Goal: Information Seeking & Learning: Learn about a topic

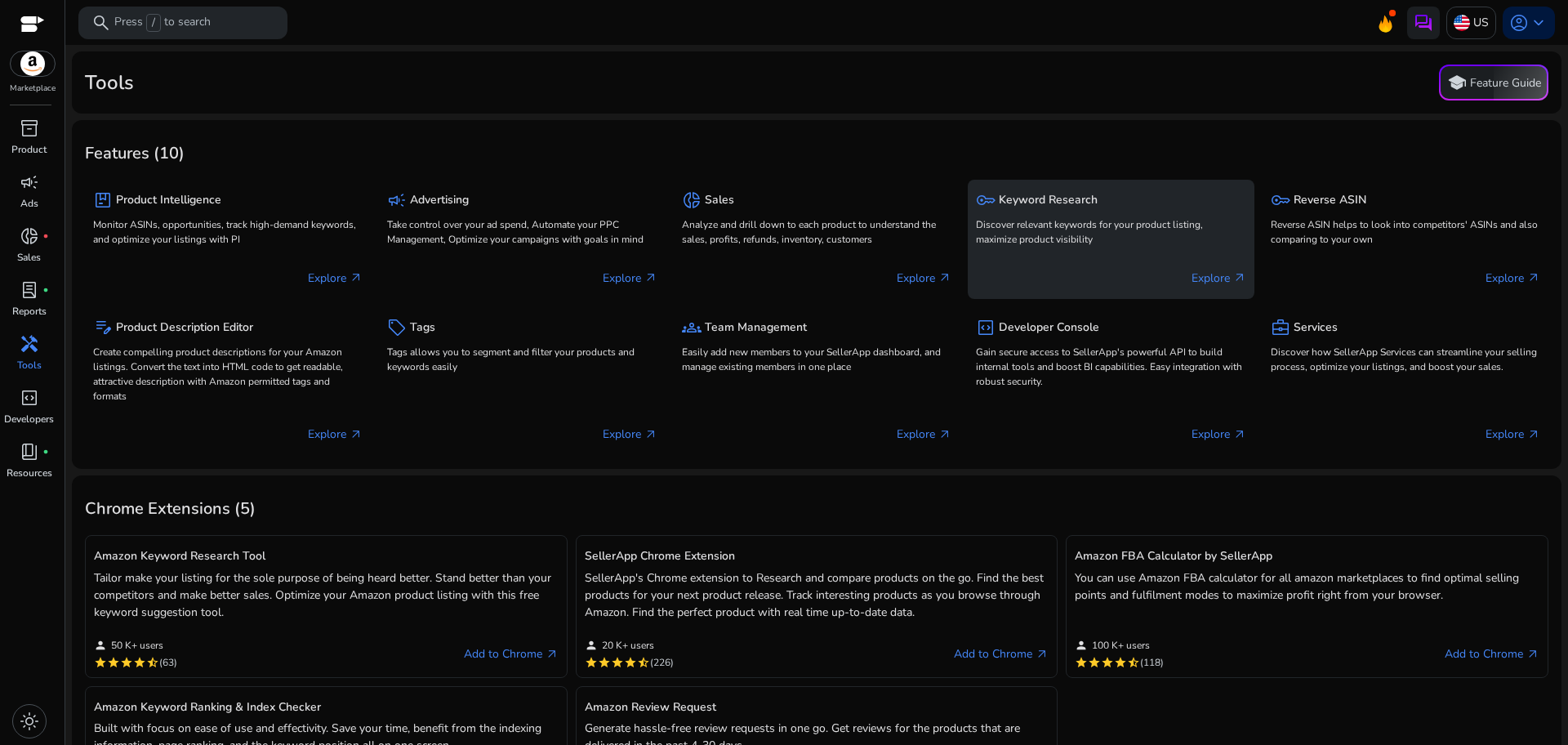
click at [1118, 206] on div "key Keyword Research" at bounding box center [1110, 200] width 270 height 24
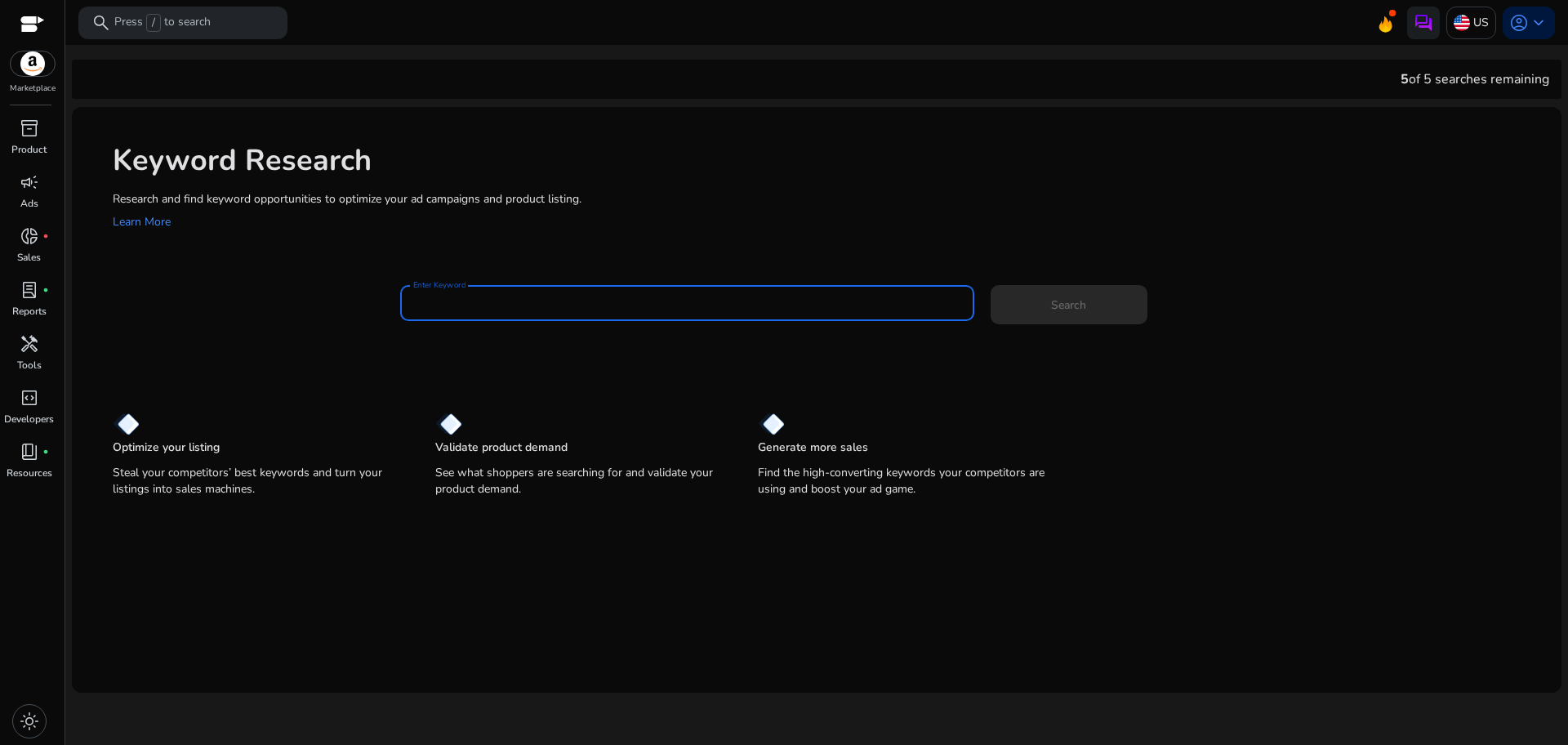
click at [858, 302] on input "Enter Keyword" at bounding box center [687, 303] width 548 height 18
type input "**********"
click at [991, 285] on button "Search" at bounding box center [1069, 305] width 157 height 40
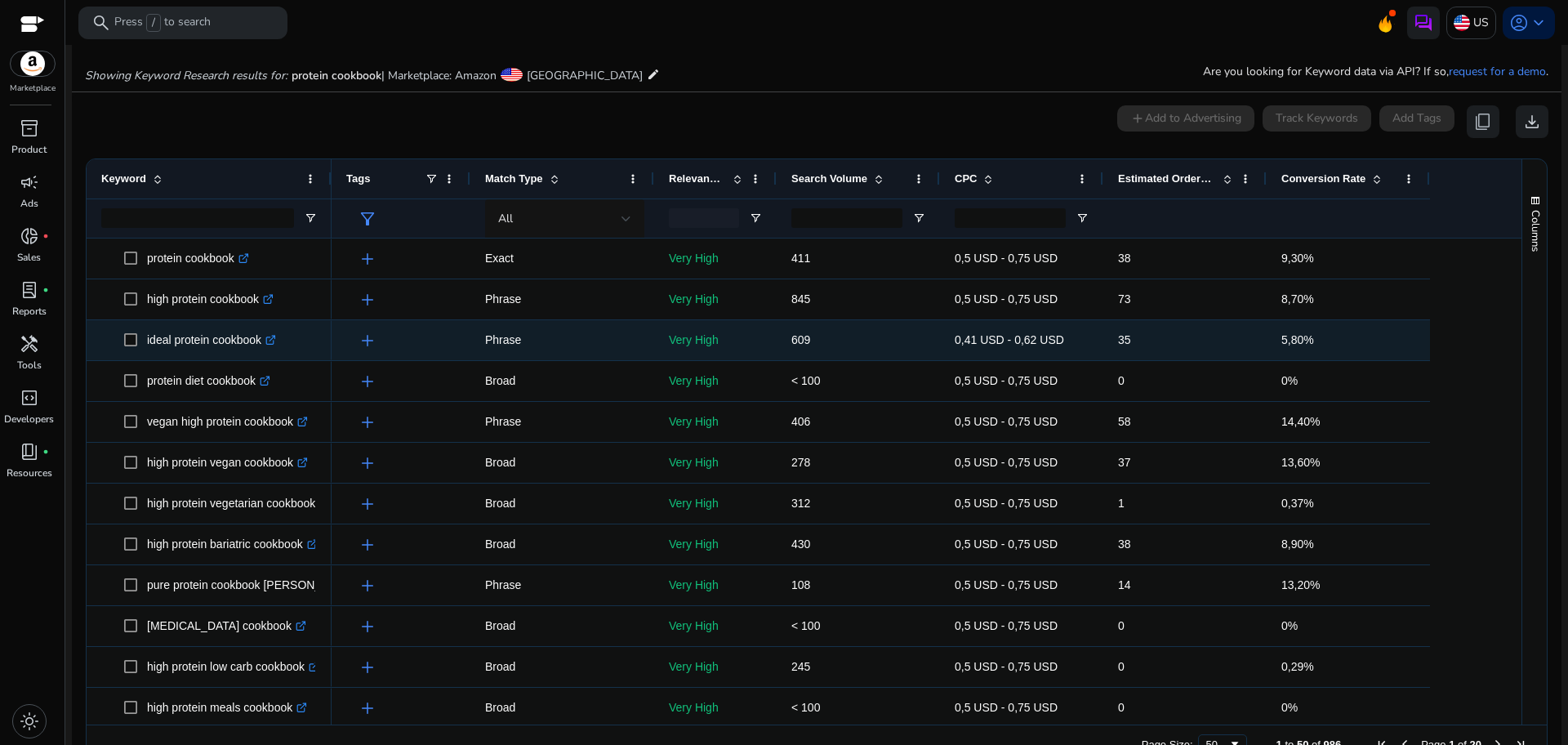
scroll to position [195, 0]
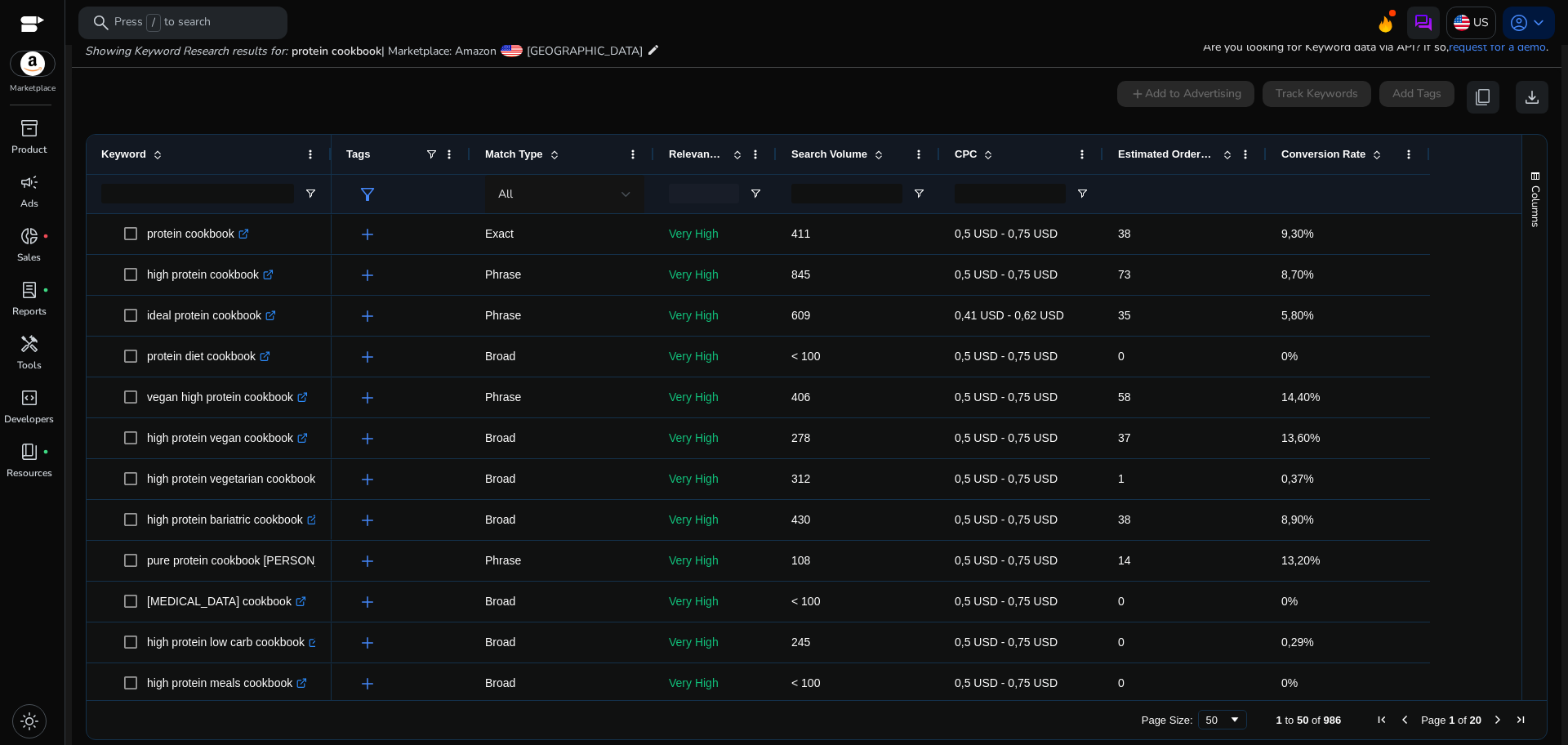
click at [580, 59] on p "Showing Keyword Research results for: protein cookbook | Marketplace: Amazon Un…" at bounding box center [372, 50] width 575 height 21
click at [647, 50] on mat-icon "edit" at bounding box center [653, 50] width 13 height 20
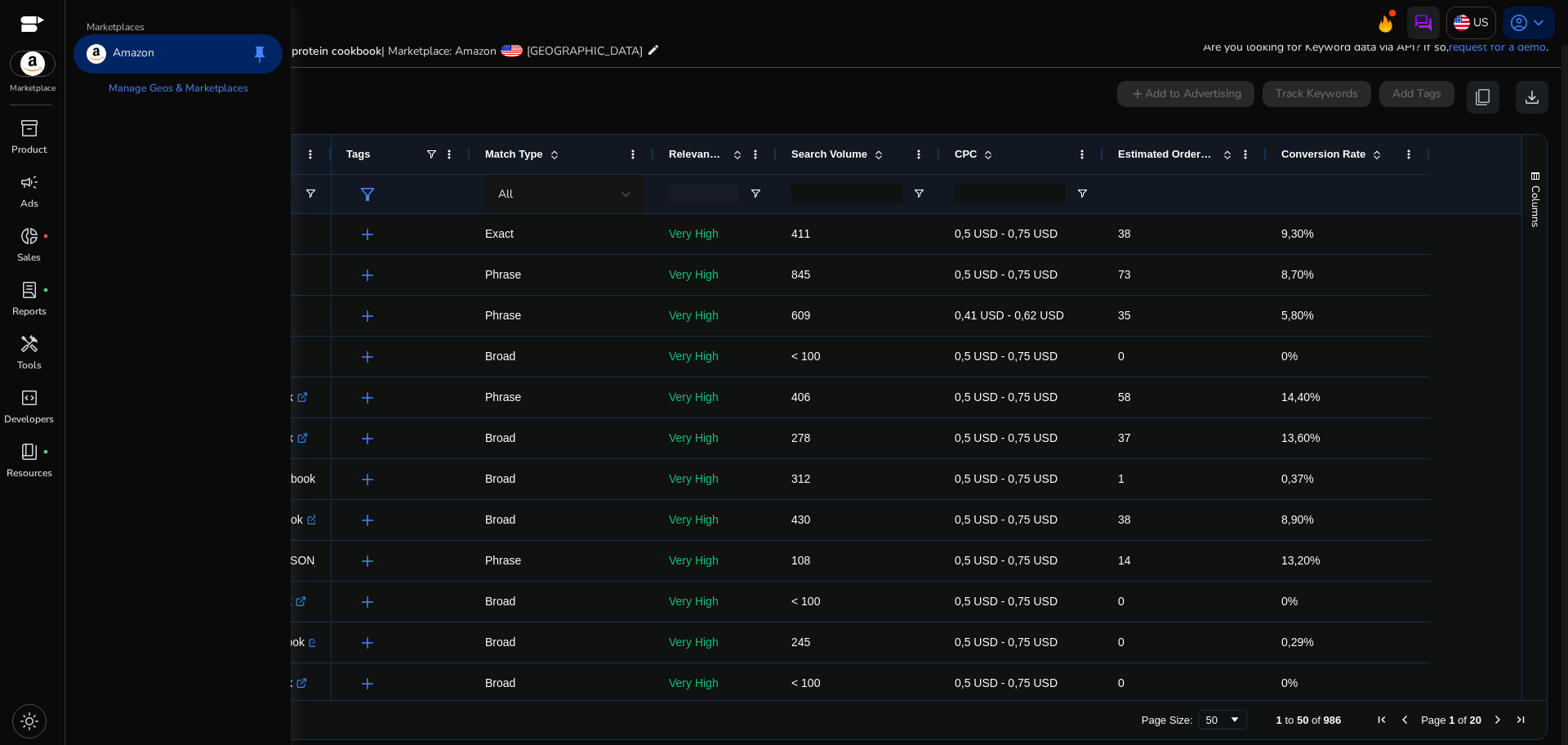
click at [647, 50] on mat-icon "edit" at bounding box center [653, 50] width 13 height 20
click at [911, 50] on div "Showing Keyword Research results for: protein cookbook | Marketplace: Amazon Un…" at bounding box center [817, 33] width 1490 height 67
click at [1473, 26] on p "US" at bounding box center [1481, 22] width 16 height 29
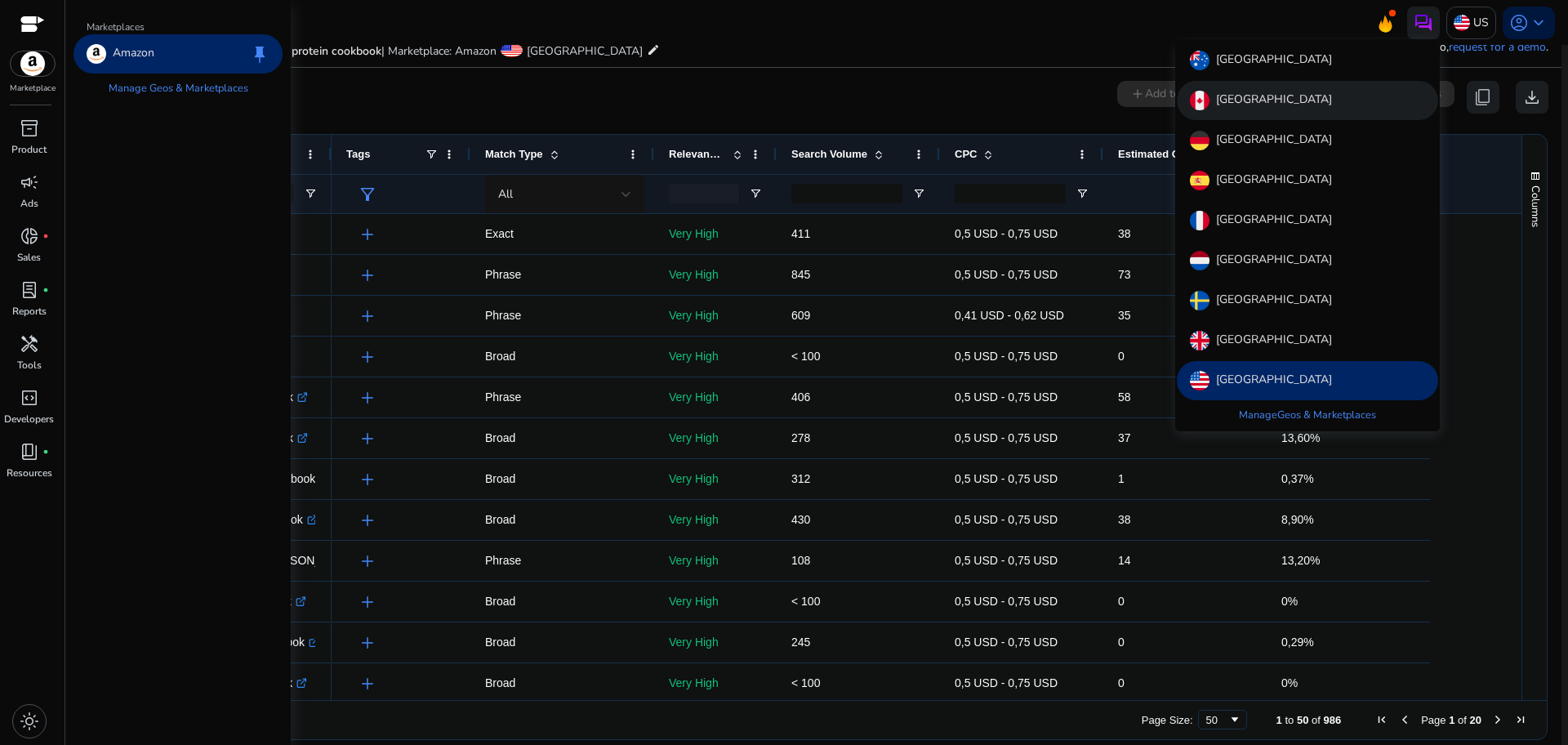
click at [1283, 92] on div "Canada" at bounding box center [1307, 101] width 261 height 40
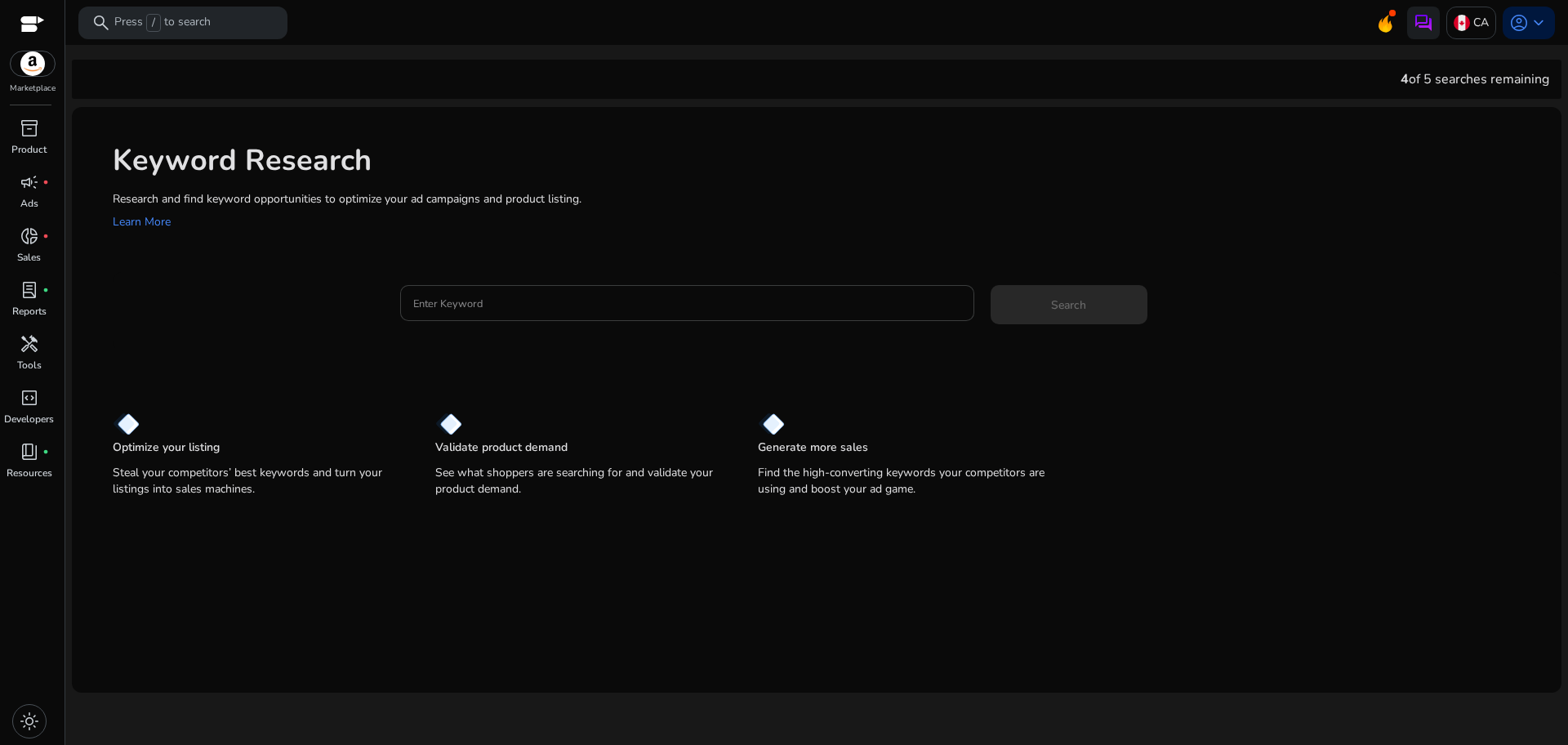
click at [728, 318] on div at bounding box center [687, 304] width 548 height 36
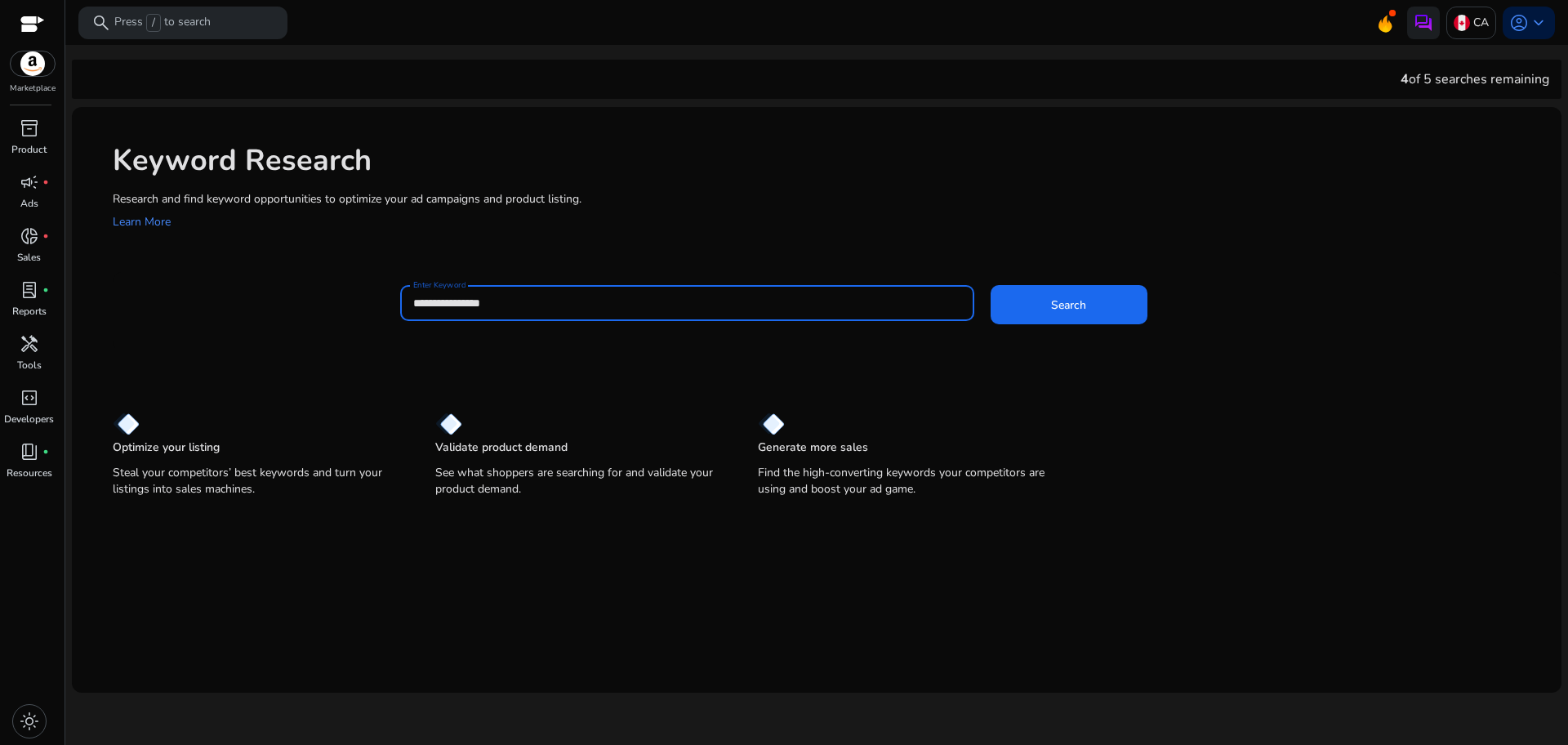
type input "**********"
click at [991, 285] on button "Search" at bounding box center [1069, 305] width 157 height 40
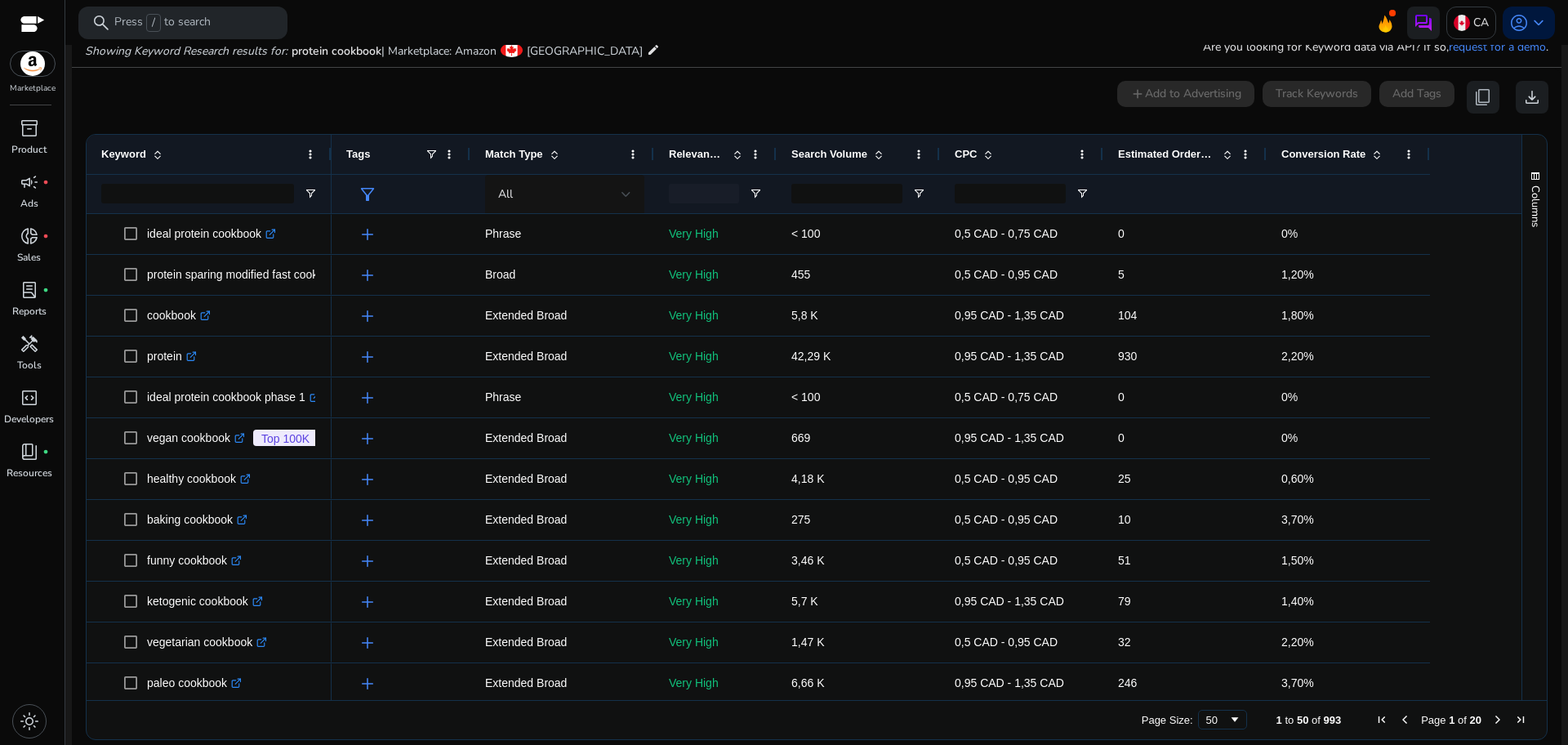
click at [1222, 161] on div "Estimated Orders/Month" at bounding box center [1175, 154] width 116 height 31
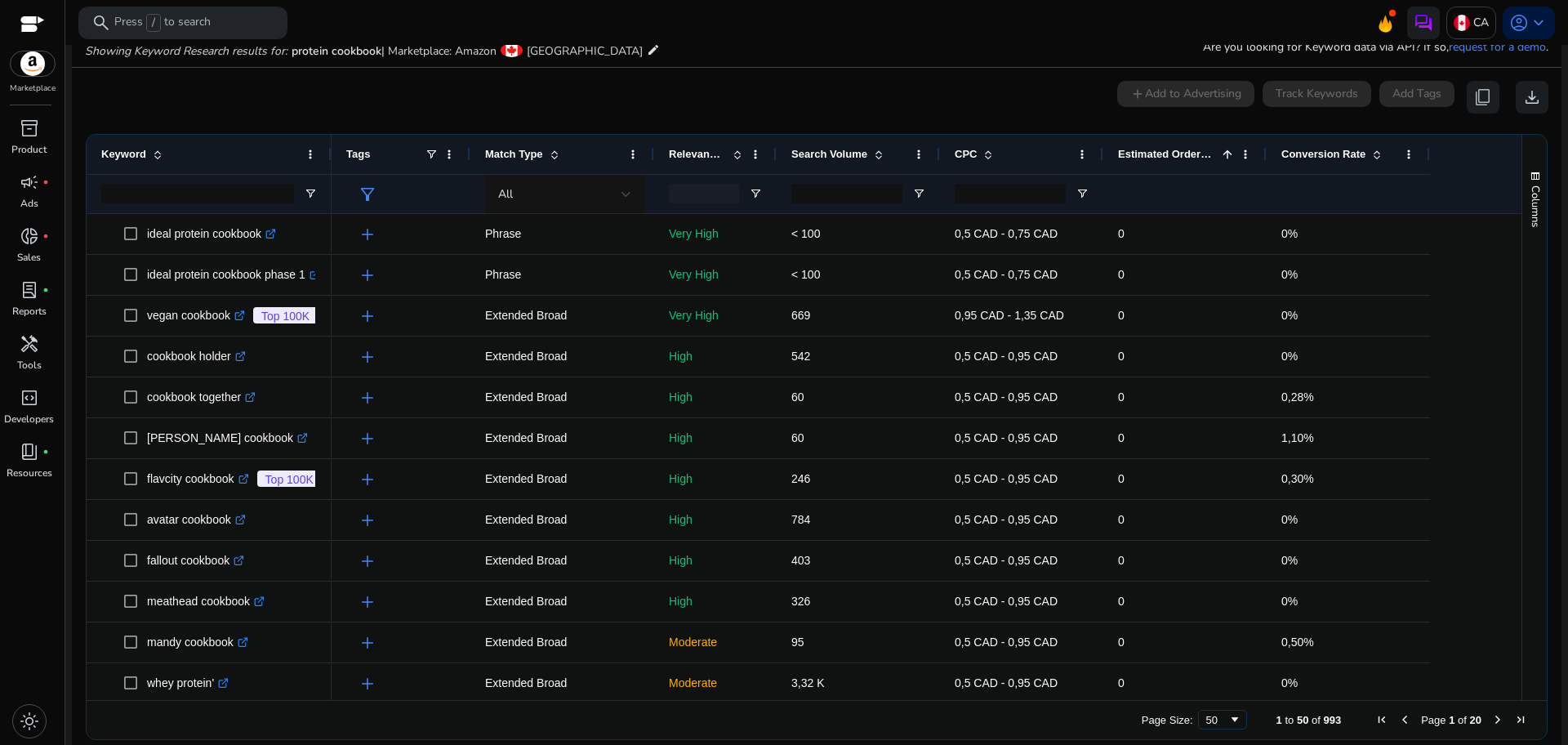
click at [1222, 161] on div "Estimated Orders/Month 1" at bounding box center [1175, 154] width 116 height 31
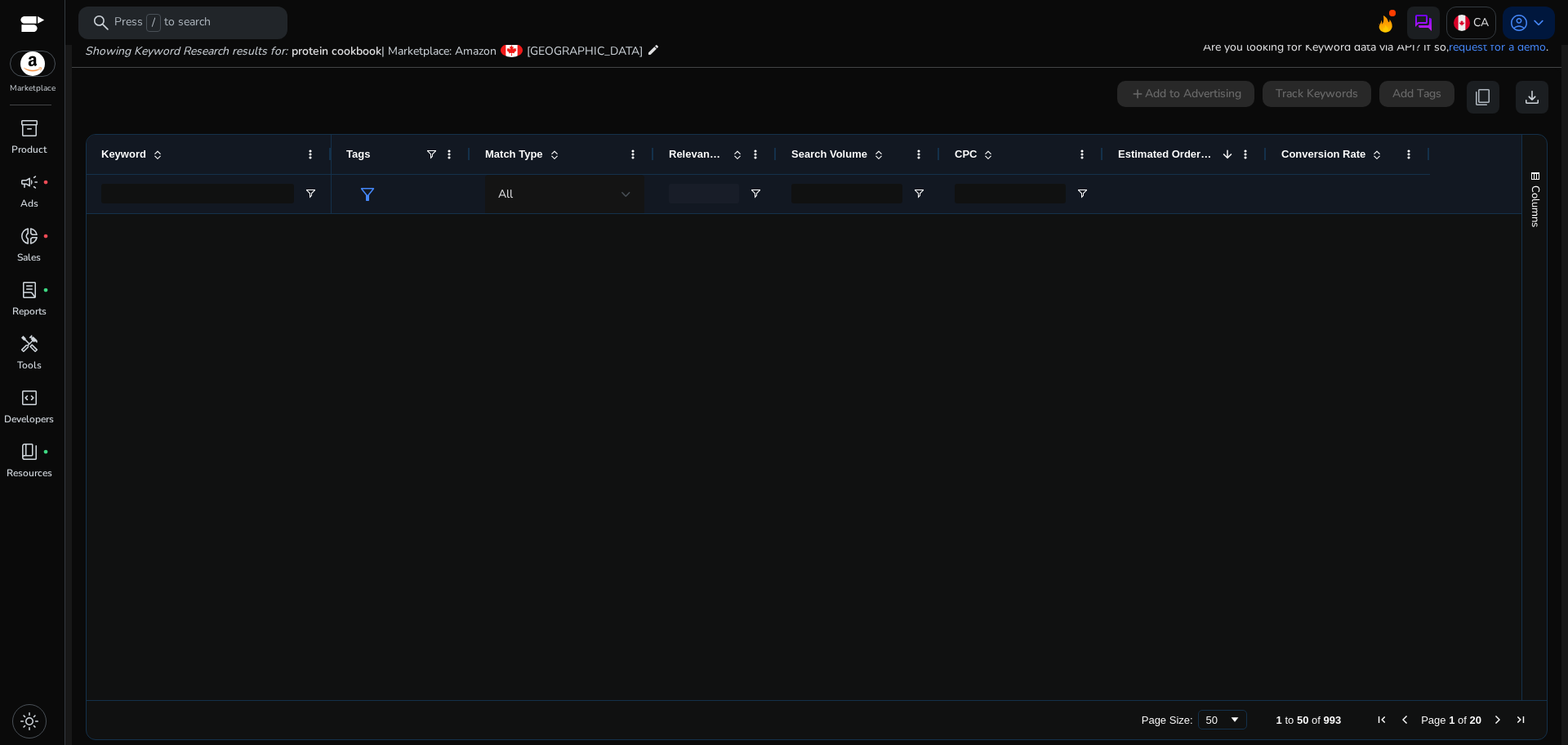
scroll to position [0, 0]
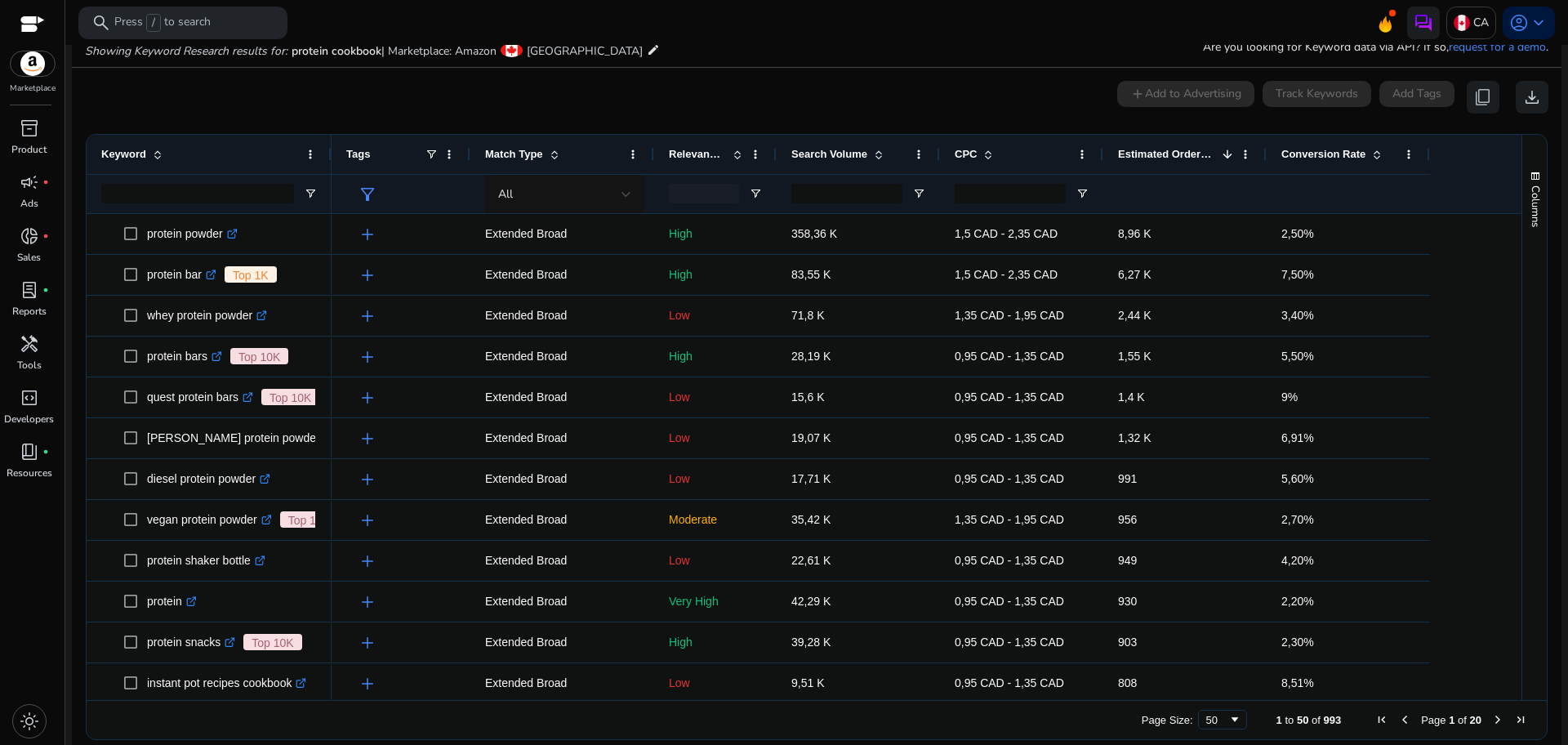
click at [713, 184] on div at bounding box center [704, 194] width 70 height 20
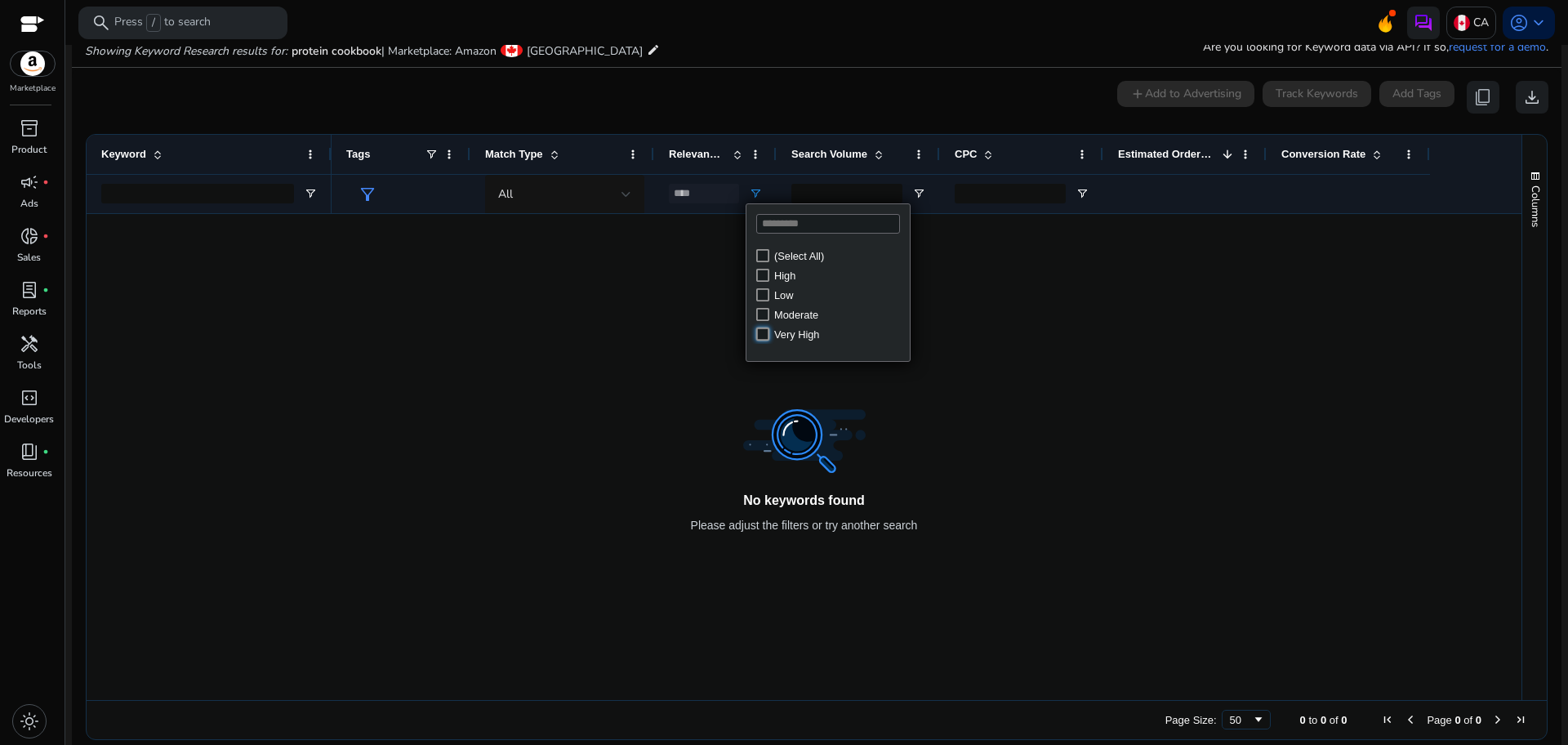
type input "**********"
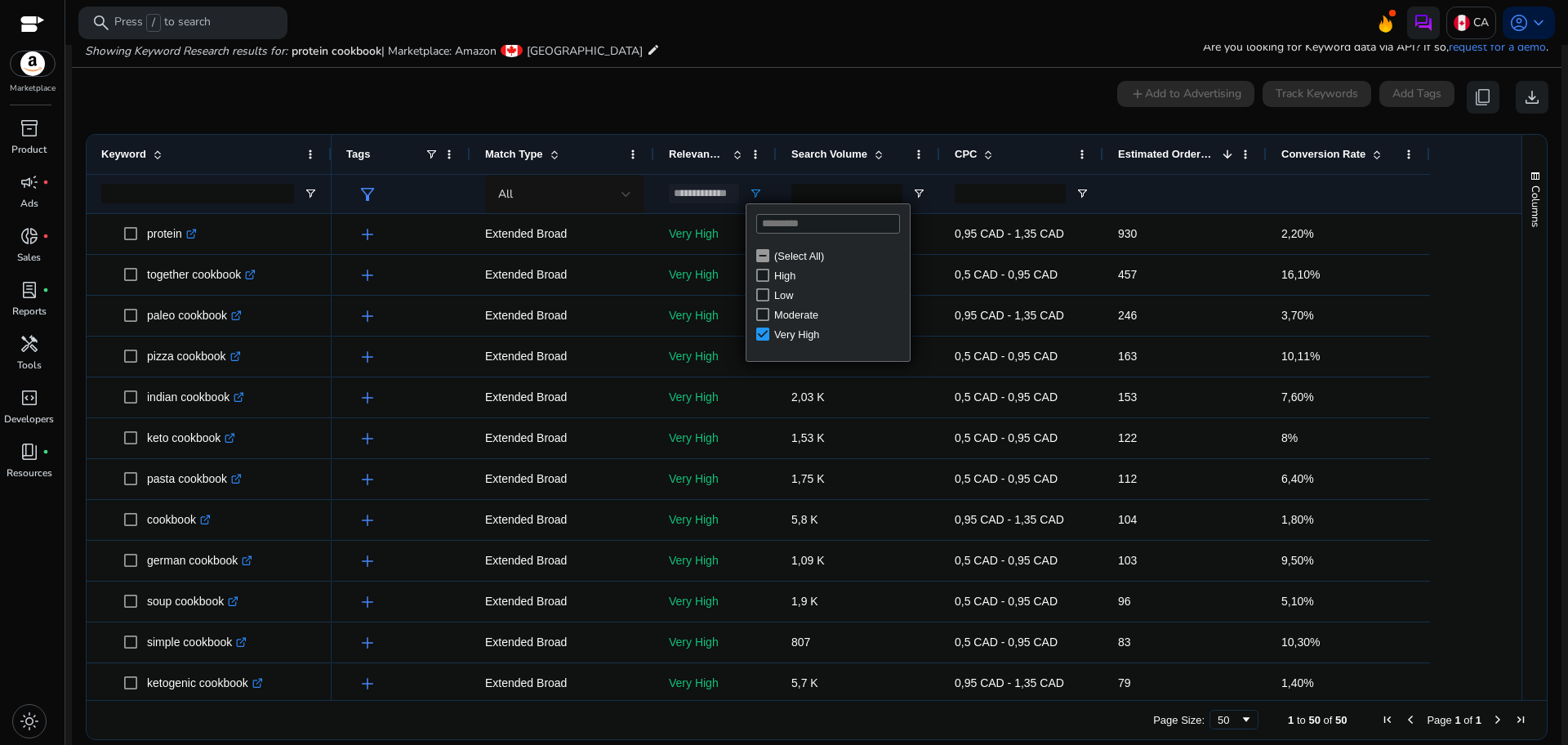
click at [875, 67] on mat-divider at bounding box center [817, 67] width 1490 height 1
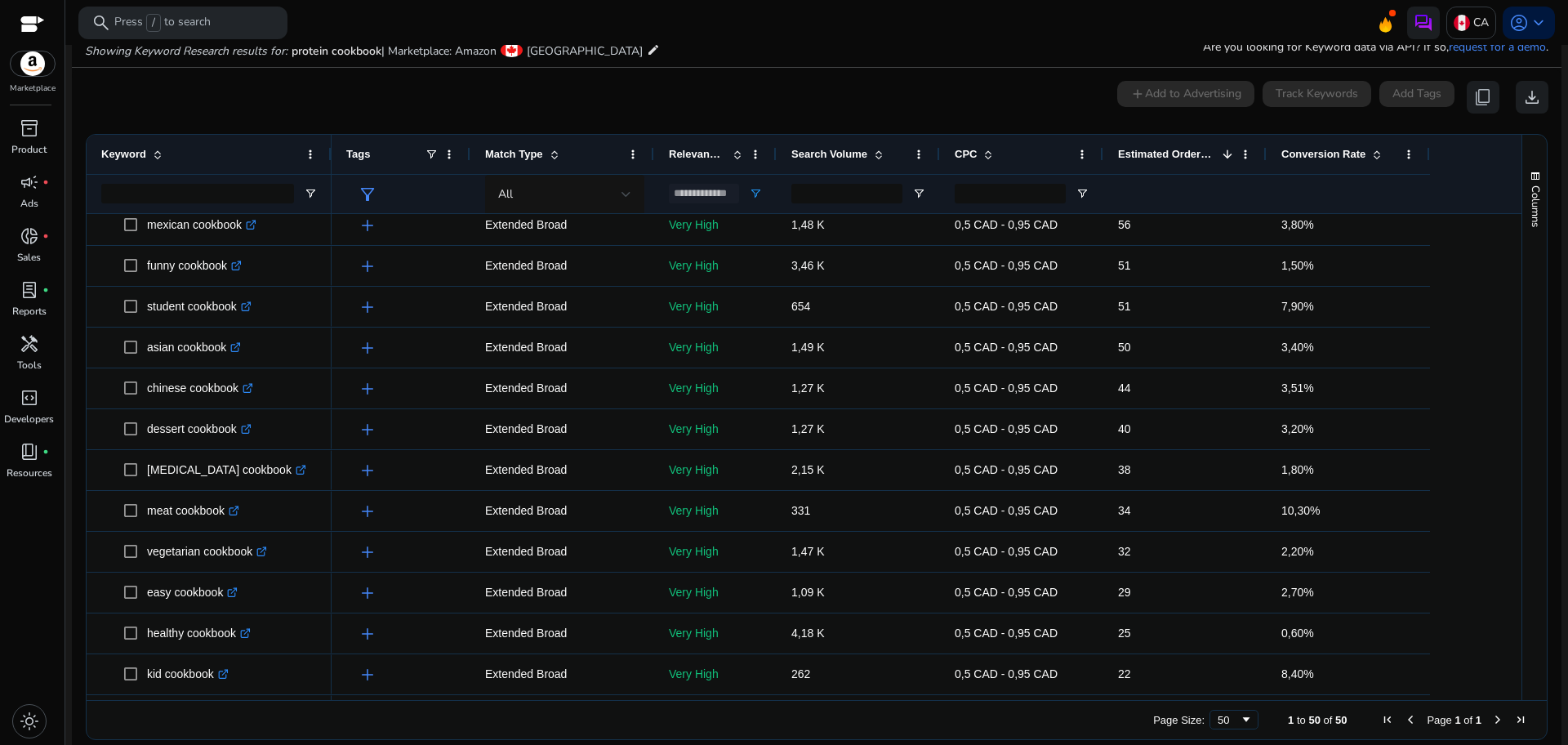
scroll to position [549, 0]
drag, startPoint x: 1519, startPoint y: 366, endPoint x: 1514, endPoint y: 333, distance: 33.4
click at [1514, 333] on div "Keyword Tags Match Type 1" at bounding box center [817, 417] width 1460 height 565
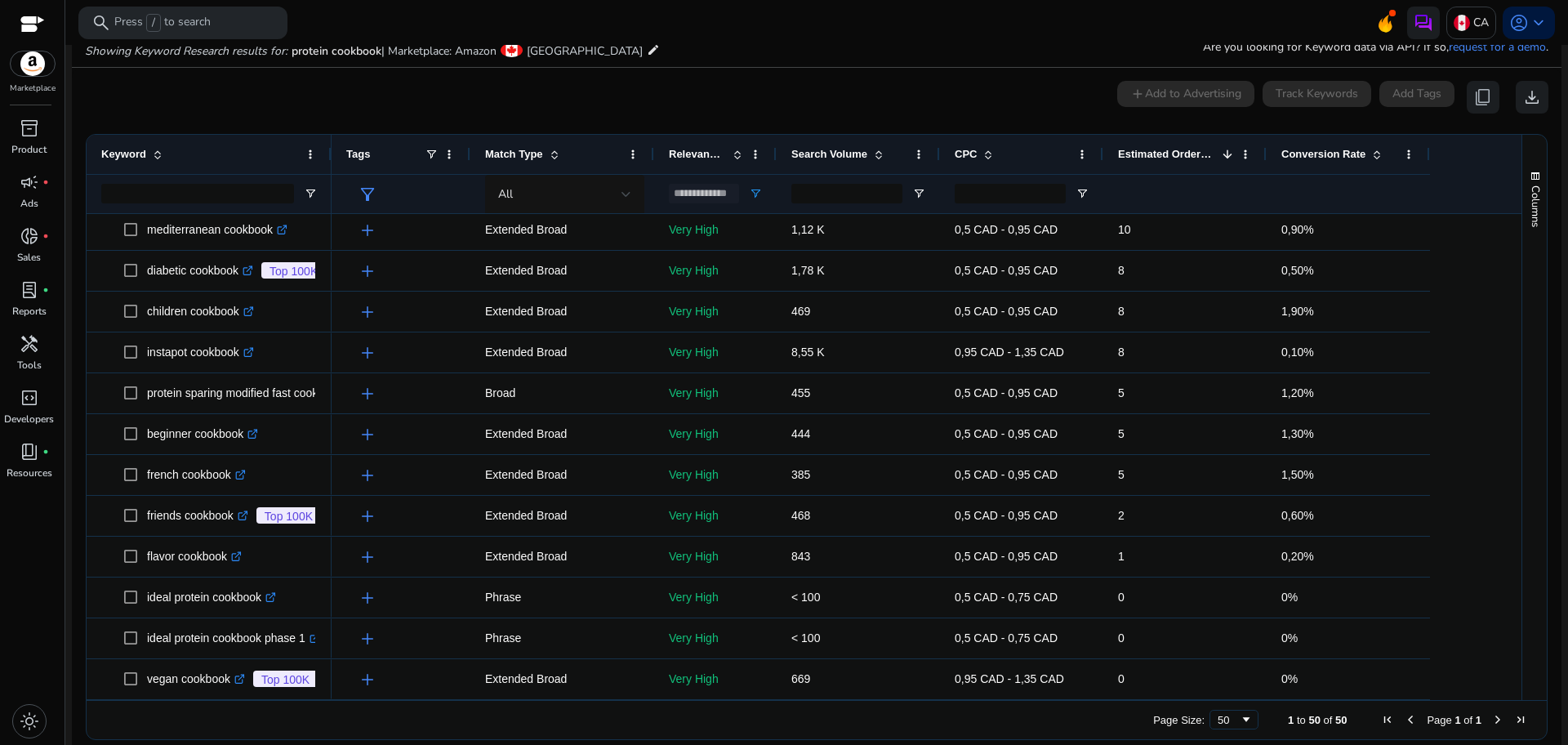
drag, startPoint x: 1518, startPoint y: 630, endPoint x: 1517, endPoint y: 613, distance: 17.0
click at [1523, 613] on div "Columns" at bounding box center [1535, 417] width 25 height 565
drag, startPoint x: 1517, startPoint y: 613, endPoint x: 1514, endPoint y: 599, distance: 14.3
click at [1514, 599] on div "Keyword Tags Match Type 1" at bounding box center [817, 417] width 1460 height 565
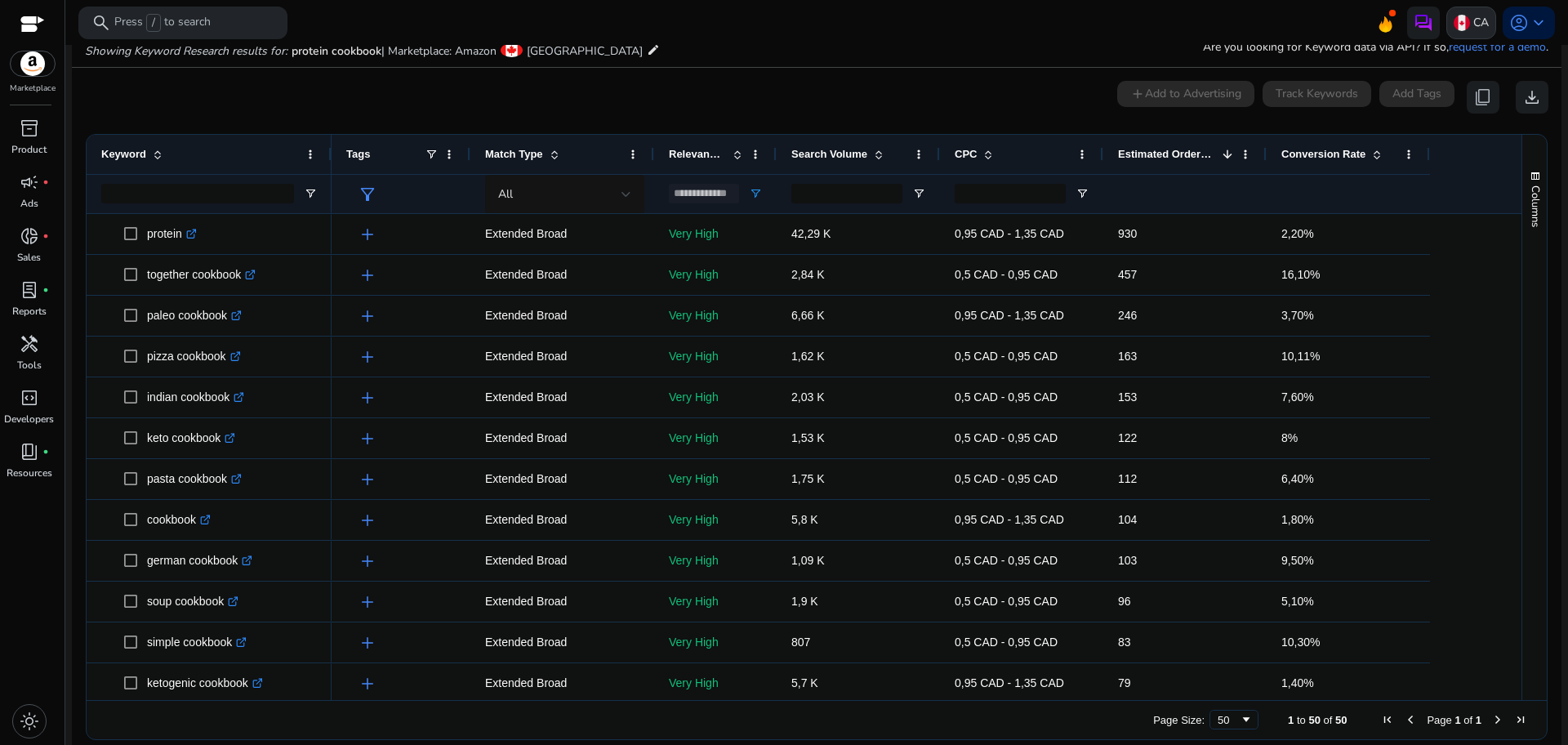
click at [1461, 35] on div "CA" at bounding box center [1471, 23] width 49 height 33
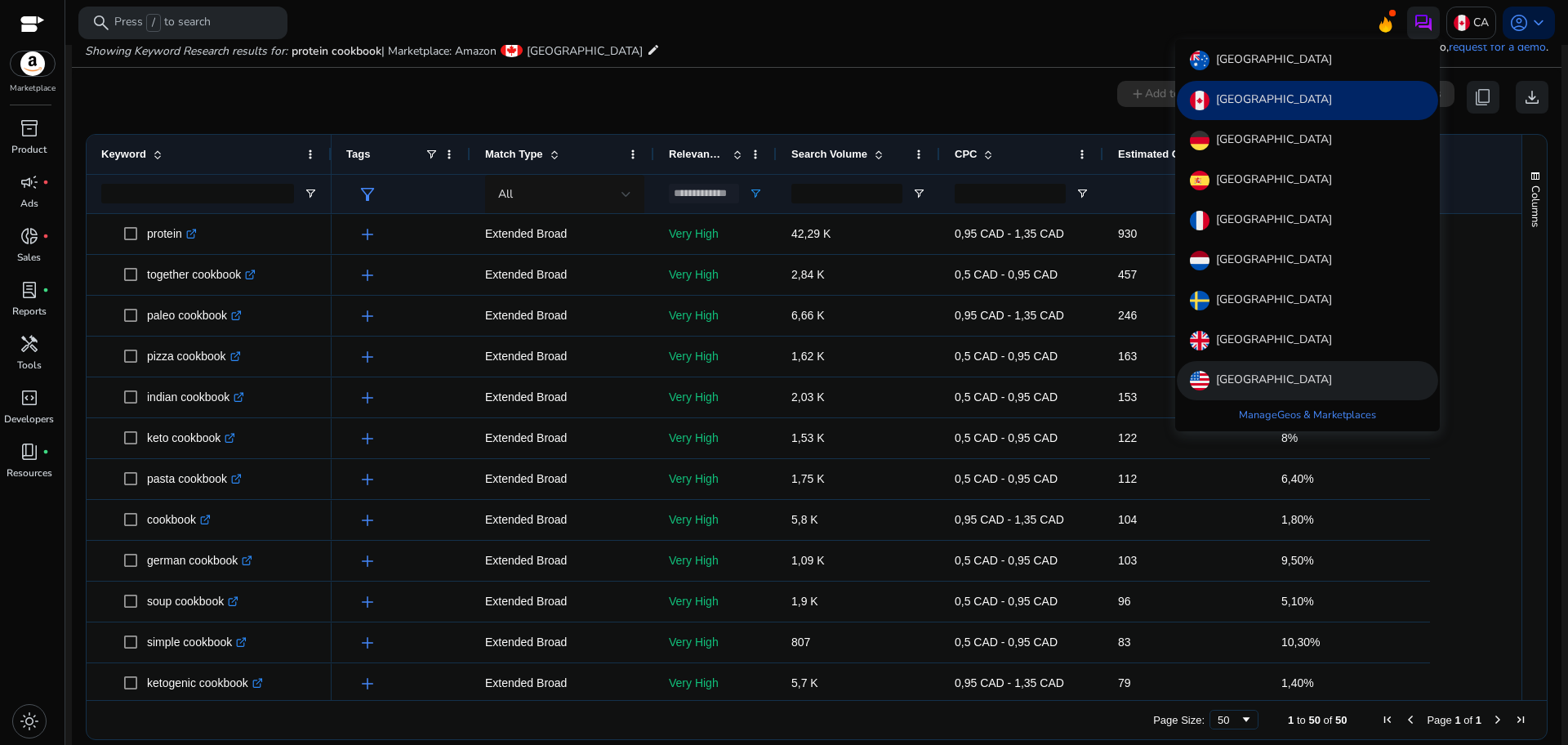
click at [1250, 381] on p "[GEOGRAPHIC_DATA]" at bounding box center [1274, 381] width 116 height 20
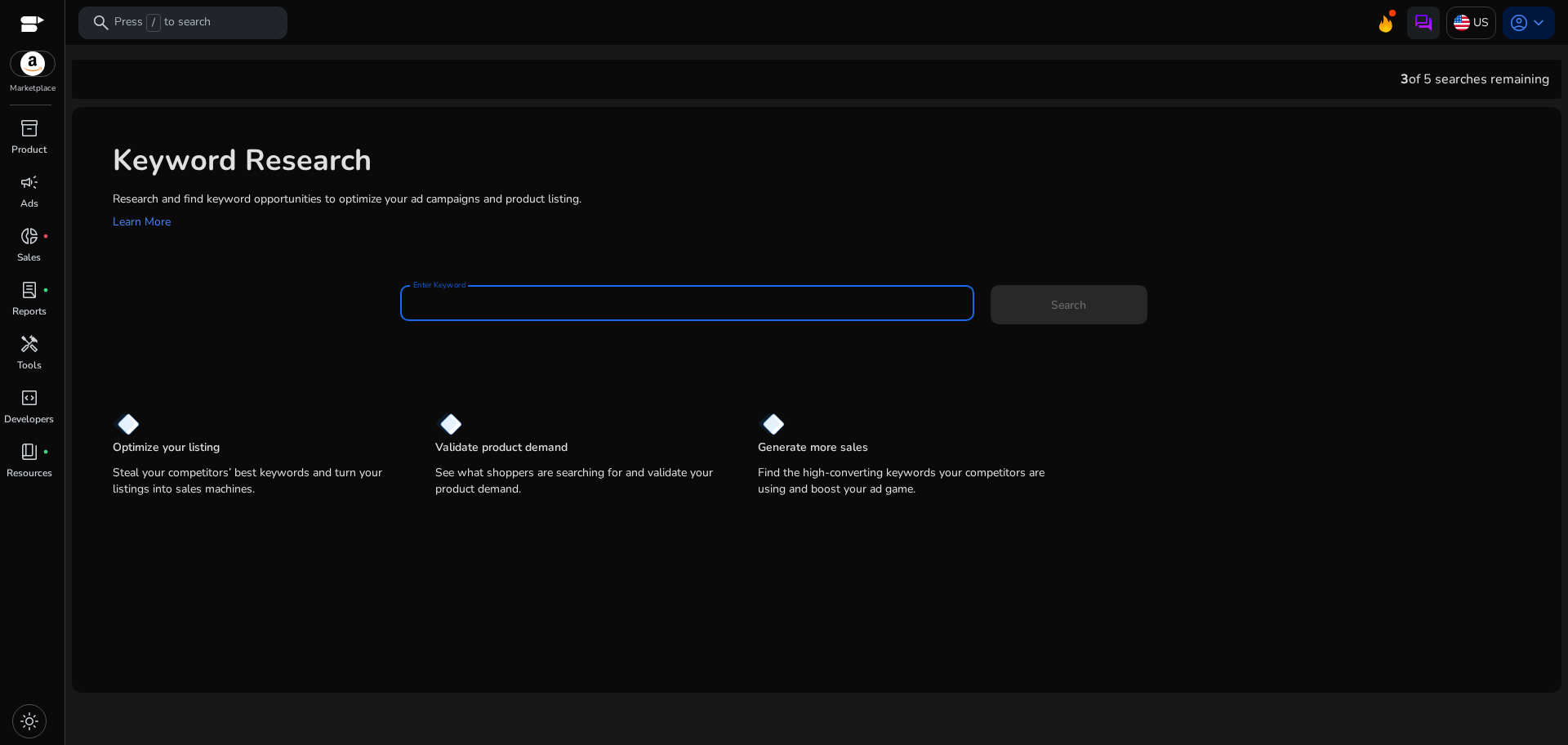
click at [859, 296] on input "Enter Keyword" at bounding box center [687, 303] width 548 height 18
type input "**********"
click at [991, 285] on button "Search" at bounding box center [1069, 305] width 157 height 40
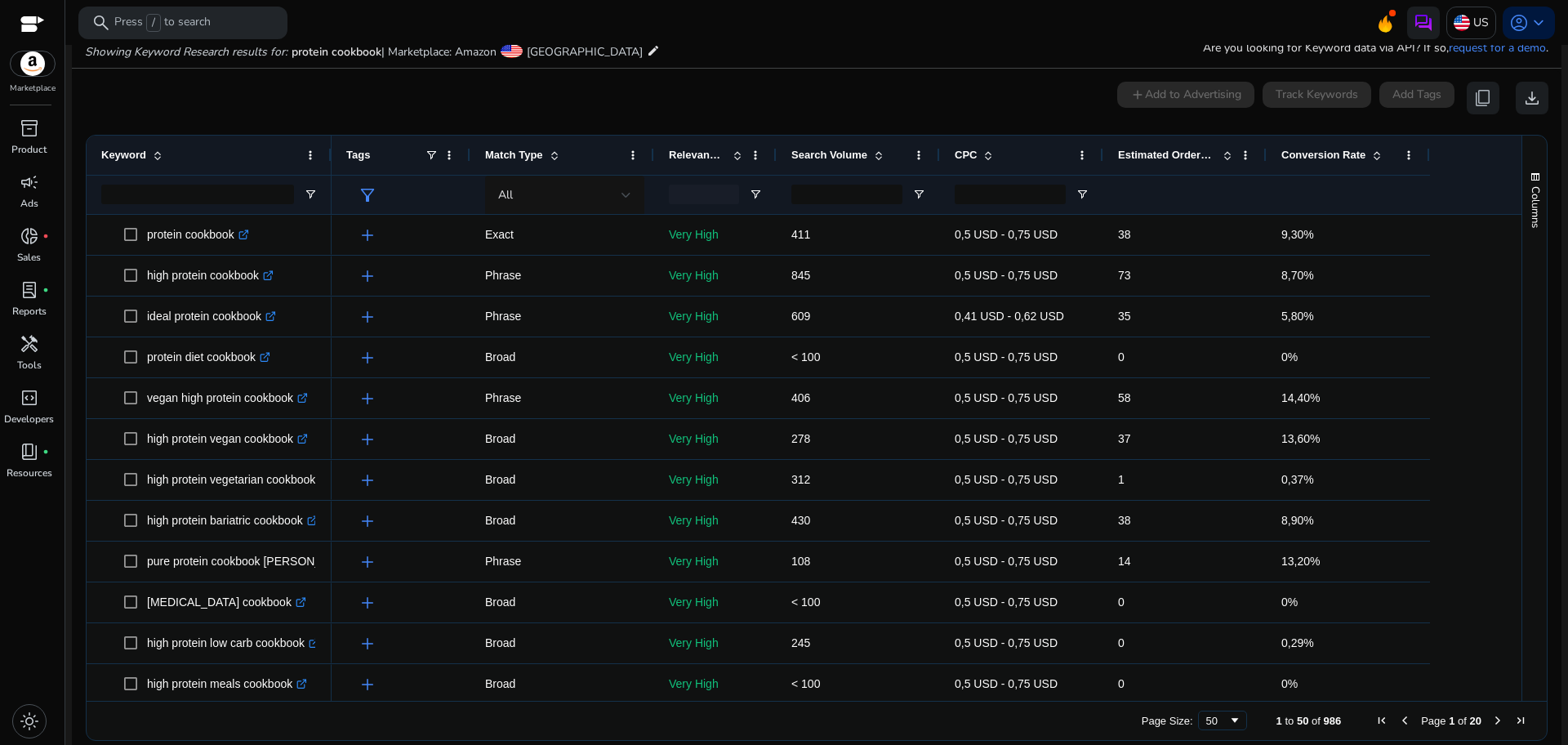
scroll to position [195, 0]
click at [1375, 154] on span at bounding box center [1377, 154] width 13 height 13
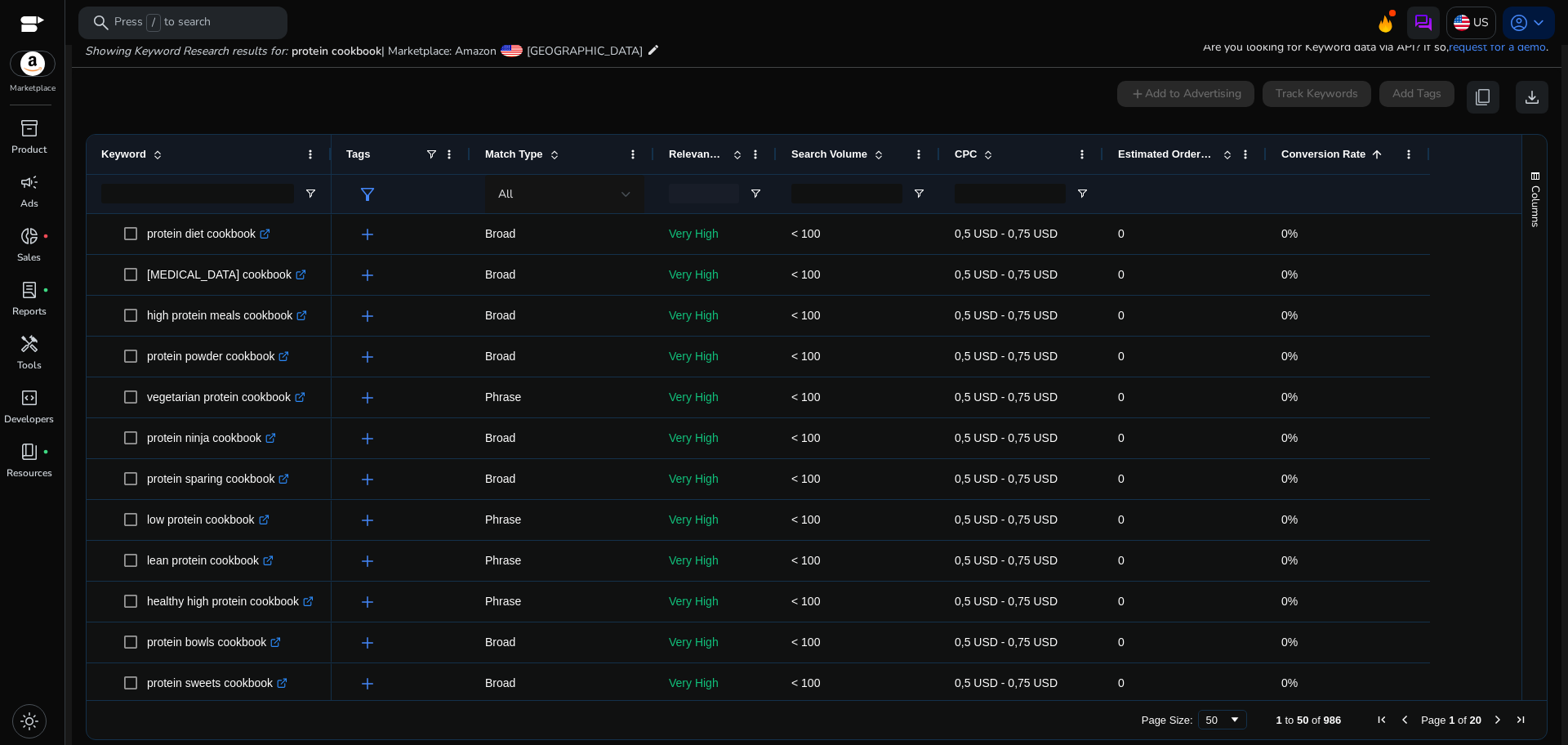
click at [1375, 154] on span at bounding box center [1377, 154] width 13 height 13
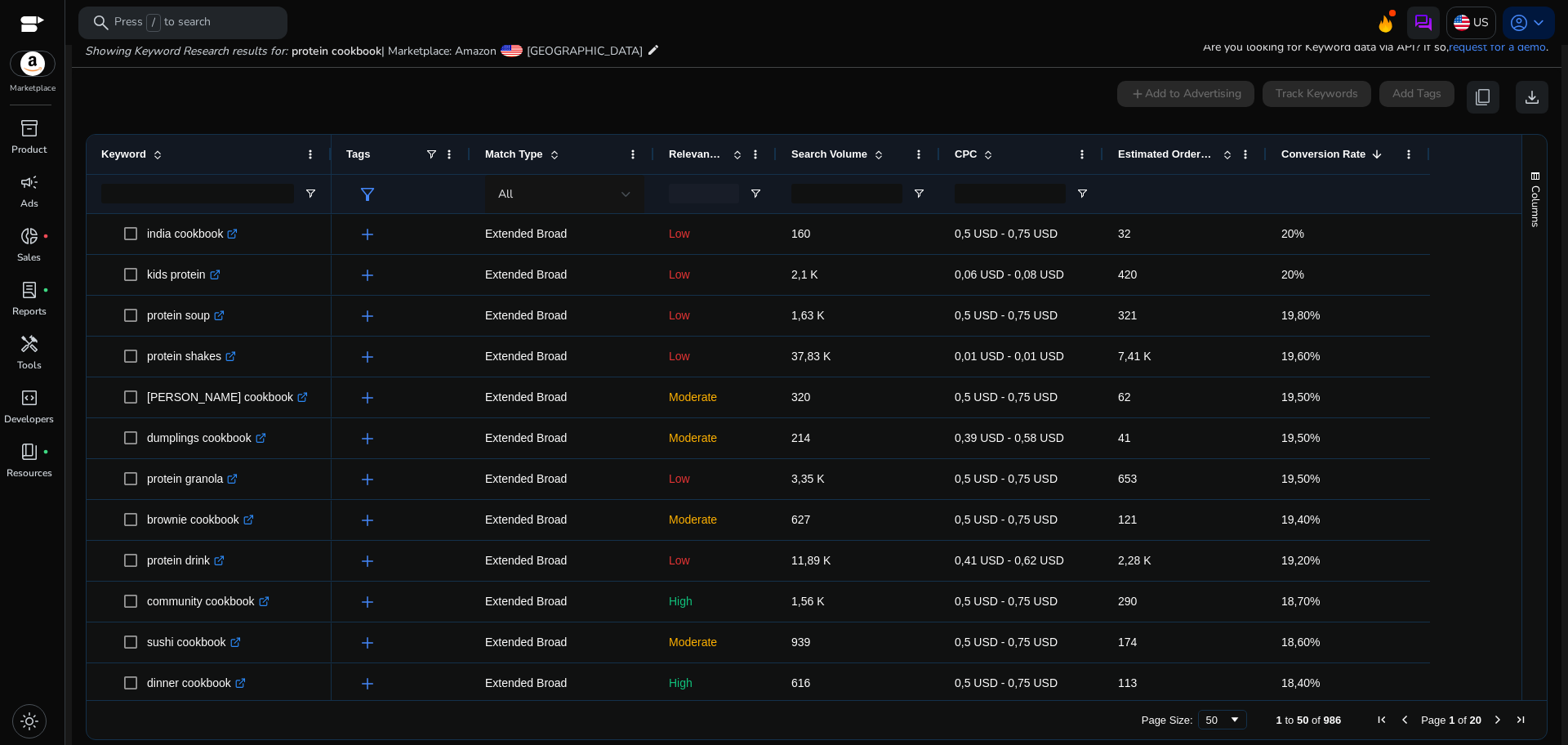
click at [738, 153] on span at bounding box center [737, 154] width 13 height 13
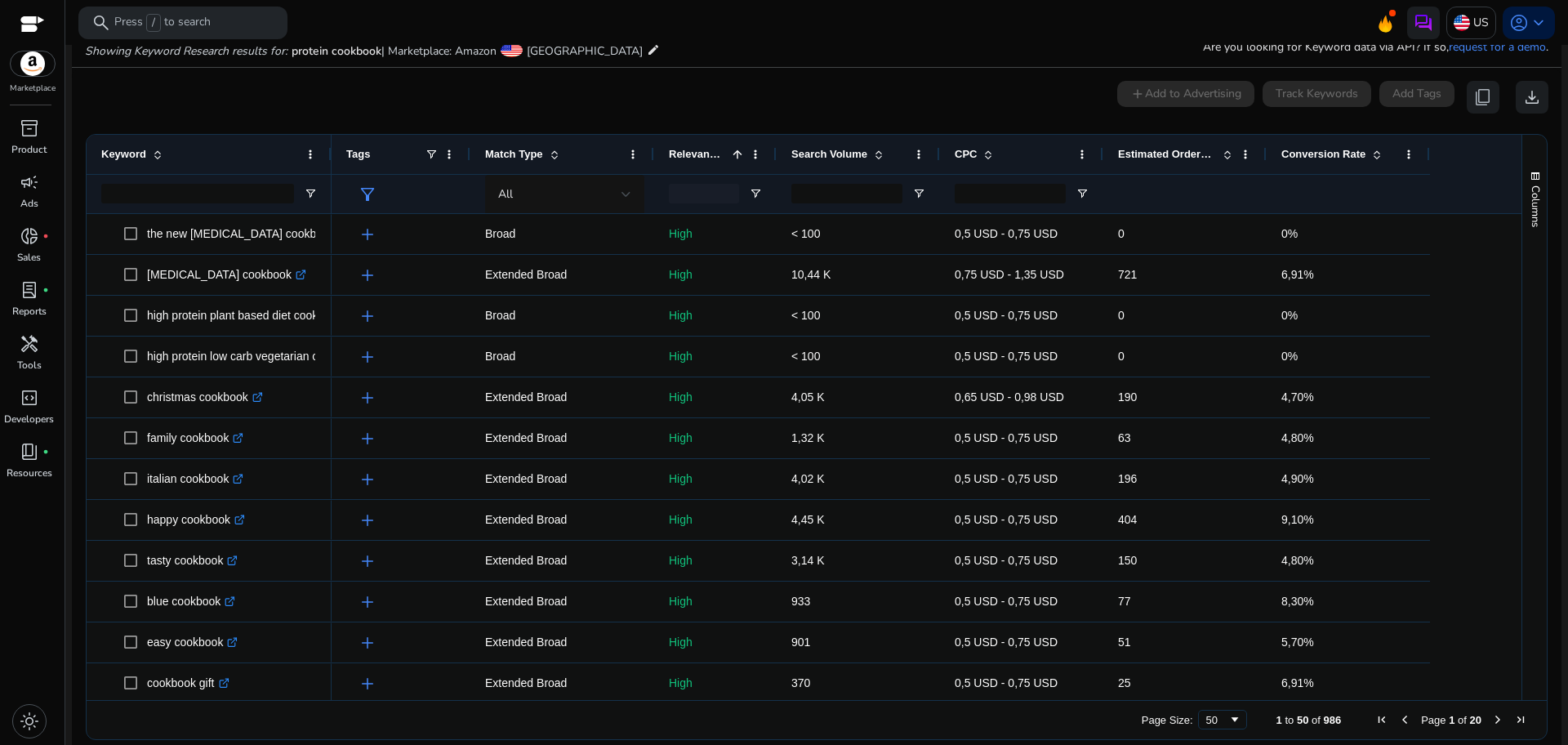
click at [738, 153] on span at bounding box center [737, 154] width 13 height 13
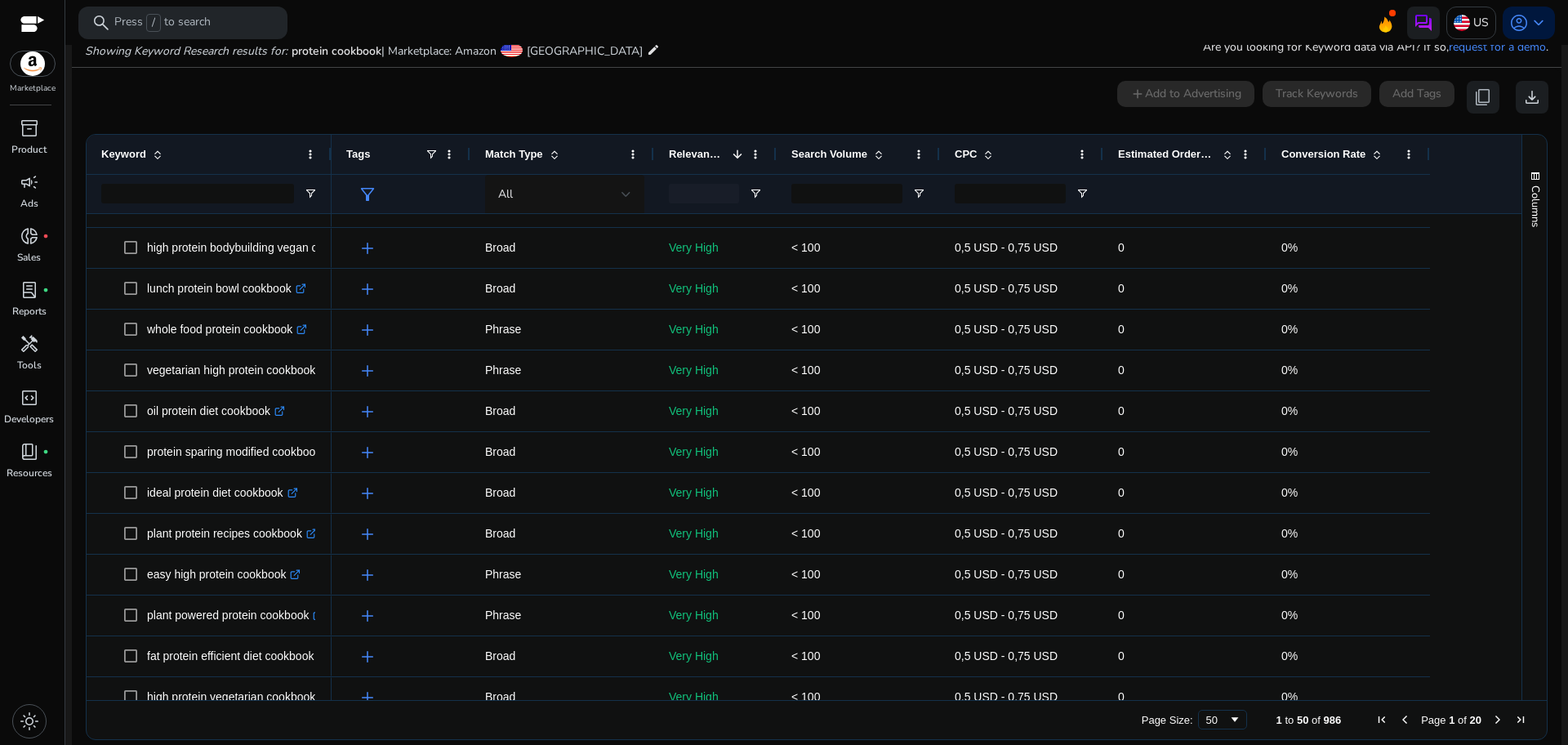
scroll to position [1480, 0]
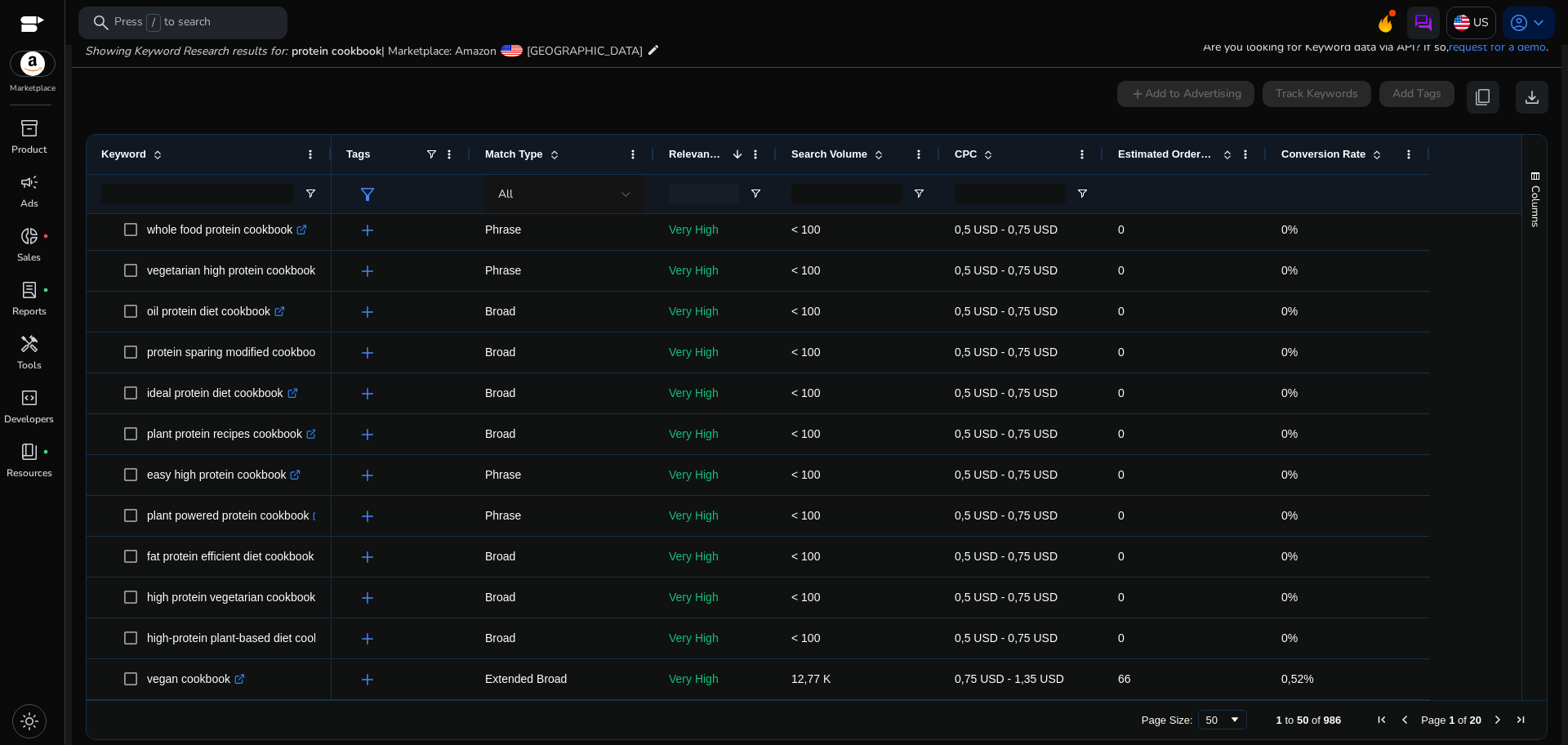
click at [1491, 724] on span "Next Page" at bounding box center [1498, 719] width 13 height 13
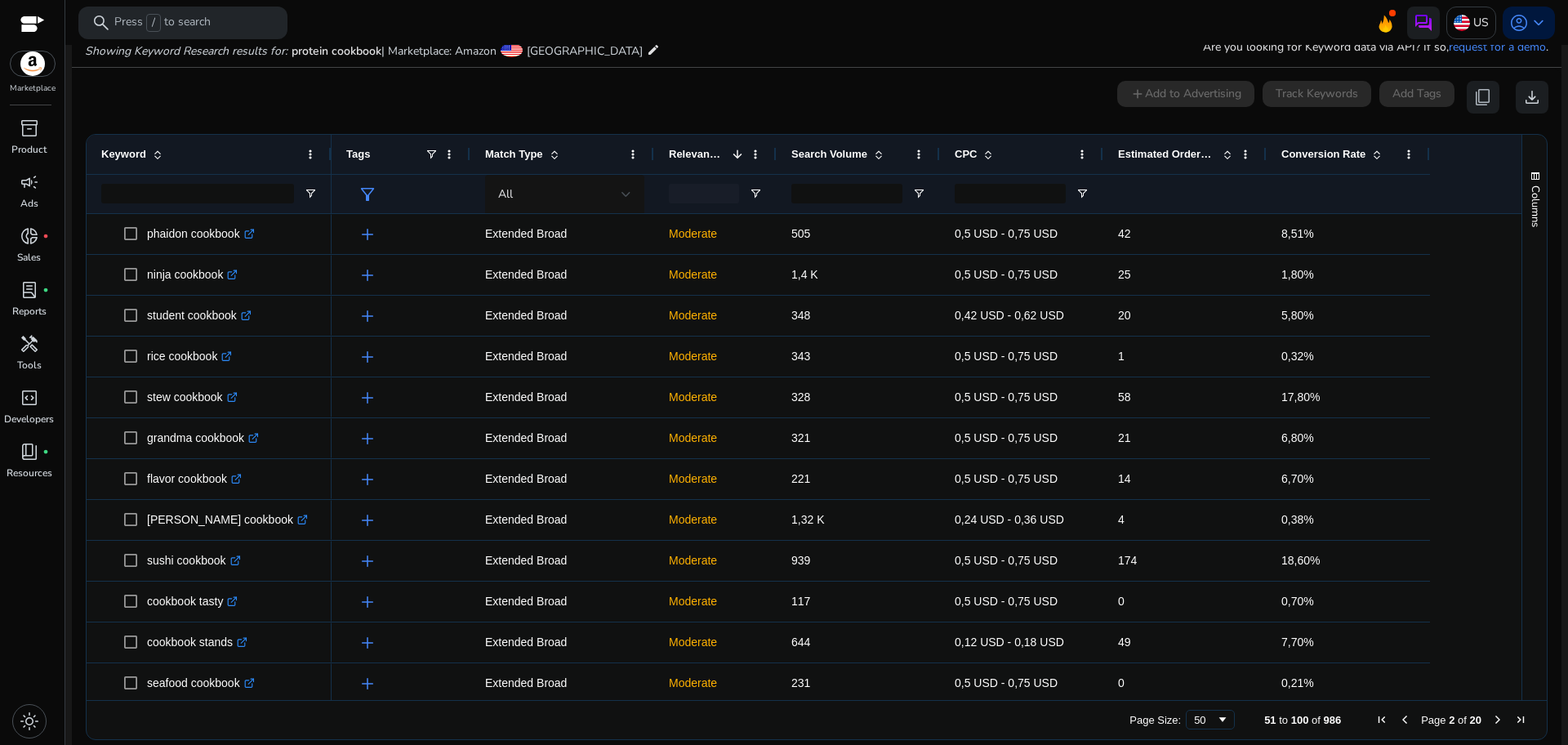
click at [1398, 720] on span "Previous Page" at bounding box center [1405, 719] width 13 height 13
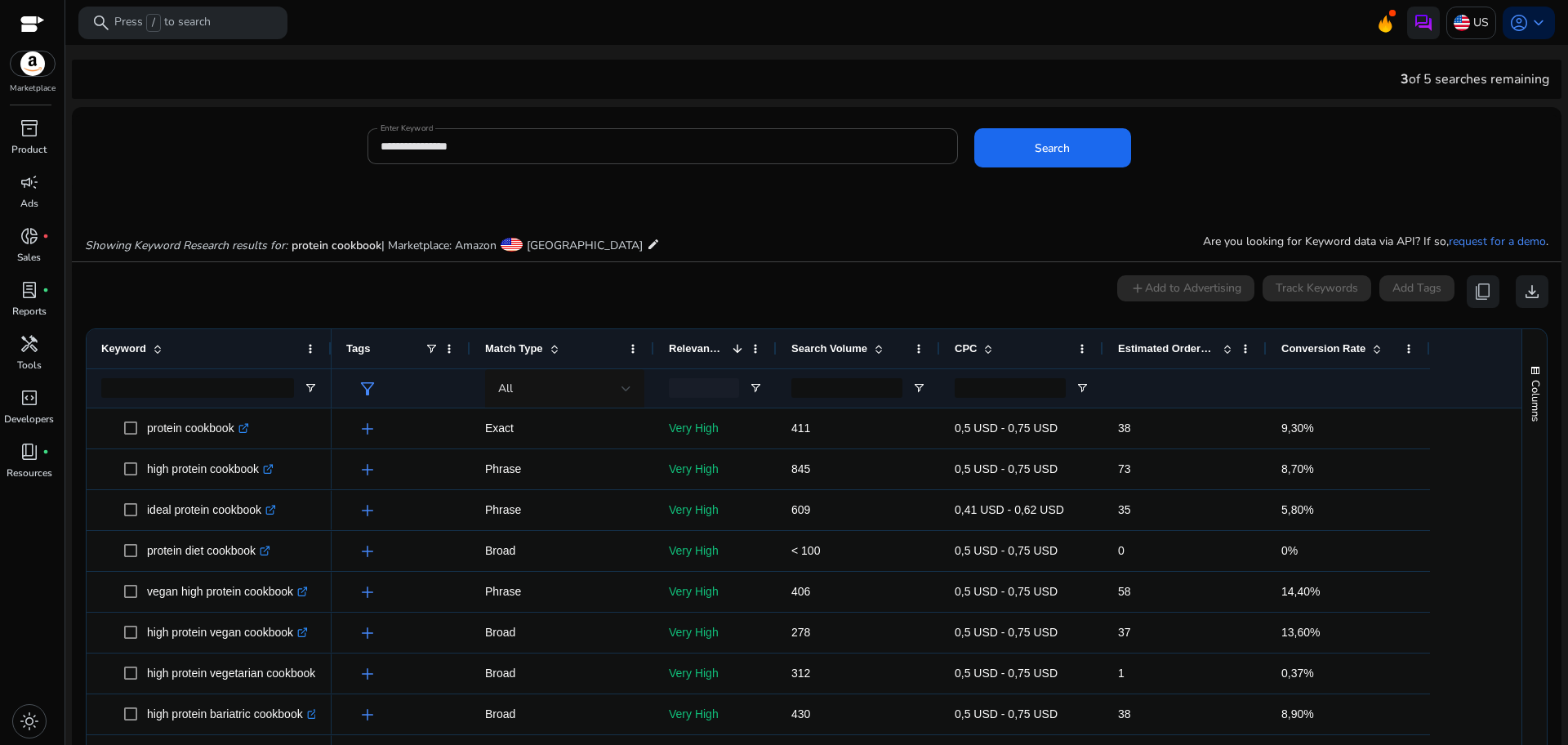
scroll to position [195, 0]
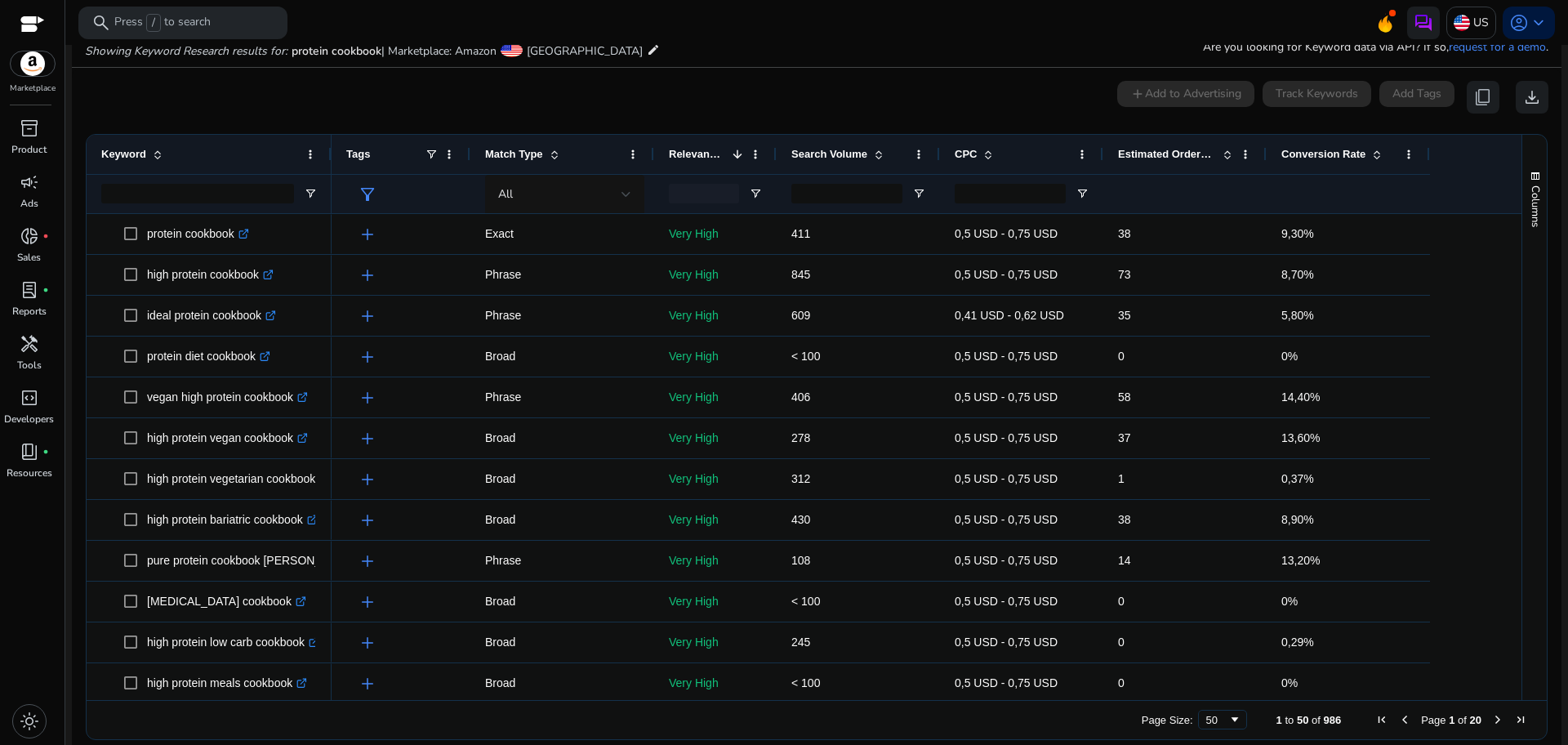
drag, startPoint x: 1515, startPoint y: 296, endPoint x: 1518, endPoint y: 387, distance: 91.0
click at [1522, 387] on div "Columns Keyword Column Labels Drag here to set column labels" at bounding box center [1534, 417] width 26 height 565
drag, startPoint x: 1518, startPoint y: 387, endPoint x: 1513, endPoint y: 309, distance: 78.2
click at [1513, 309] on div "Keyword Tags Match Type 1" at bounding box center [817, 417] width 1460 height 565
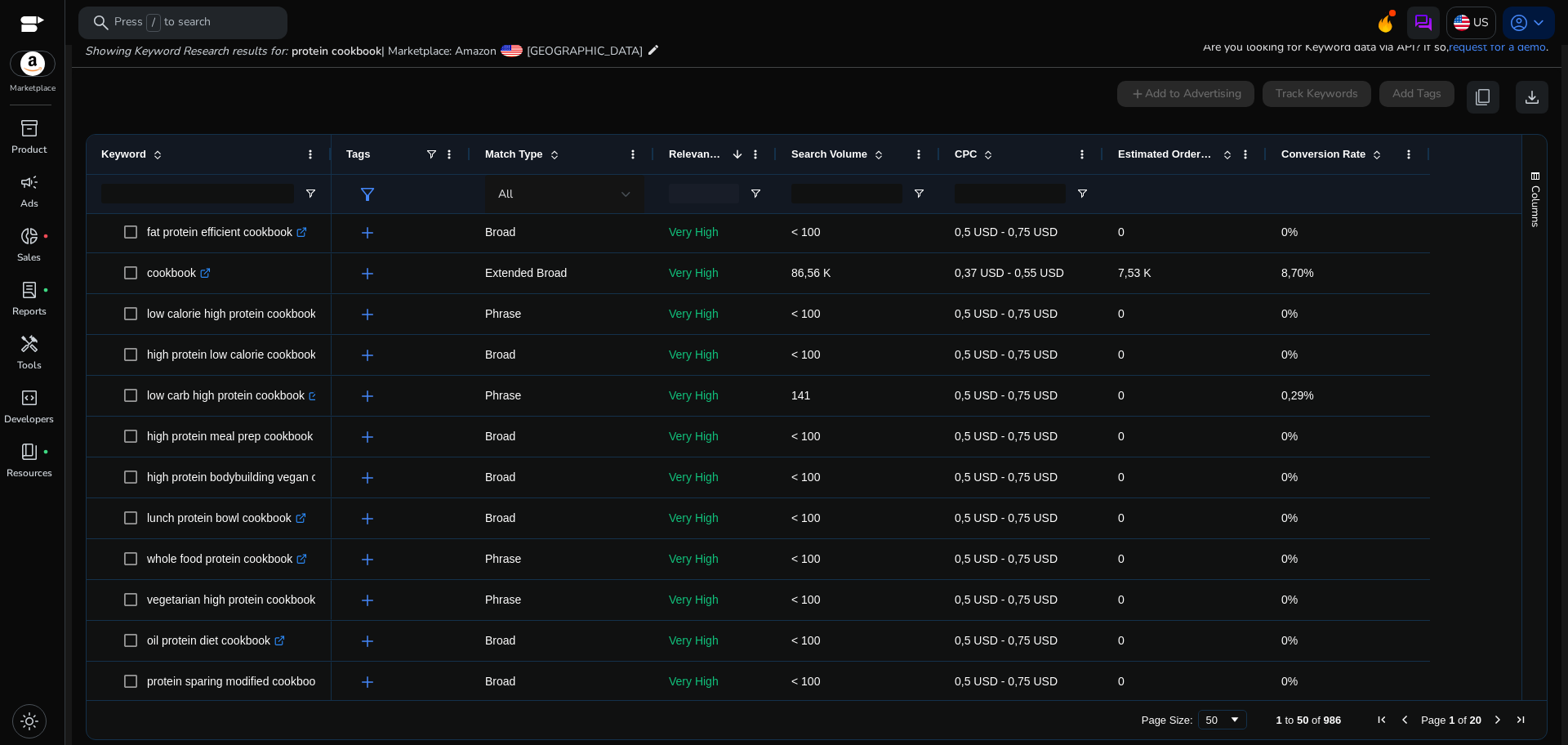
scroll to position [0, 0]
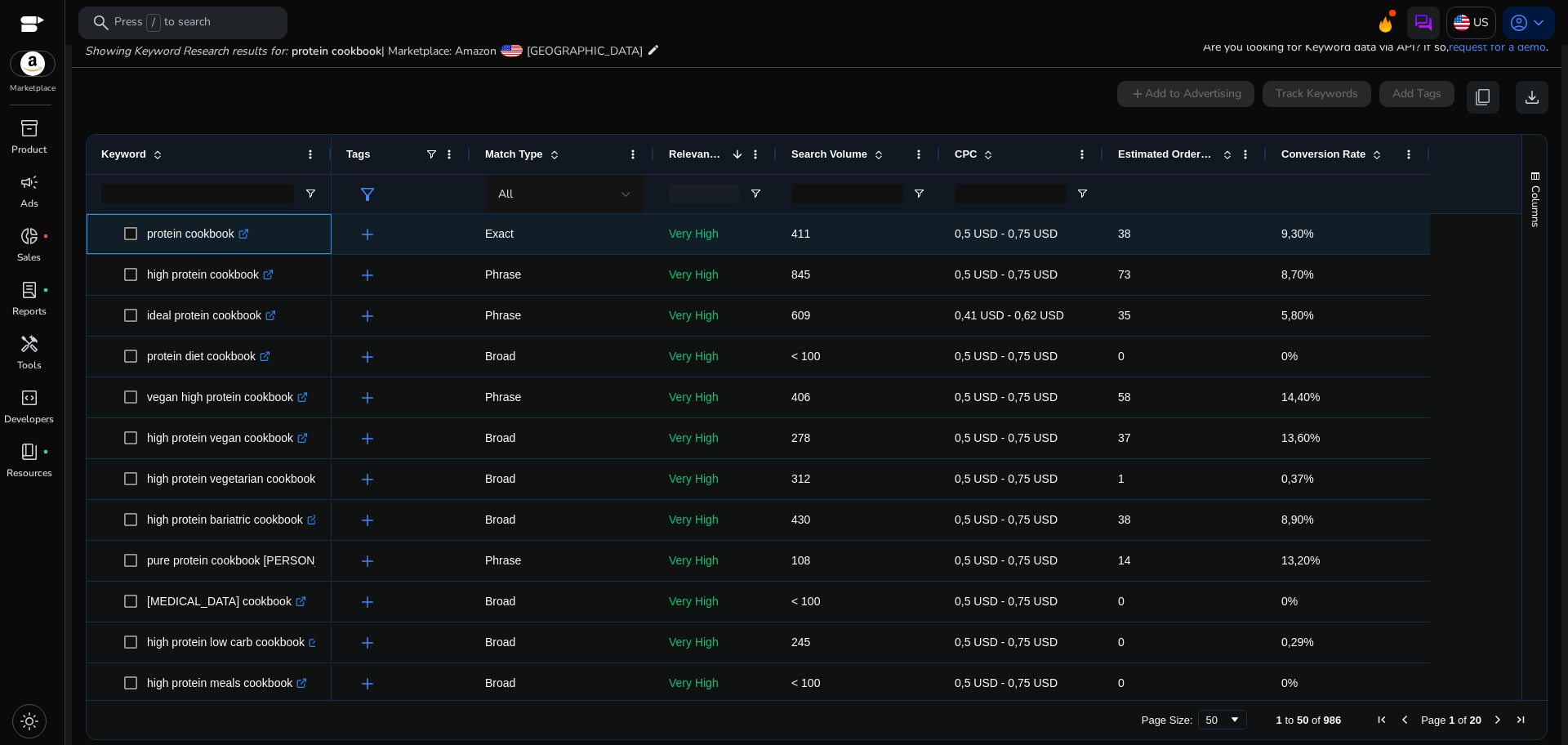
click at [130, 244] on span at bounding box center [135, 233] width 23 height 34
click at [131, 241] on span at bounding box center [135, 233] width 23 height 34
click at [132, 224] on span at bounding box center [135, 233] width 23 height 34
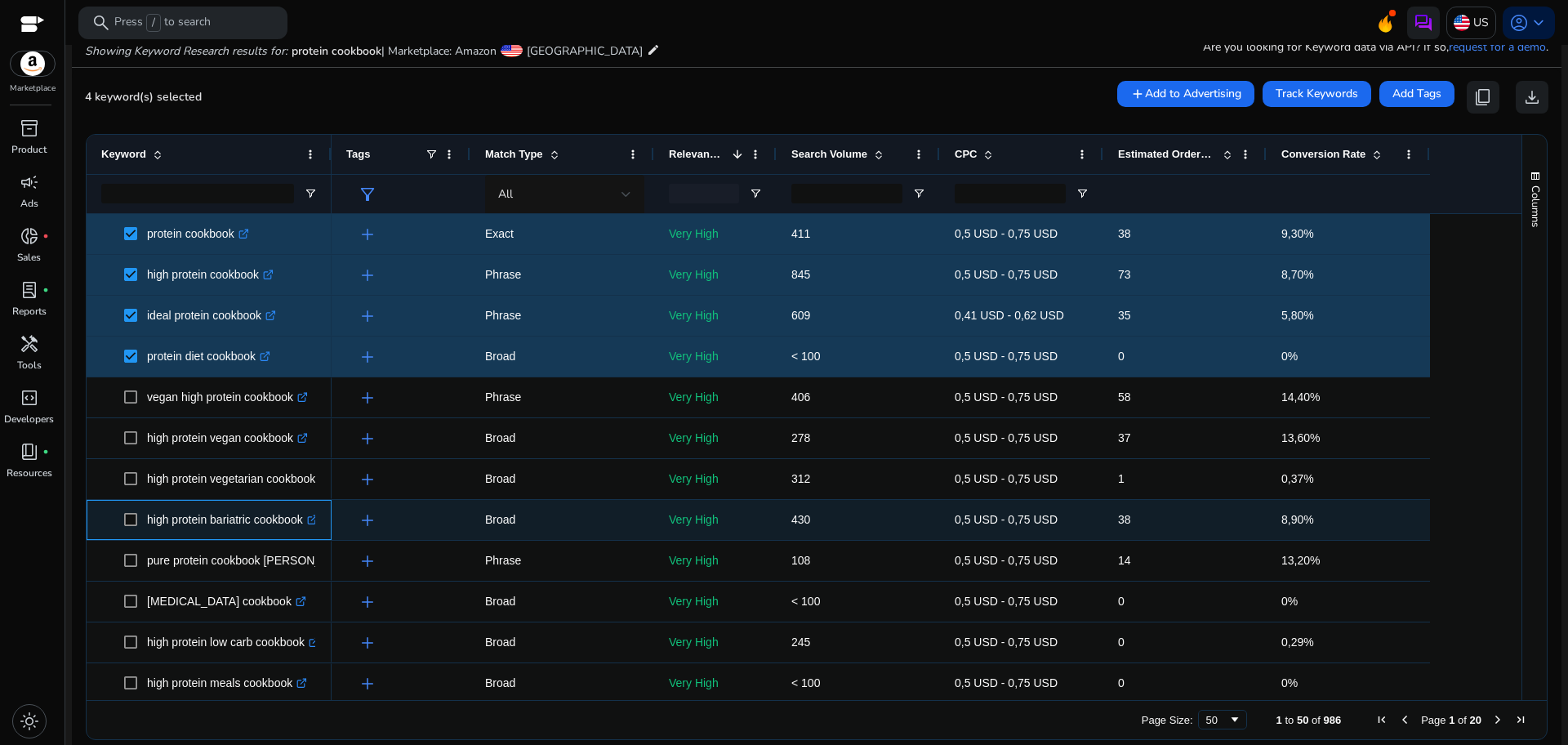
click at [123, 523] on span "high protein bariatric cookbook .st0{fill:#2c8af8}" at bounding box center [209, 520] width 215 height 34
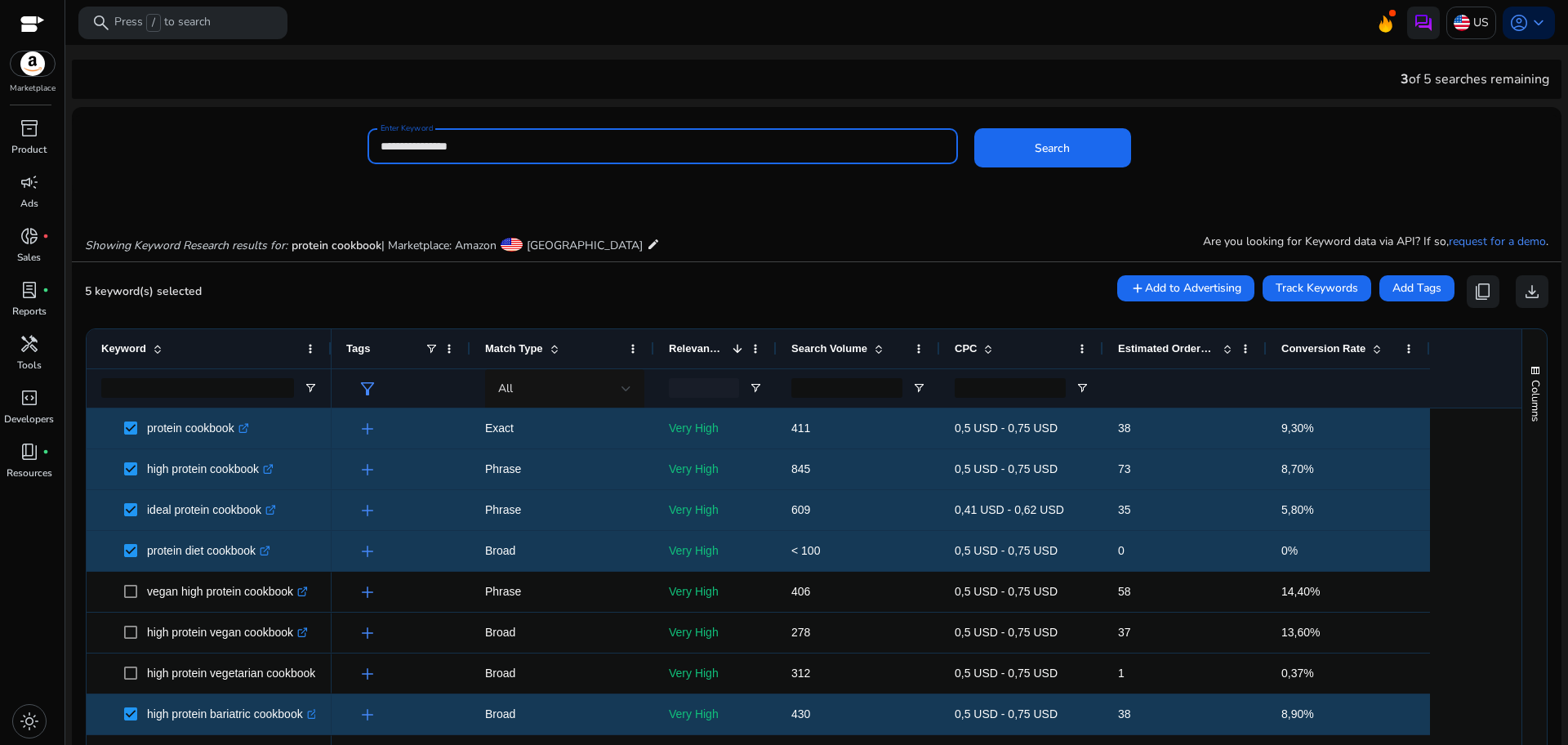
click at [439, 144] on input "**********" at bounding box center [662, 146] width 564 height 18
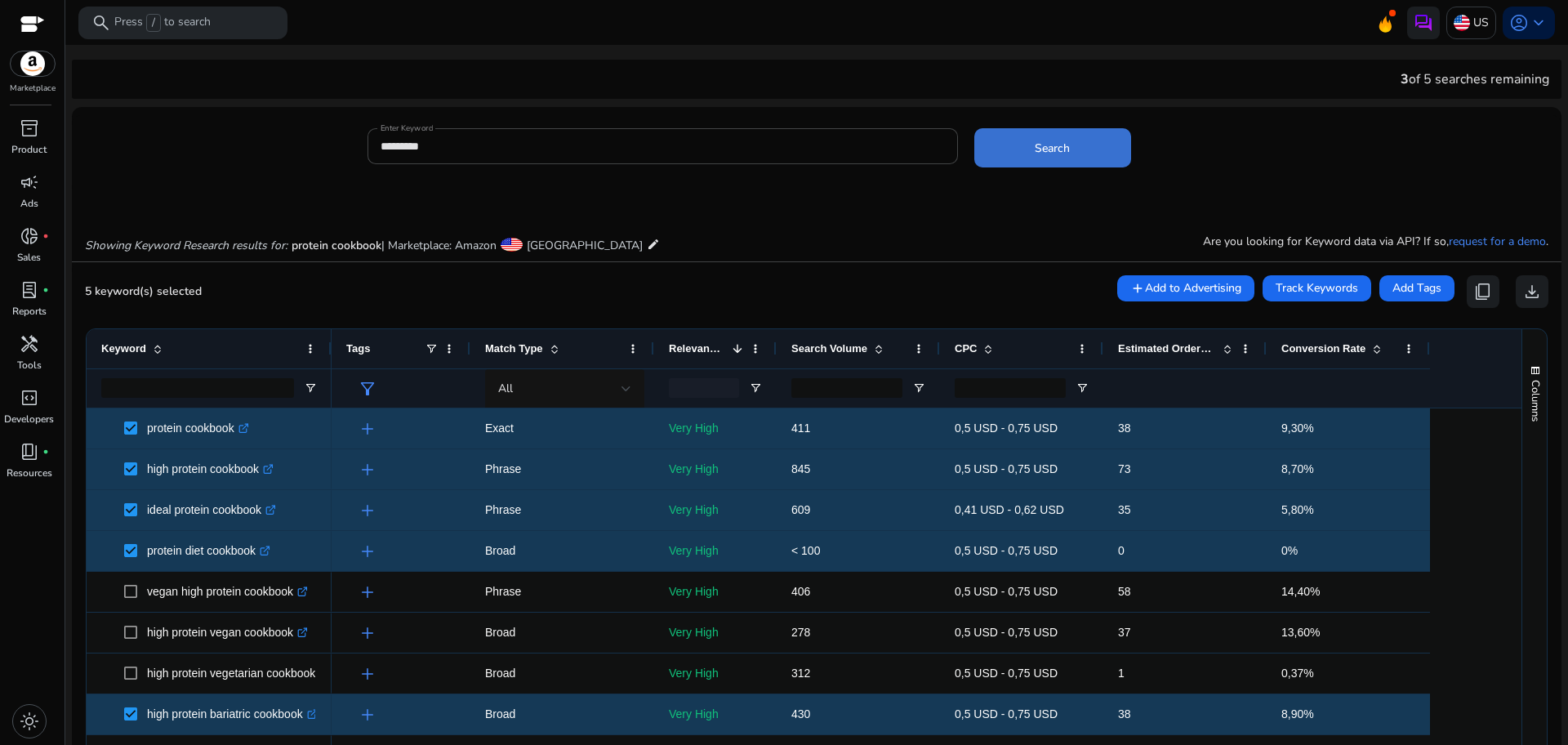
click at [1069, 139] on span at bounding box center [1052, 148] width 157 height 40
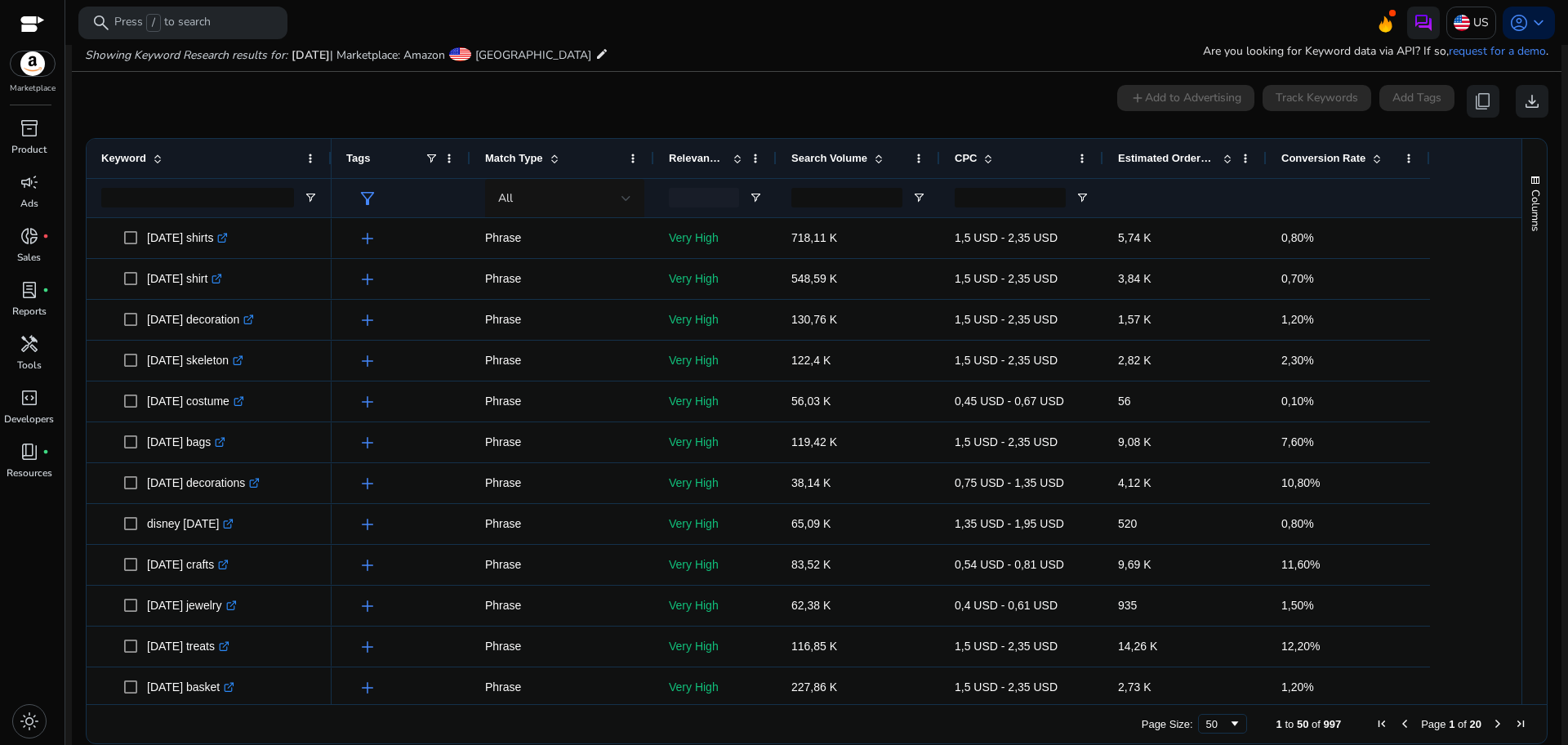
scroll to position [195, 0]
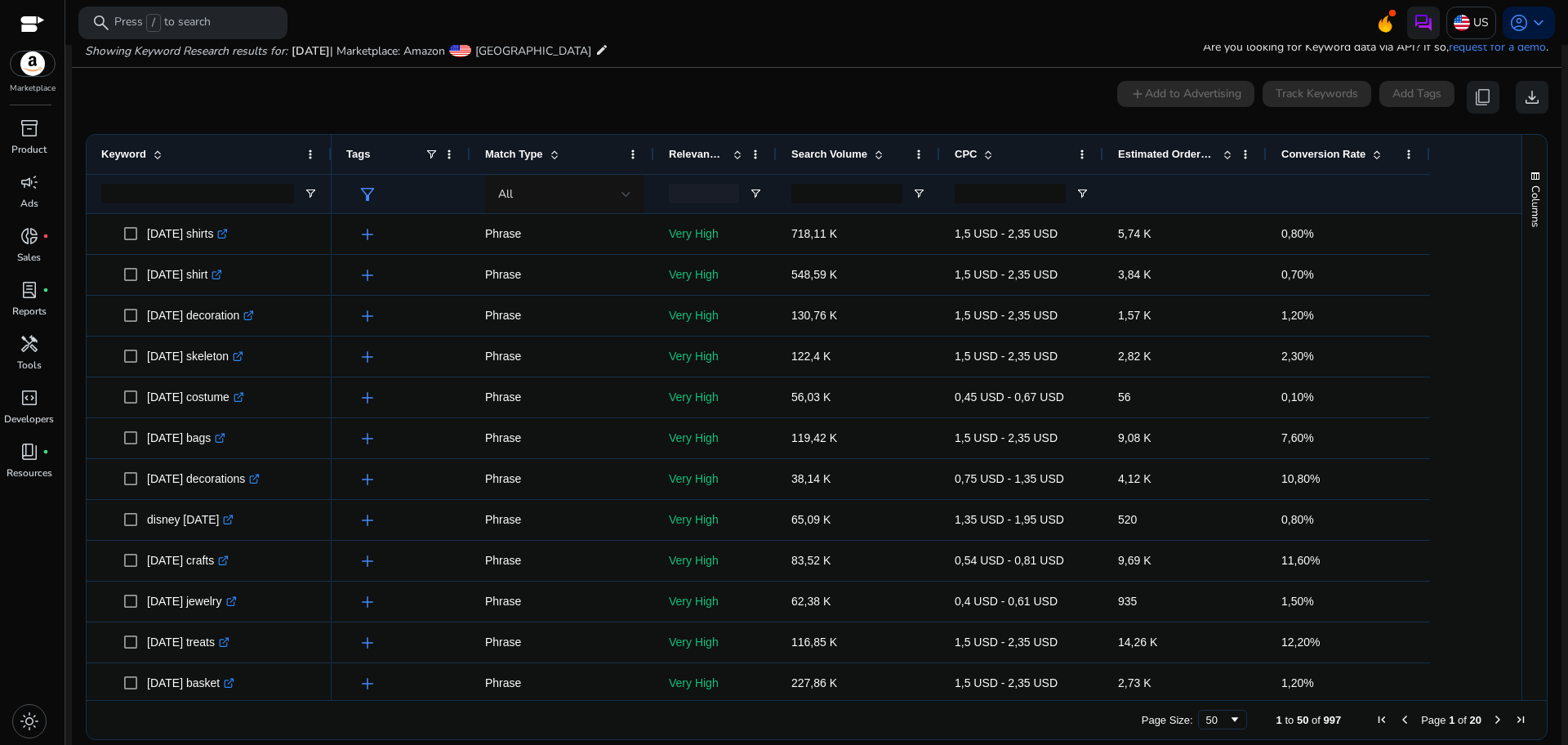
click at [1484, 716] on span "Page 1 of 20" at bounding box center [1451, 719] width 162 height 13
click at [1494, 724] on span "Next Page" at bounding box center [1498, 719] width 13 height 13
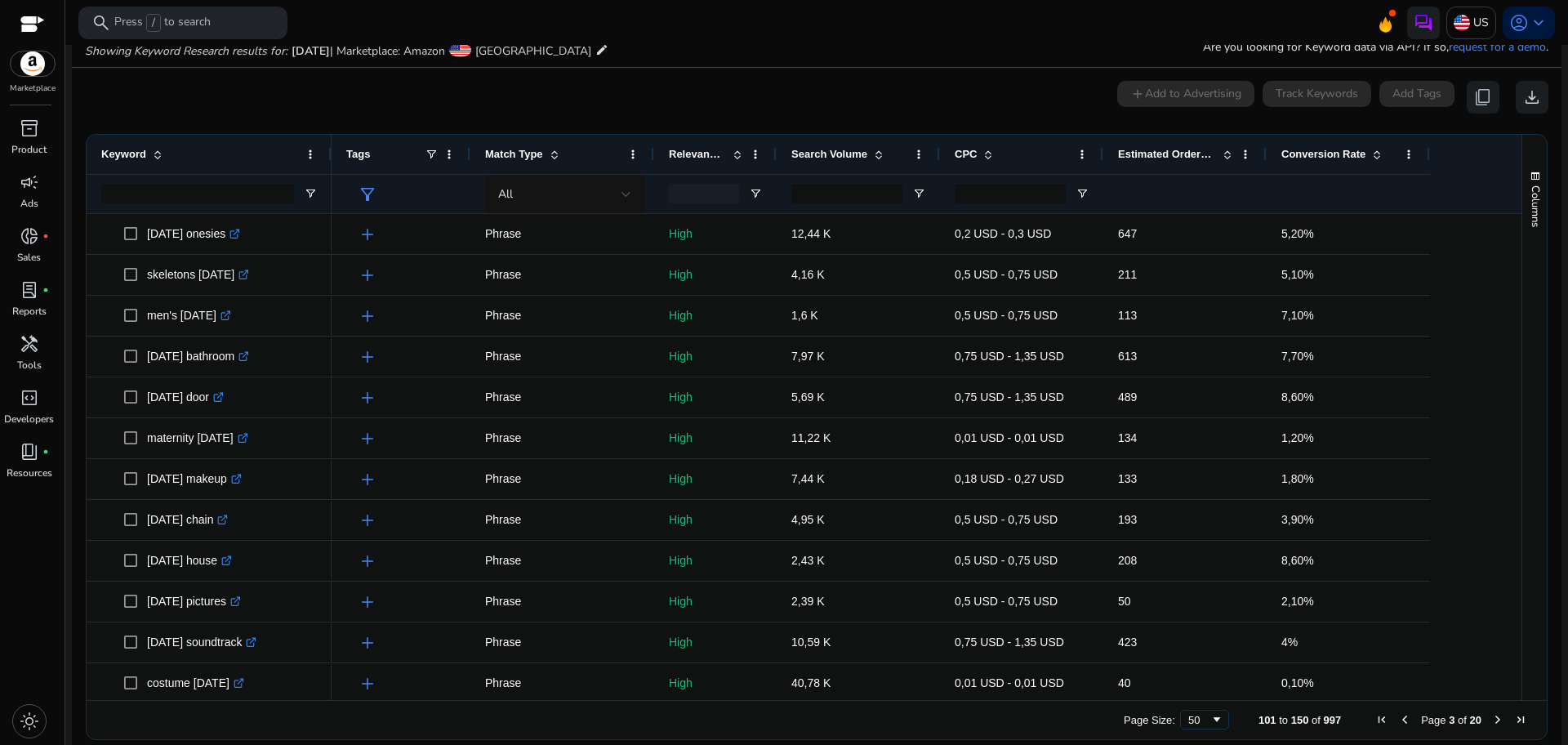
click at [1494, 724] on span "Next Page" at bounding box center [1498, 719] width 13 height 13
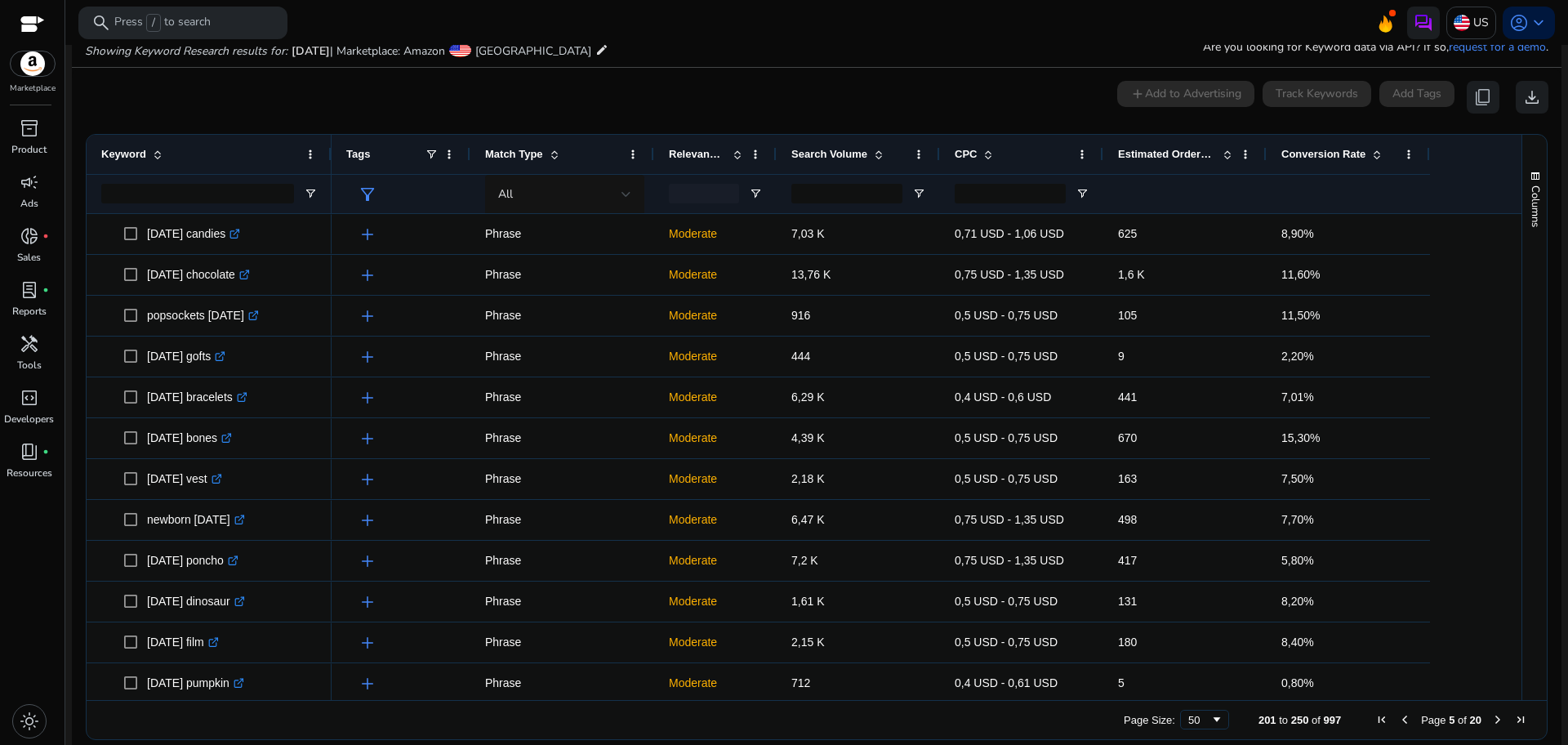
click at [1494, 724] on span "Next Page" at bounding box center [1498, 719] width 13 height 13
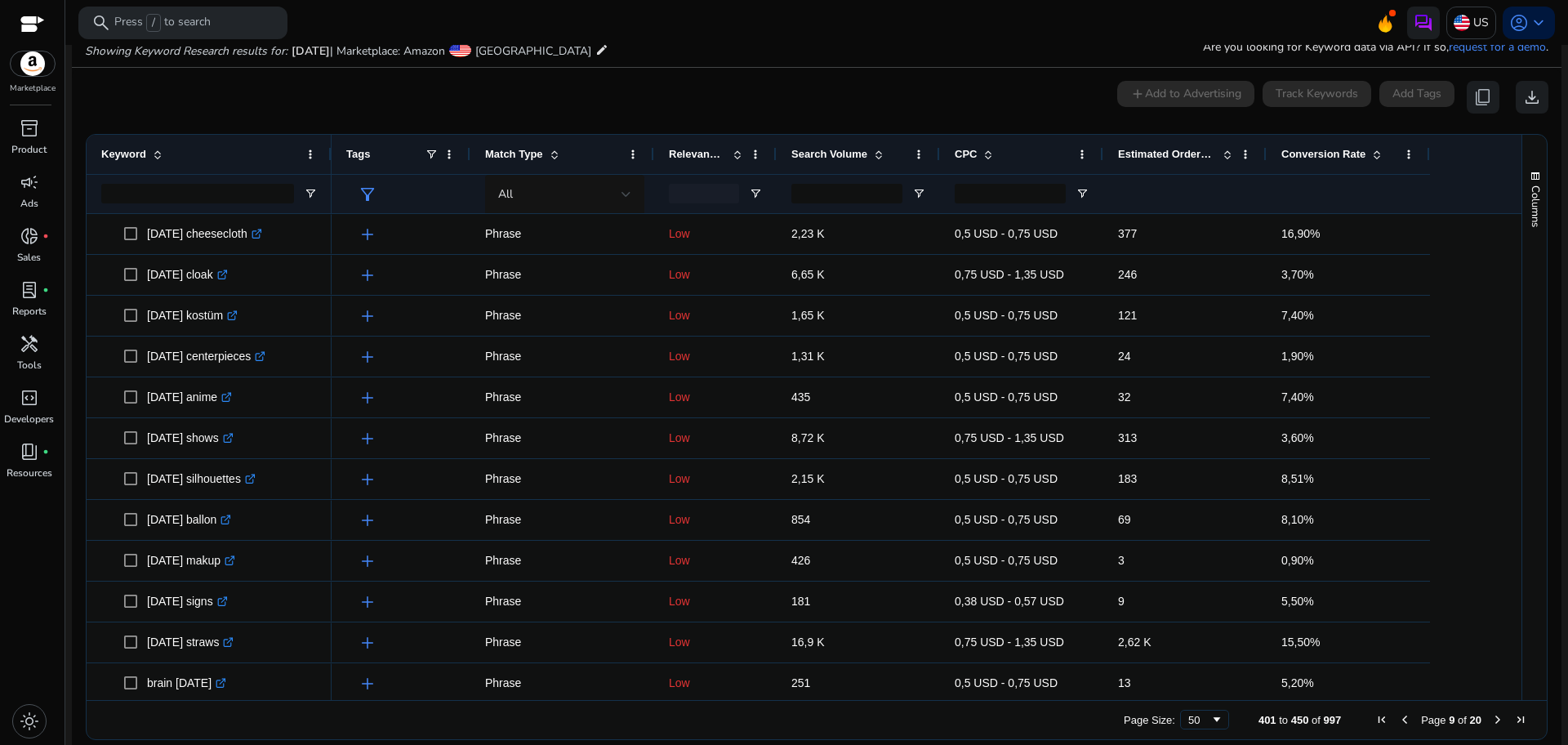
click at [1494, 724] on span "Next Page" at bounding box center [1498, 719] width 13 height 13
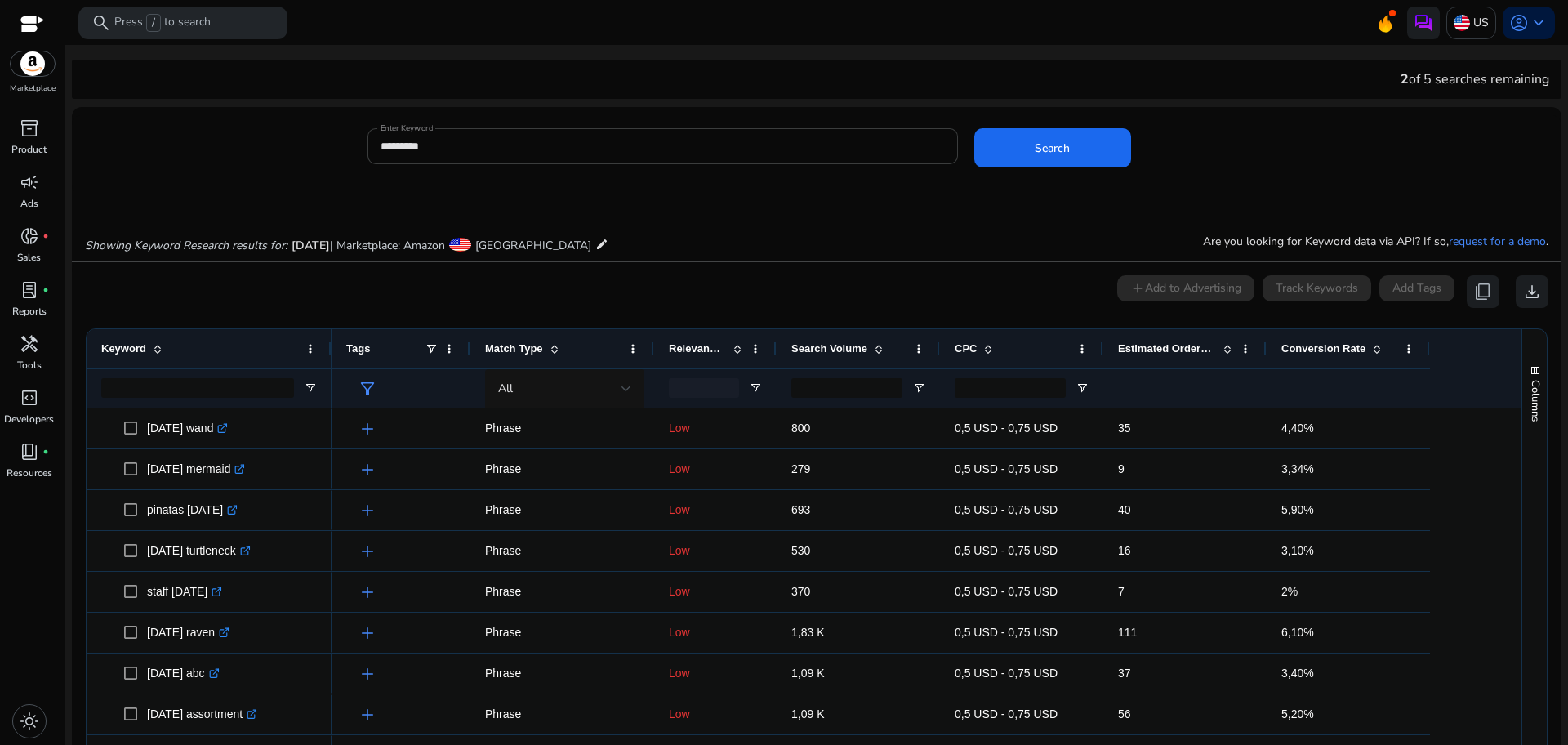
click at [472, 134] on div "*********" at bounding box center [662, 146] width 564 height 36
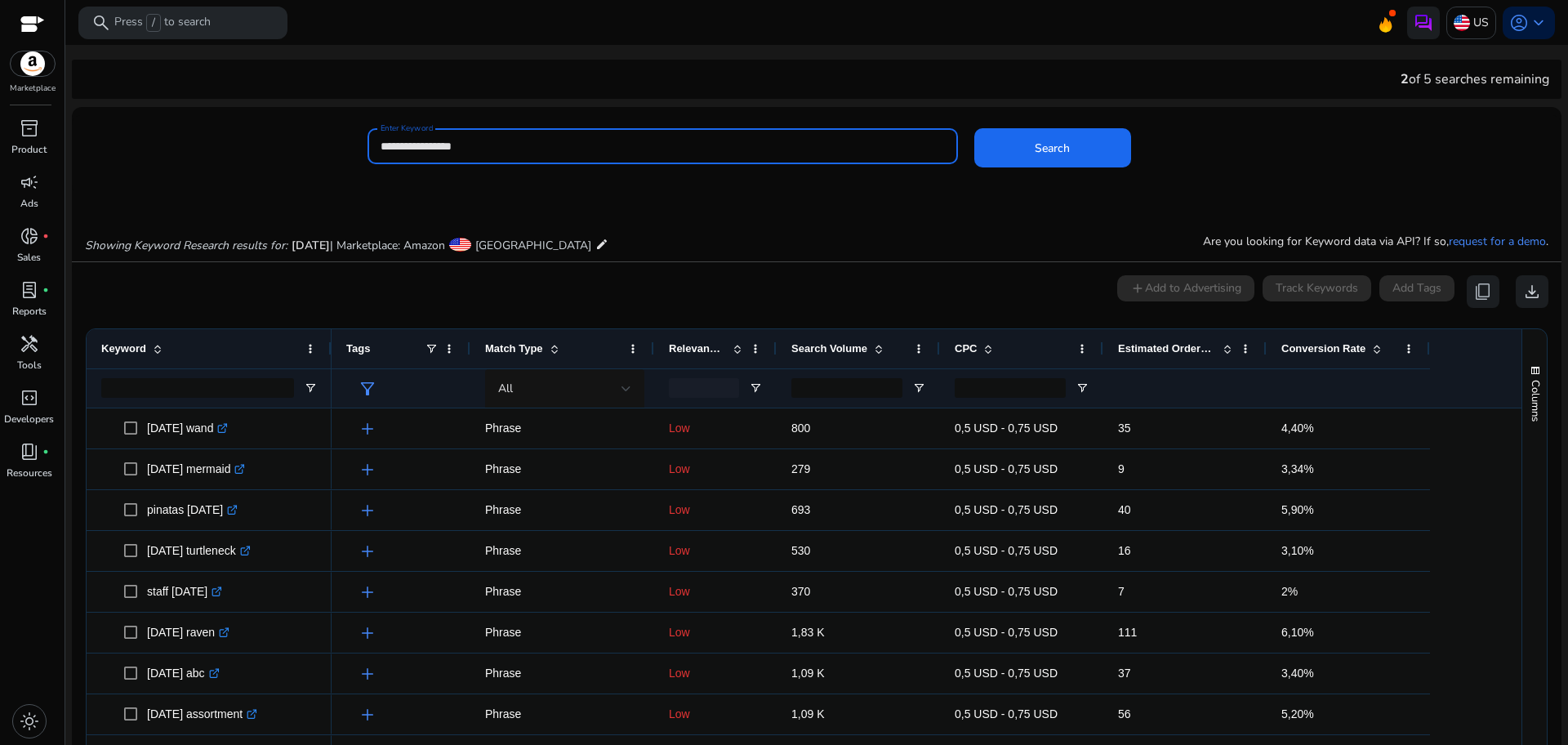
click at [974, 128] on button "Search" at bounding box center [1052, 148] width 157 height 40
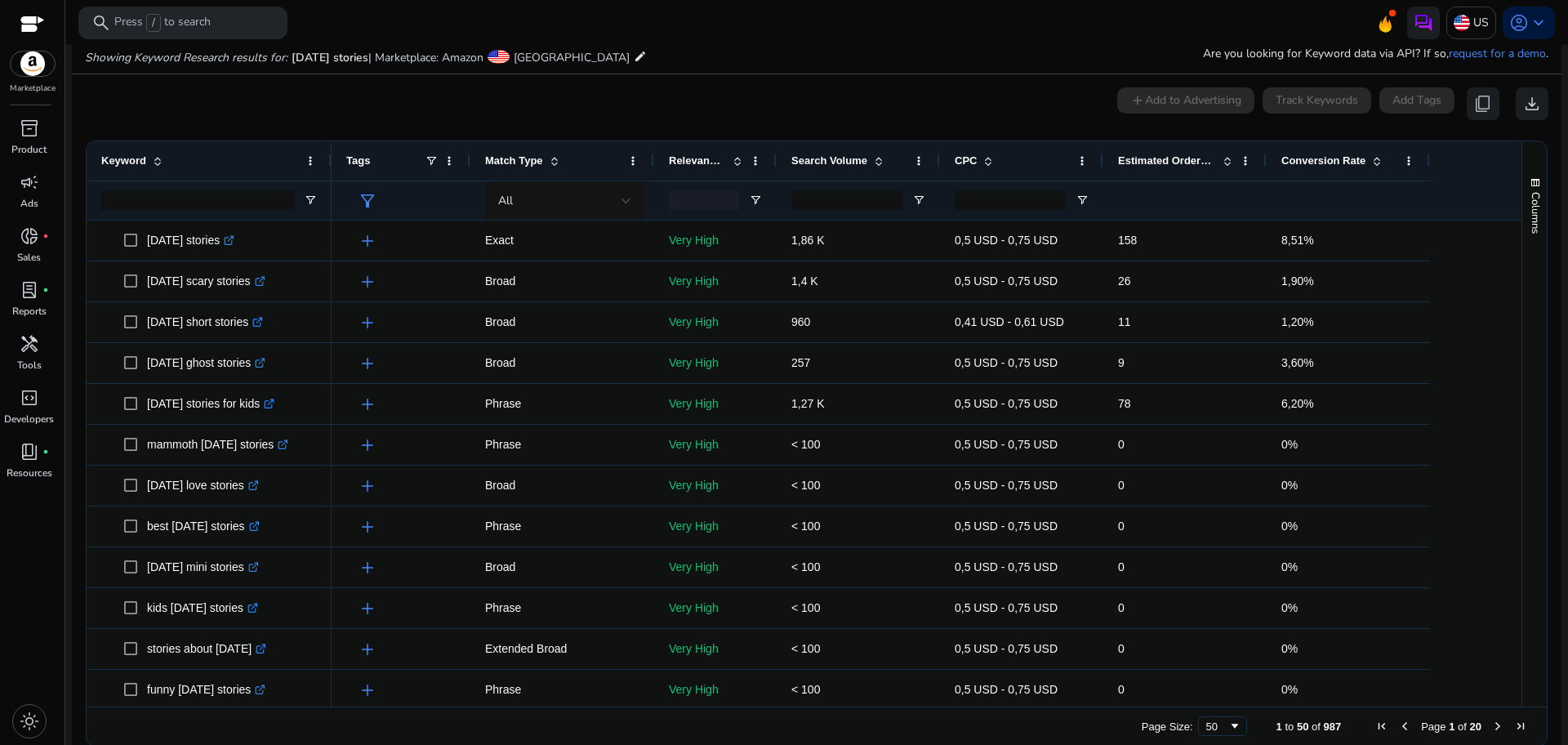
scroll to position [195, 0]
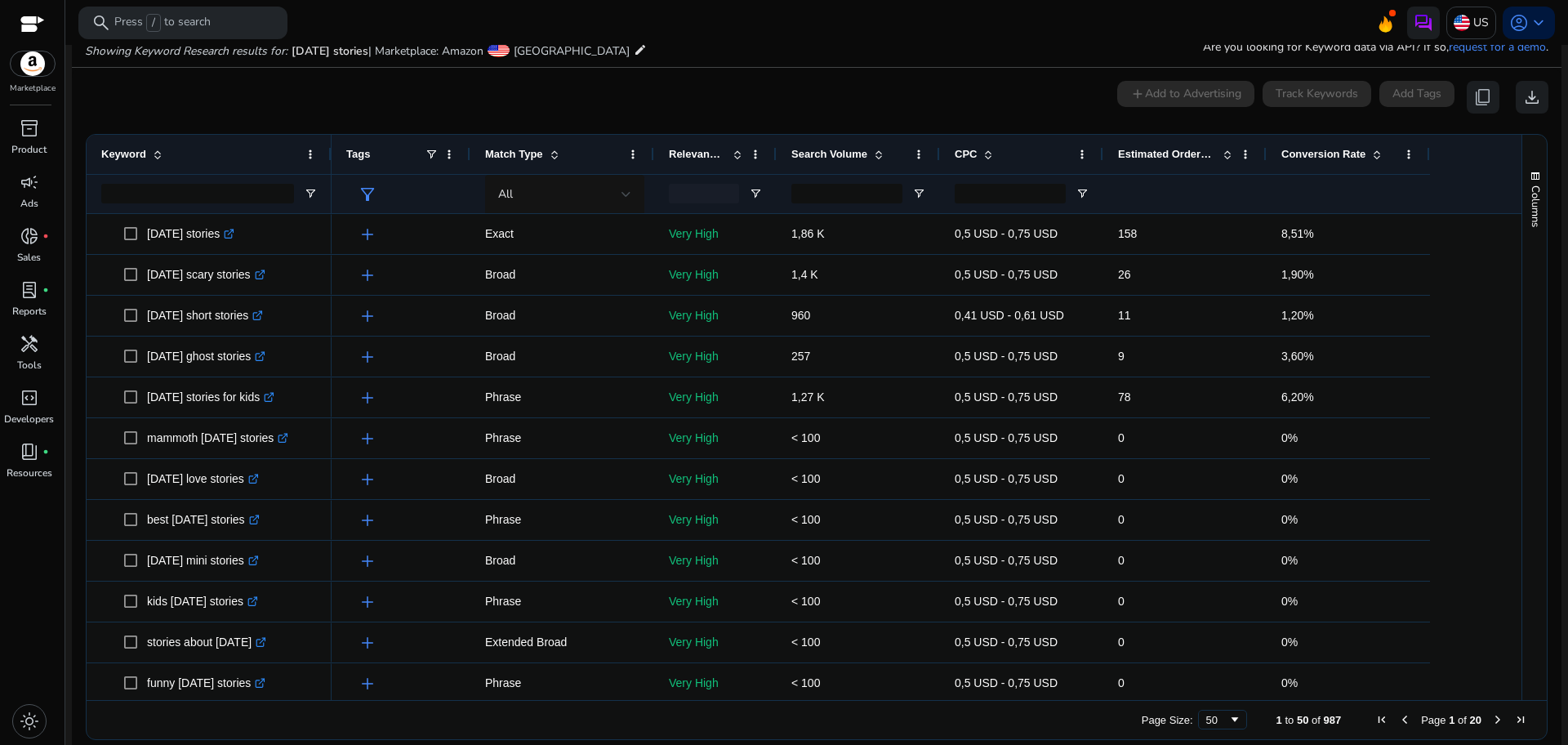
drag, startPoint x: 1522, startPoint y: 277, endPoint x: 1514, endPoint y: 274, distance: 8.5
click at [1514, 274] on div "Keyword Tags Match Type 26" at bounding box center [817, 417] width 1460 height 565
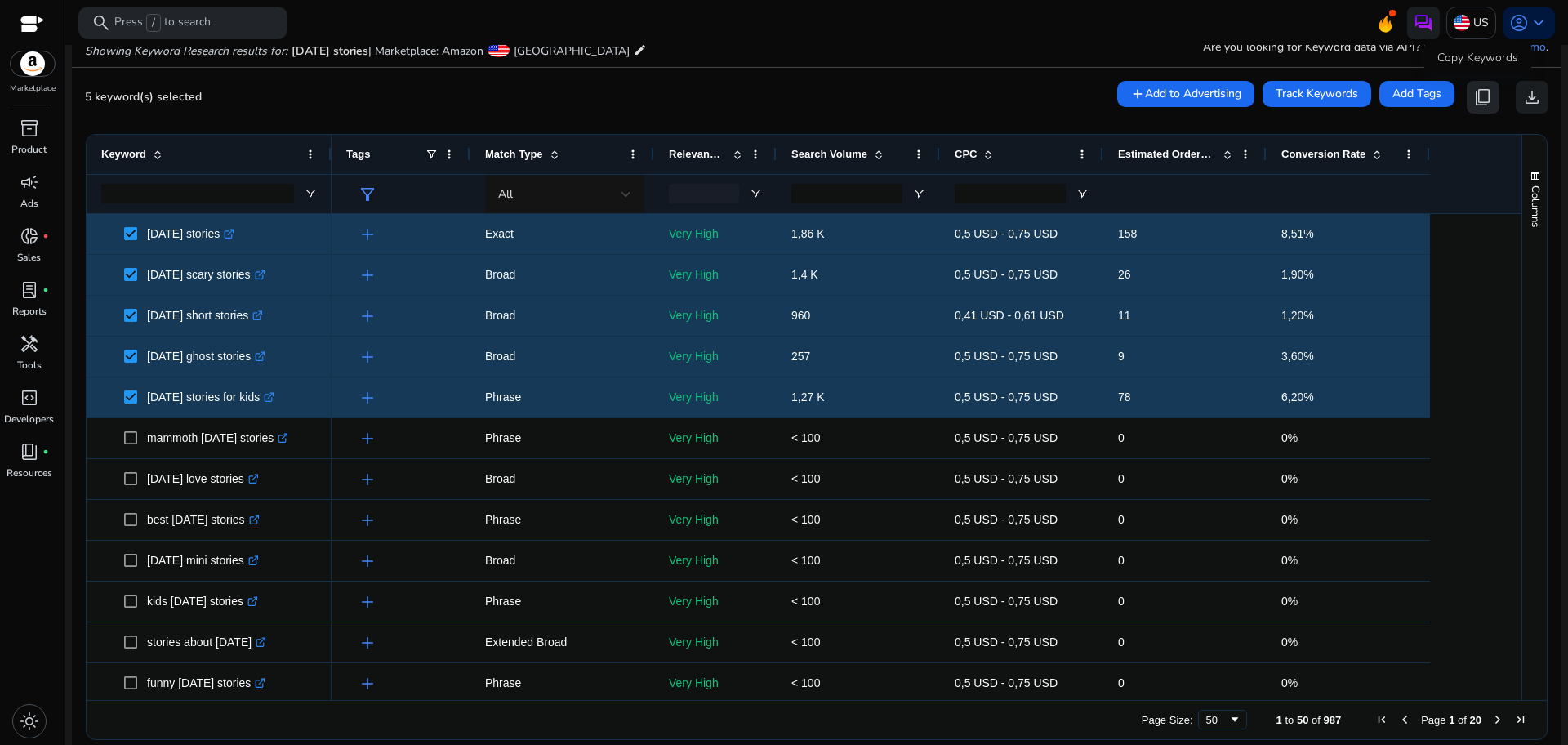
click at [1473, 106] on span "content_copy" at bounding box center [1483, 97] width 20 height 20
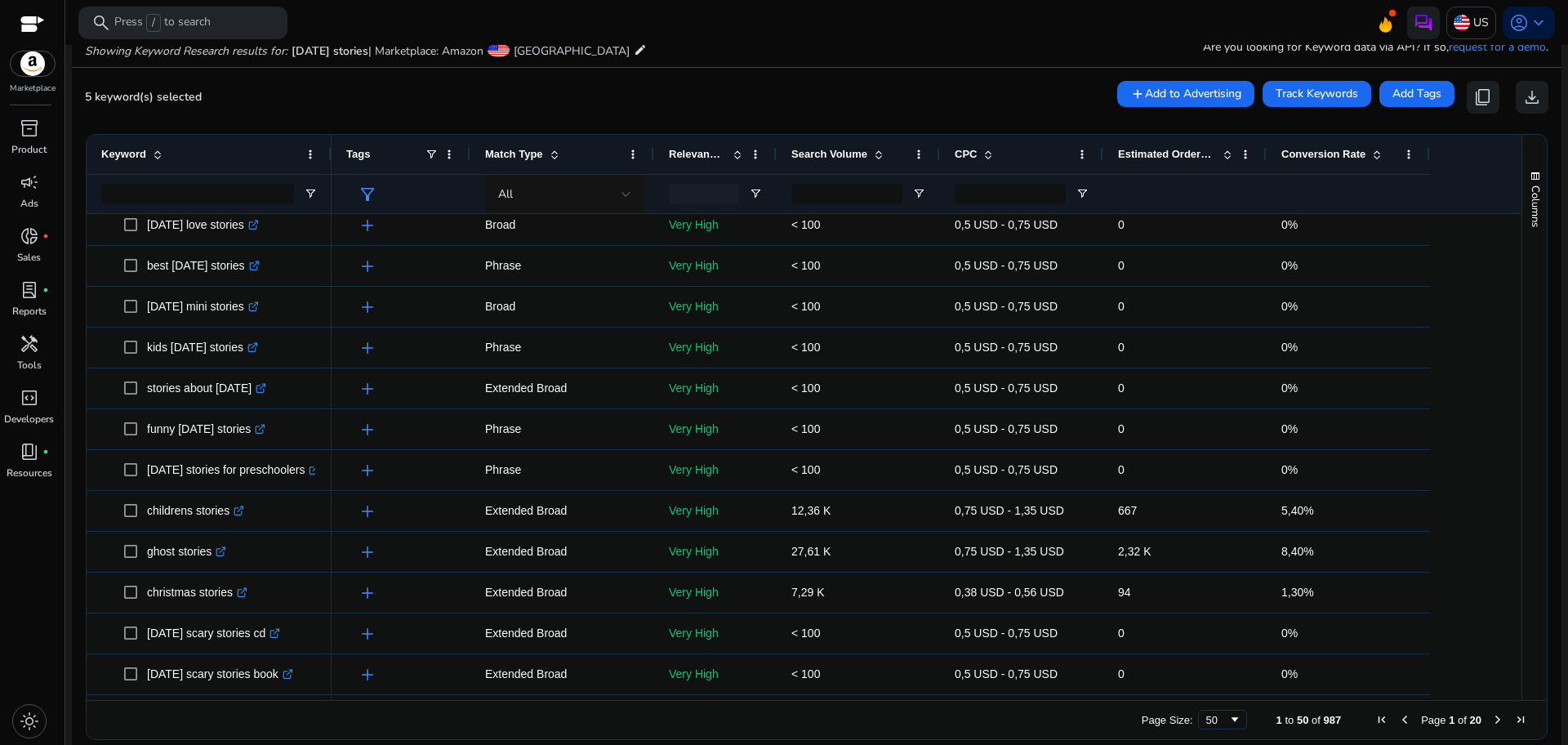
scroll to position [265, 0]
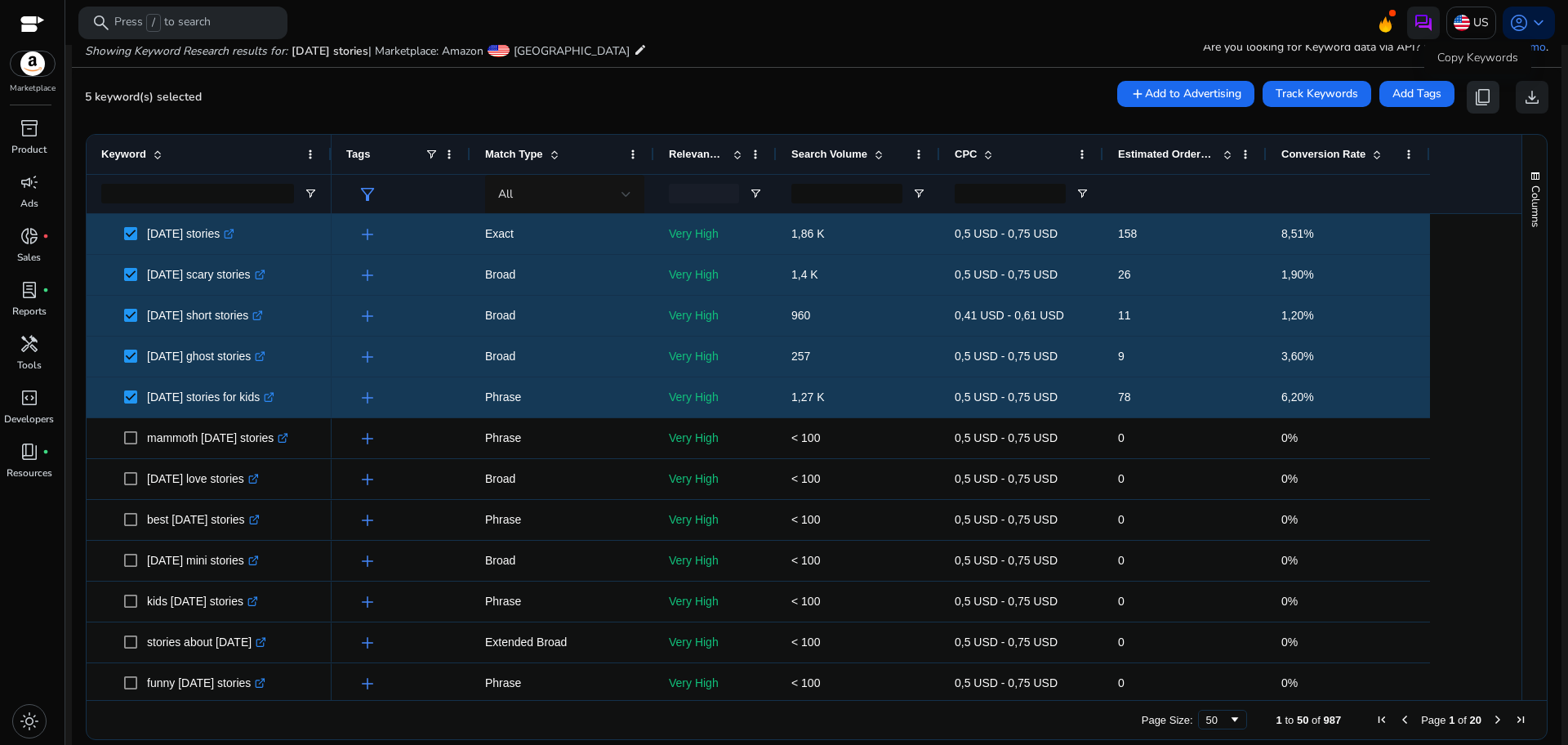
click at [1474, 96] on span "content_copy" at bounding box center [1483, 97] width 20 height 20
click at [1473, 103] on span "content_copy" at bounding box center [1483, 97] width 20 height 20
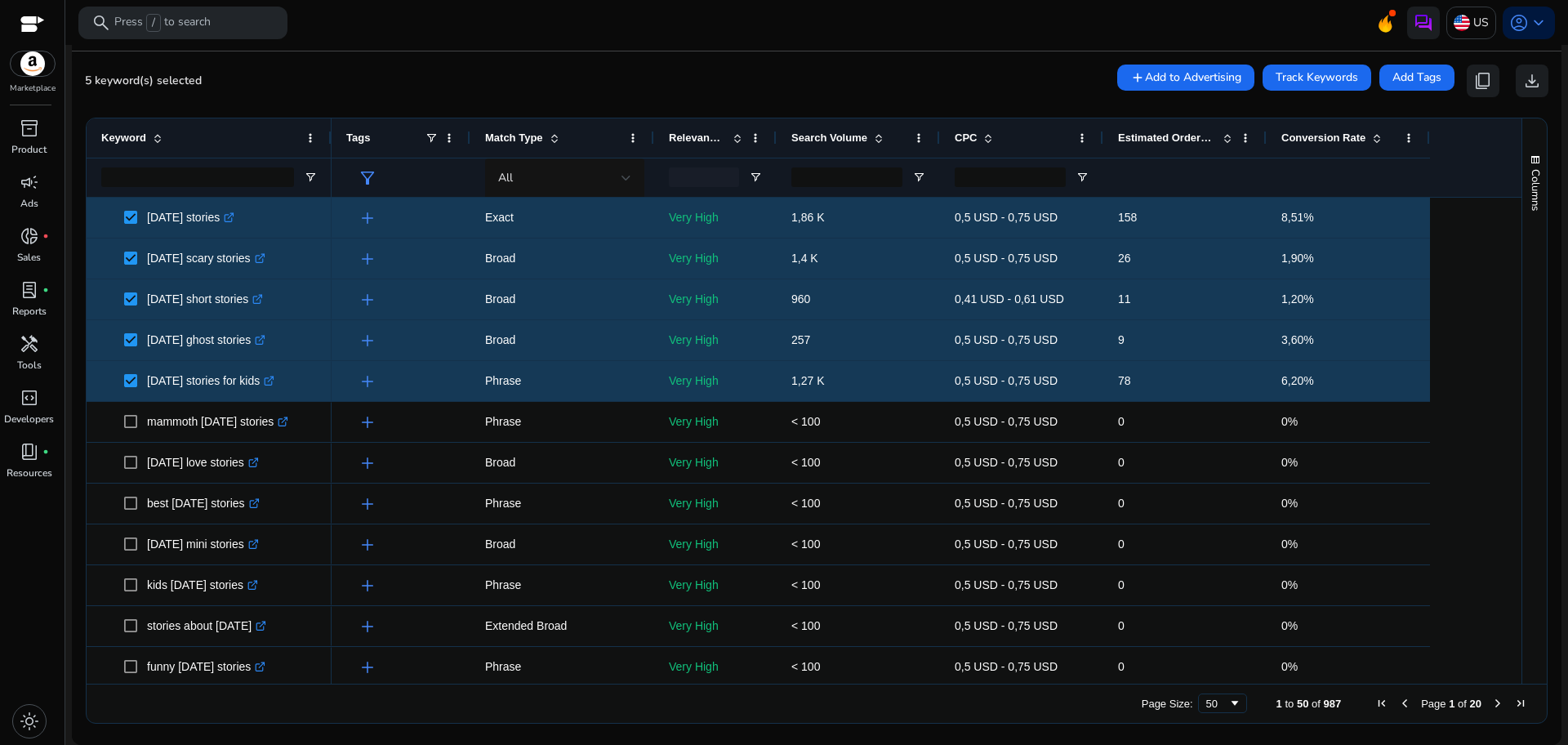
scroll to position [0, 0]
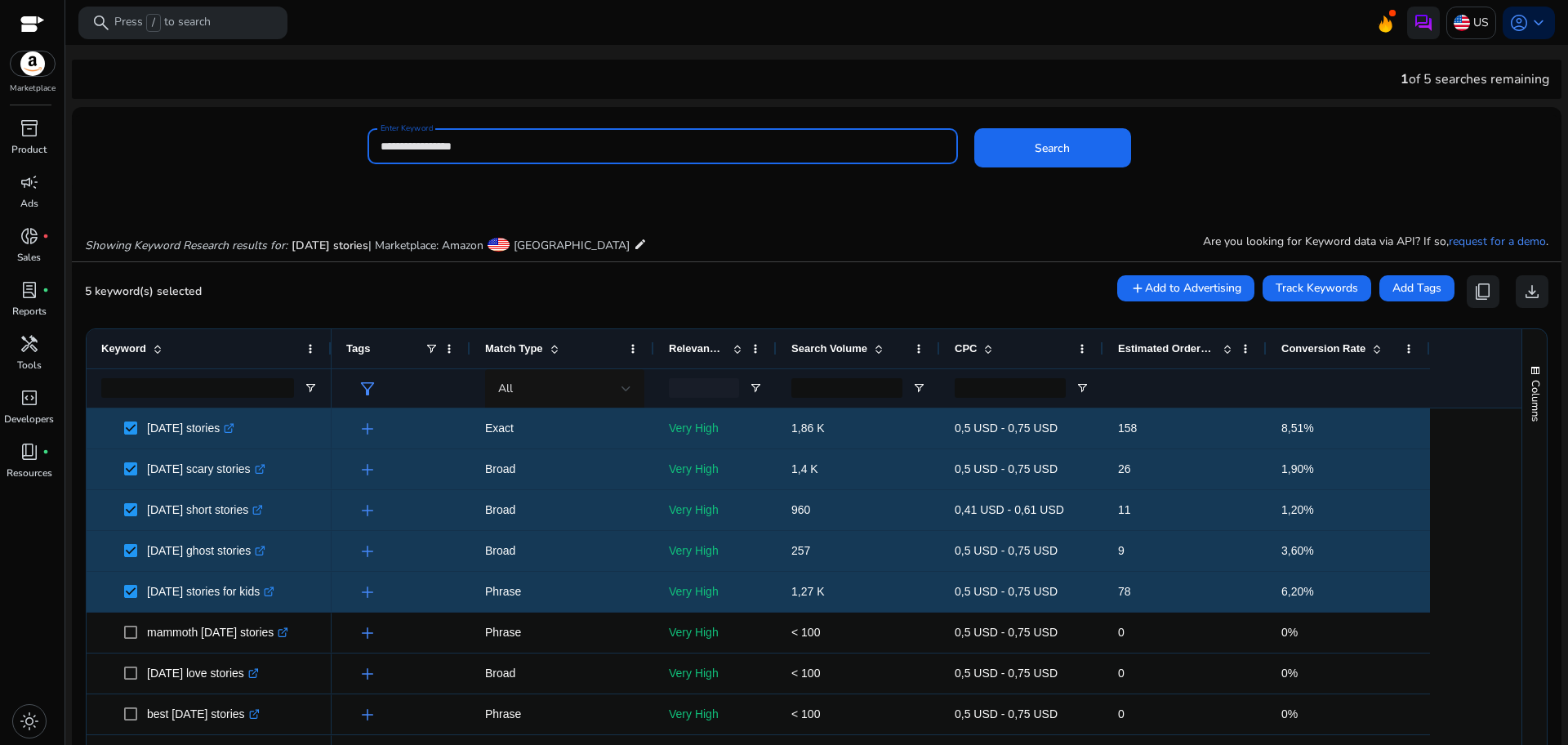
click at [439, 145] on input "**********" at bounding box center [662, 146] width 564 height 18
type input "**********"
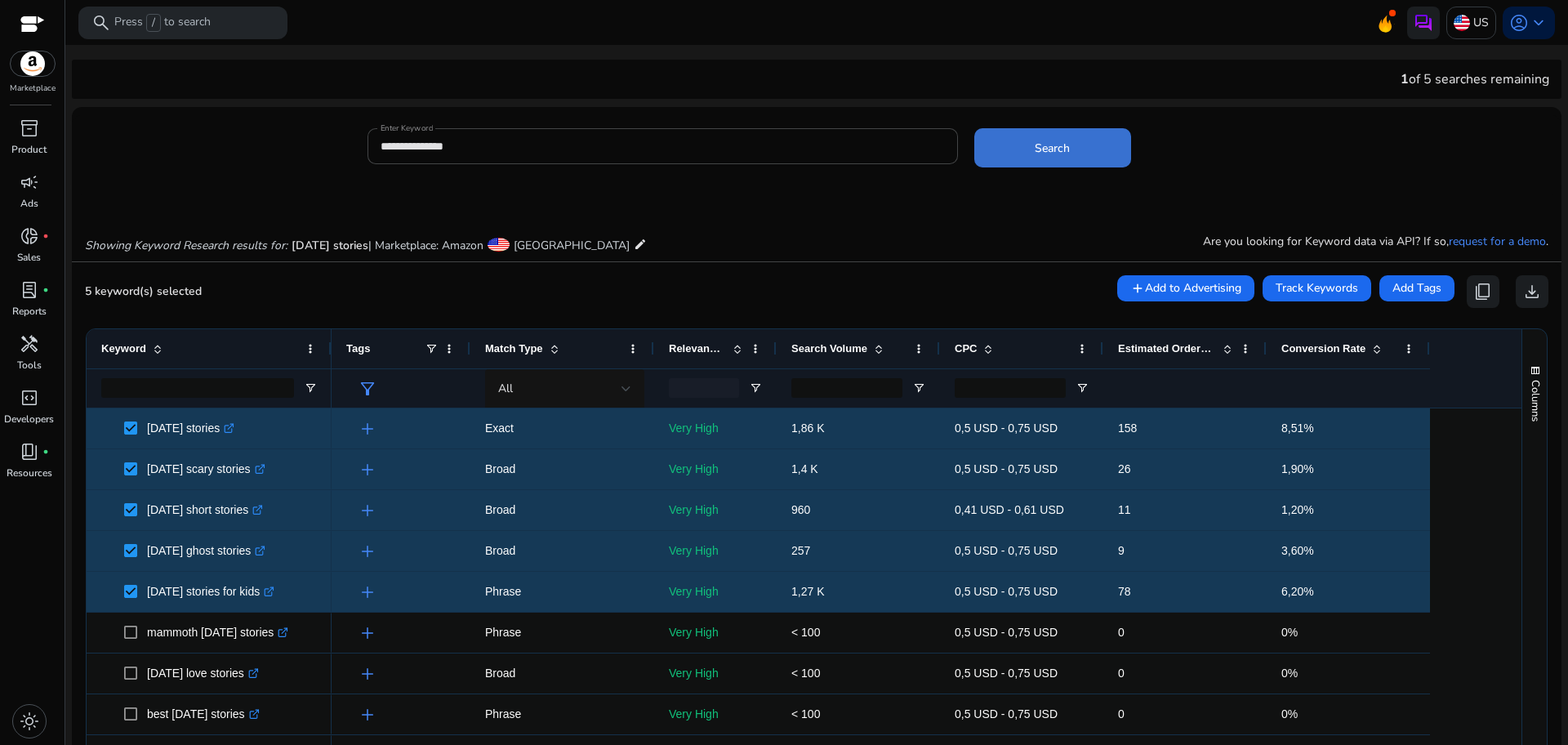
click at [1085, 163] on span at bounding box center [1052, 148] width 157 height 40
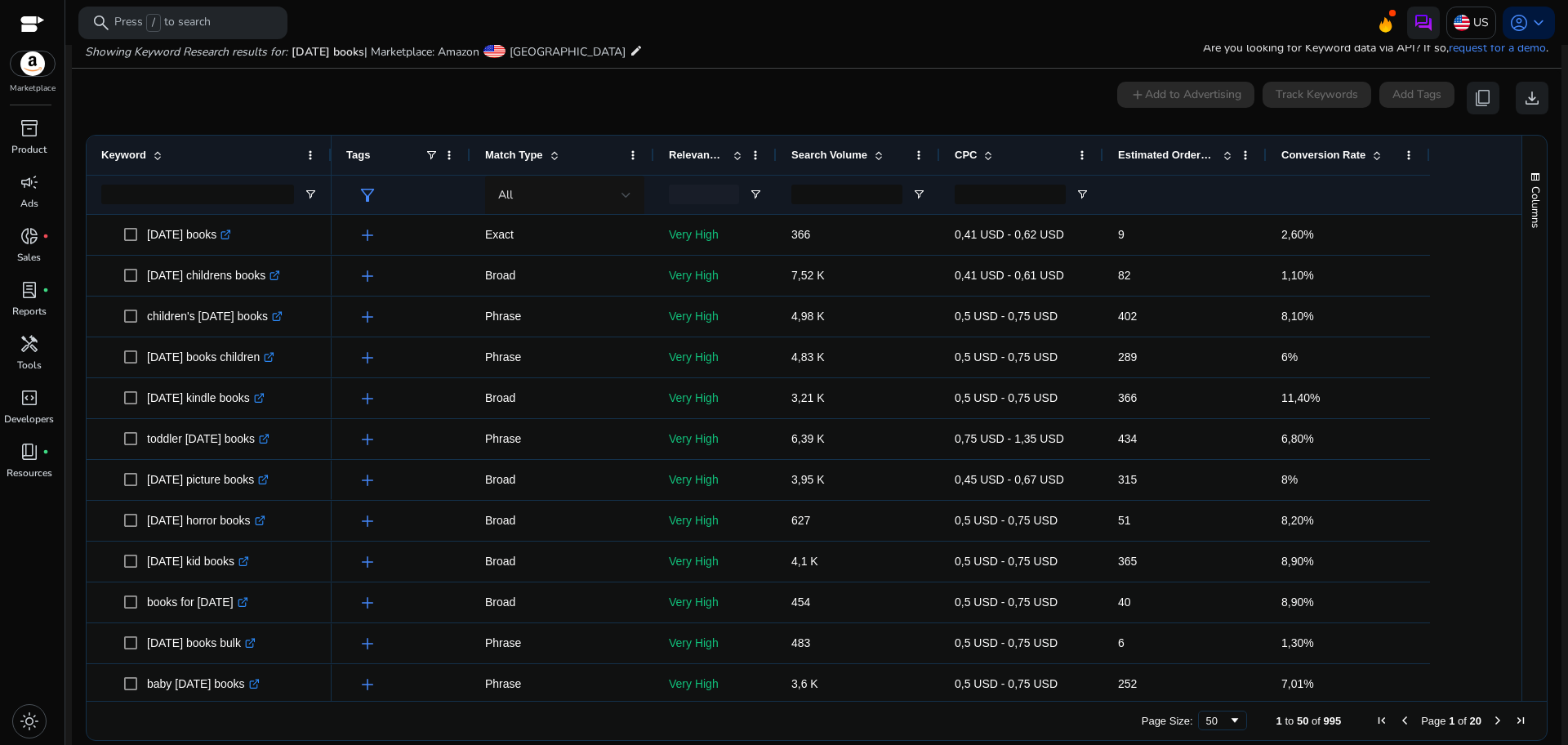
scroll to position [195, 0]
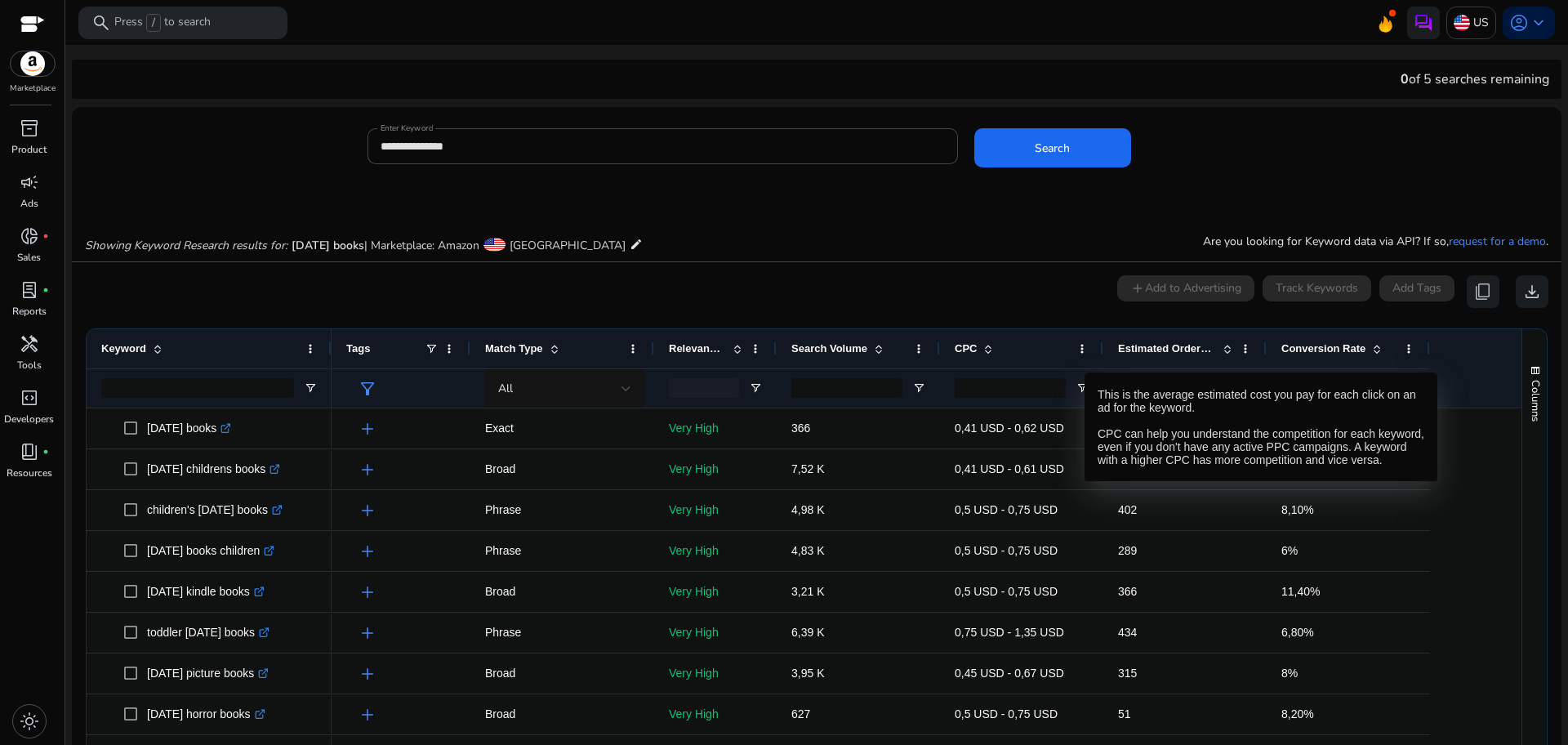
scroll to position [195, 0]
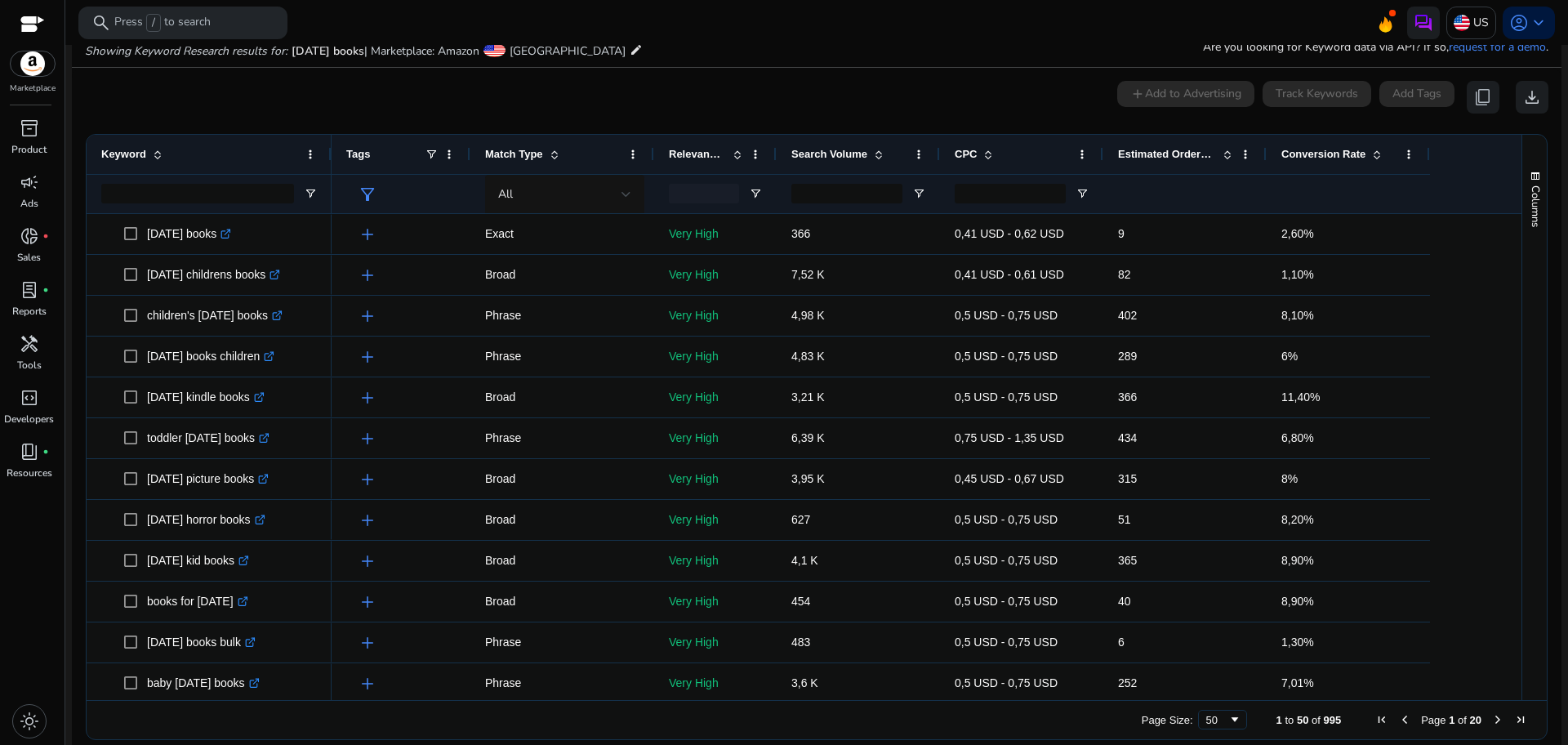
drag, startPoint x: 1517, startPoint y: 267, endPoint x: 1510, endPoint y: 371, distance: 104.2
click at [1510, 371] on div "Keyword Tags Match Type 9" at bounding box center [817, 417] width 1460 height 565
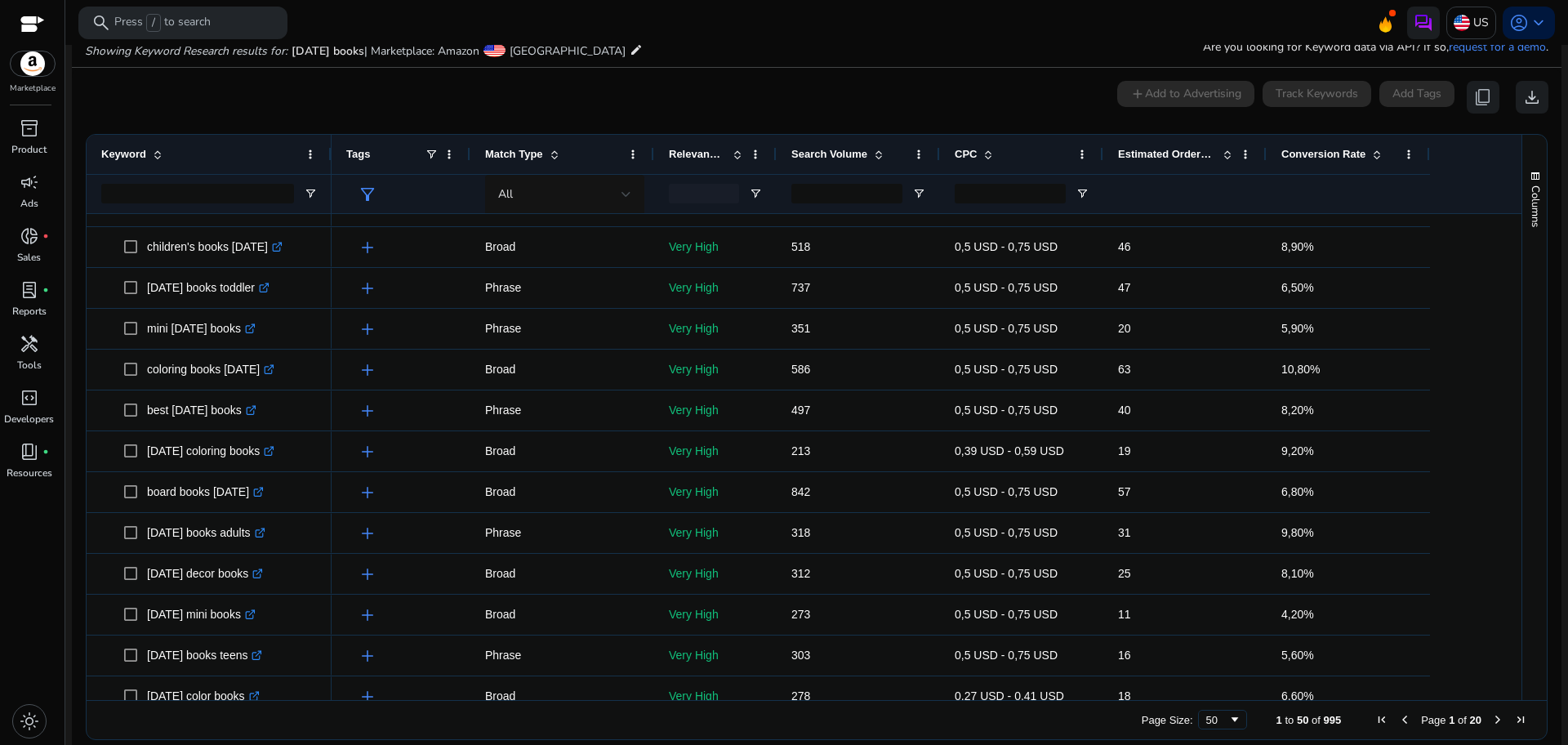
scroll to position [1556, 0]
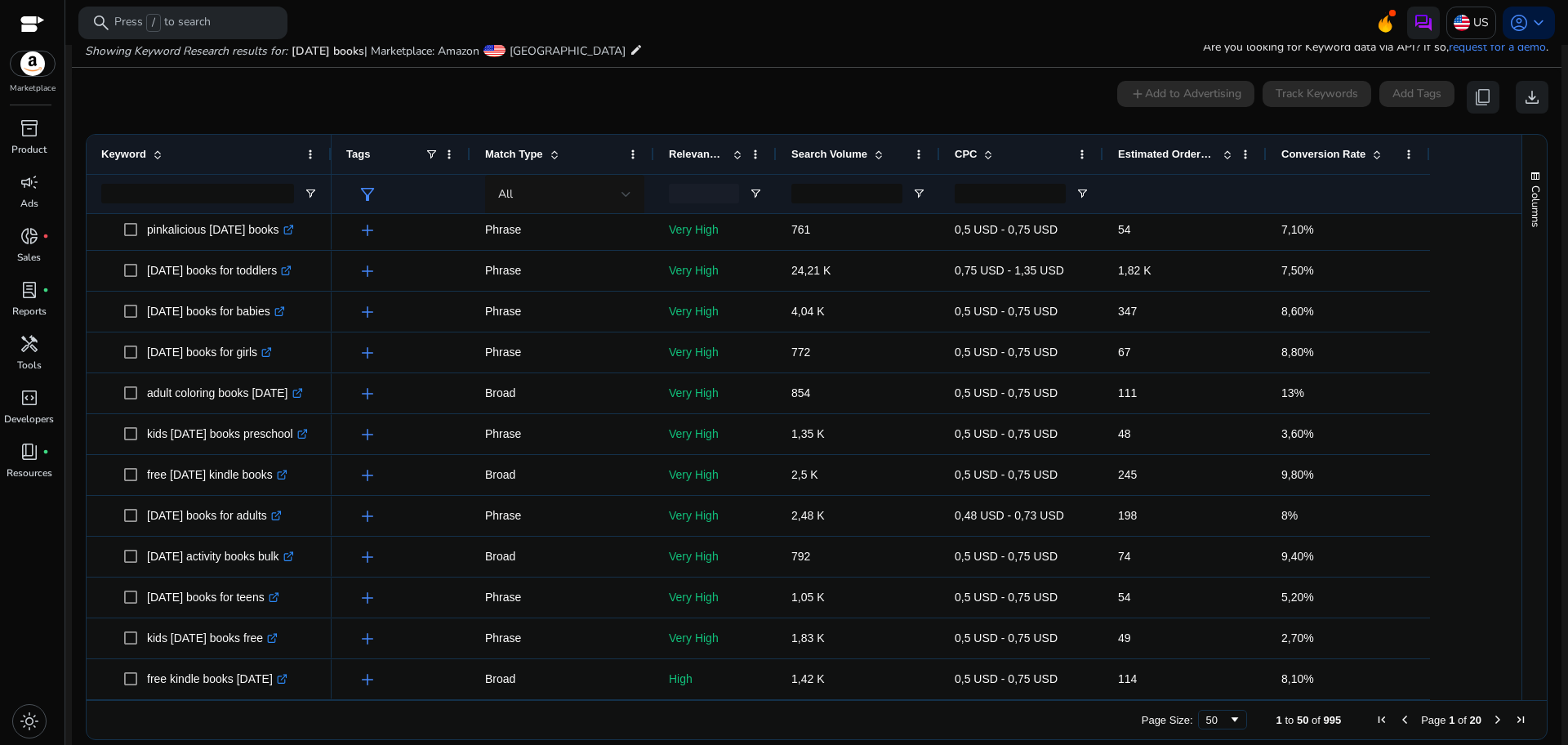
click at [1482, 716] on span "Page 1 of 20" at bounding box center [1451, 719] width 162 height 13
click at [1492, 722] on span "Next Page" at bounding box center [1498, 719] width 13 height 13
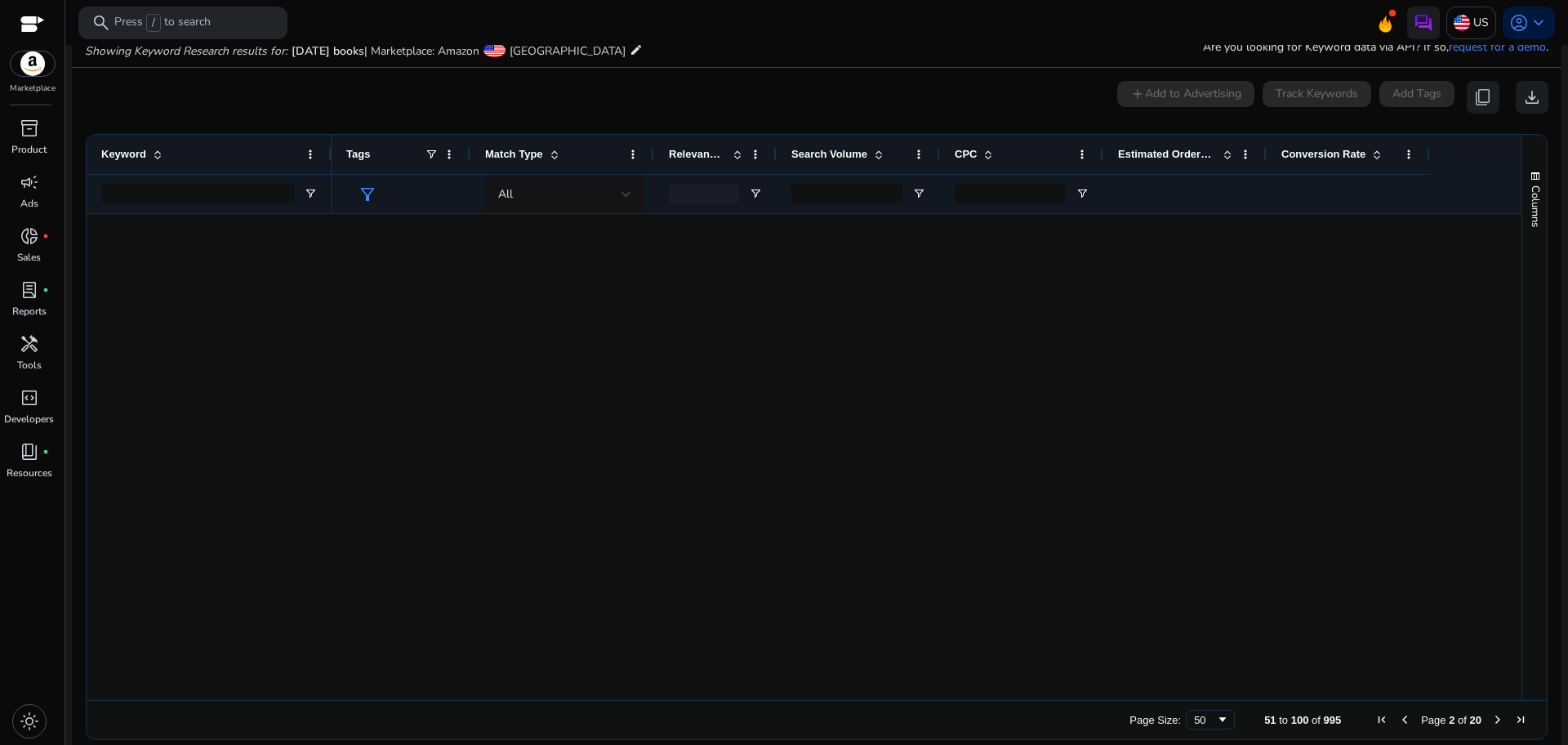
scroll to position [0, 0]
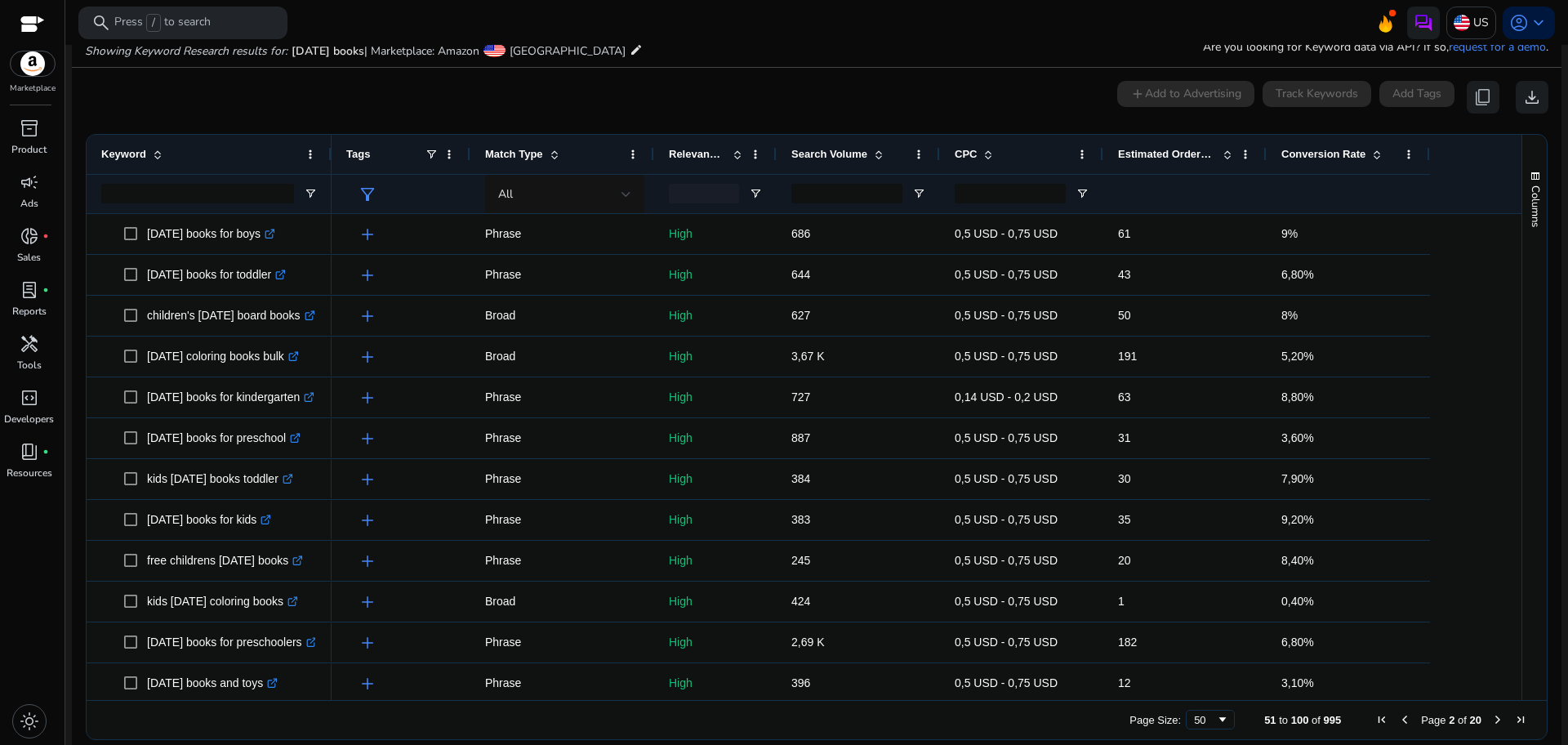
click at [1492, 722] on span "Next Page" at bounding box center [1498, 719] width 13 height 13
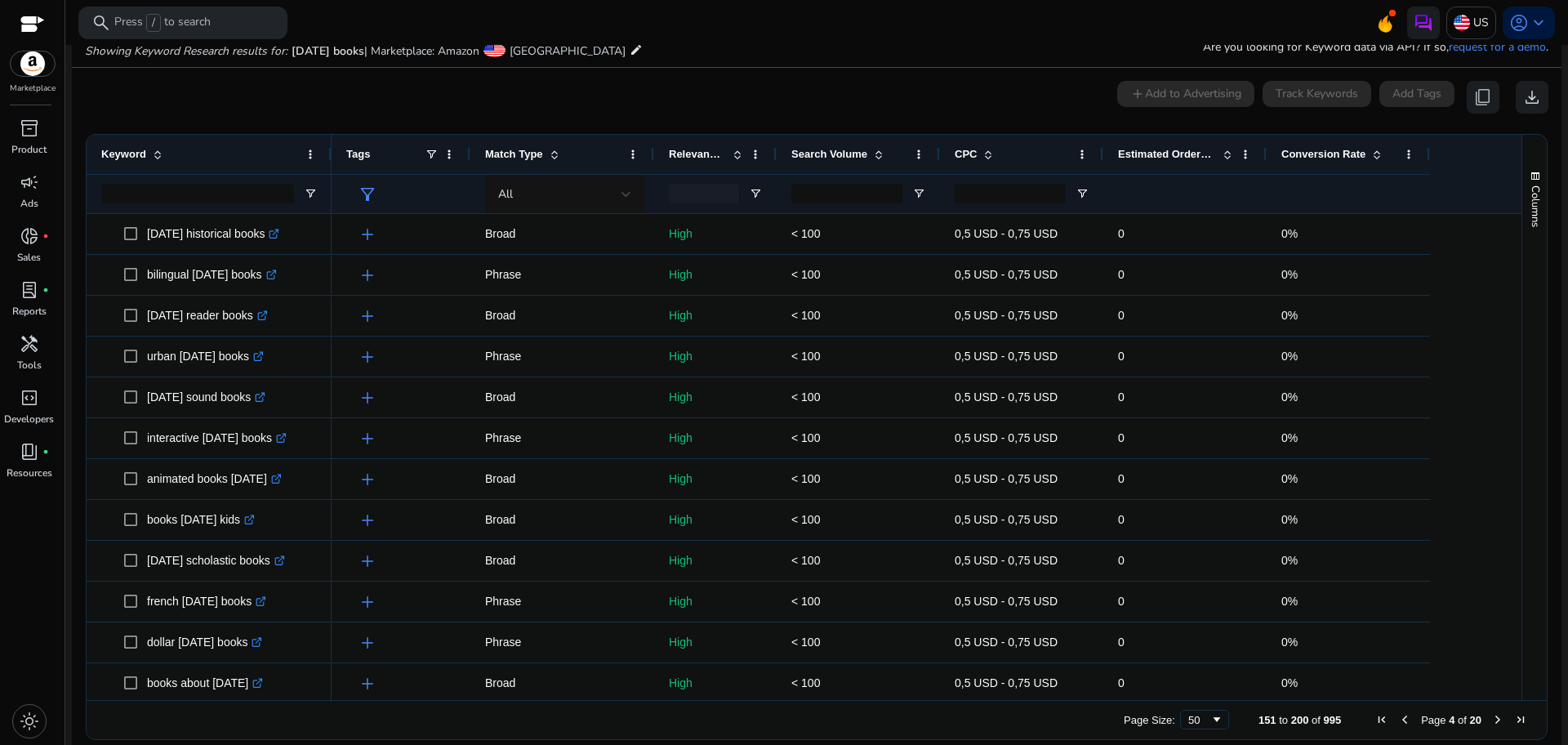
click at [1408, 719] on span "Page 4 of 20" at bounding box center [1451, 719] width 162 height 13
drag, startPoint x: 1408, startPoint y: 719, endPoint x: 1397, endPoint y: 716, distance: 11.4
click at [1397, 716] on span "Page 4 of 20" at bounding box center [1451, 719] width 162 height 13
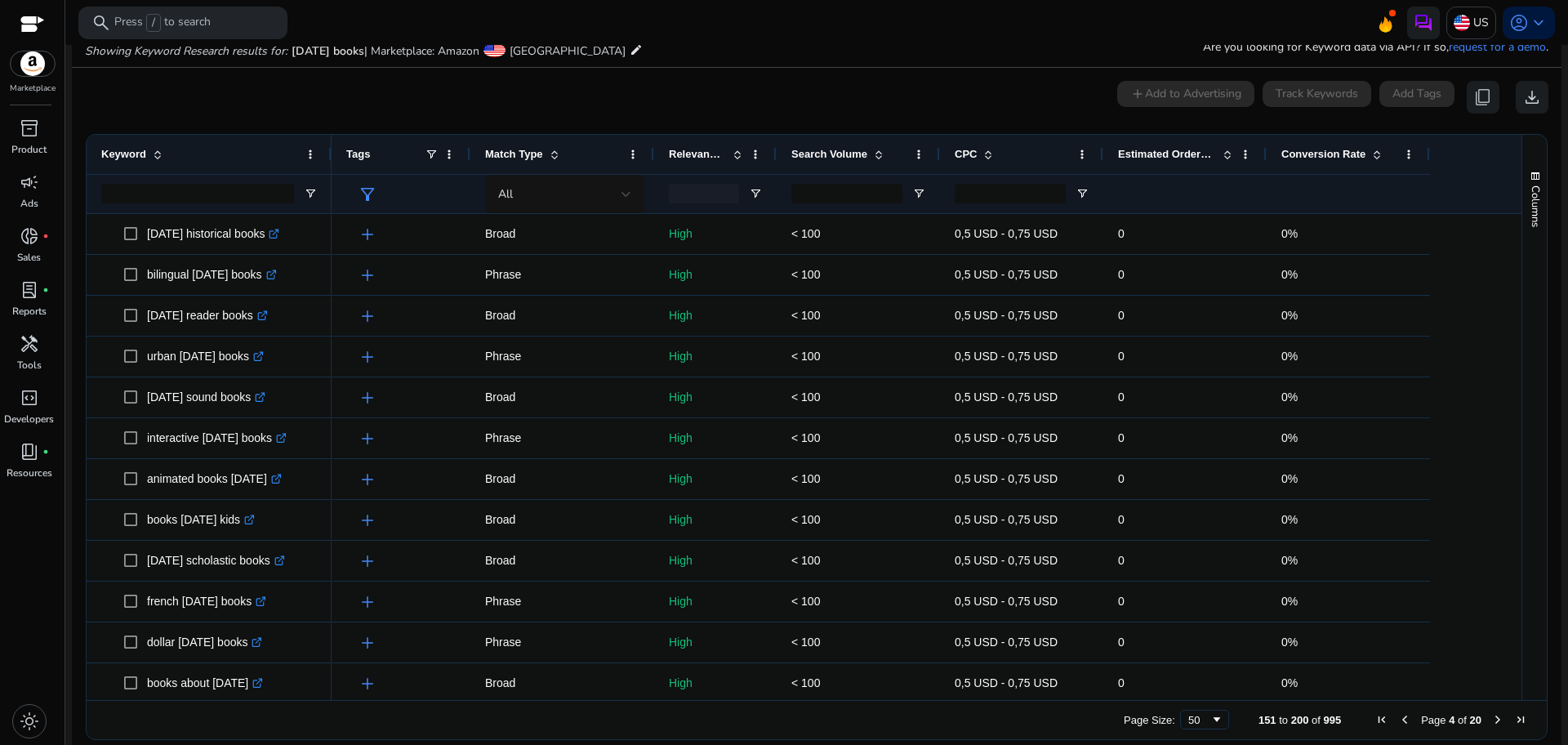
click at [1398, 716] on span "Previous Page" at bounding box center [1405, 719] width 13 height 13
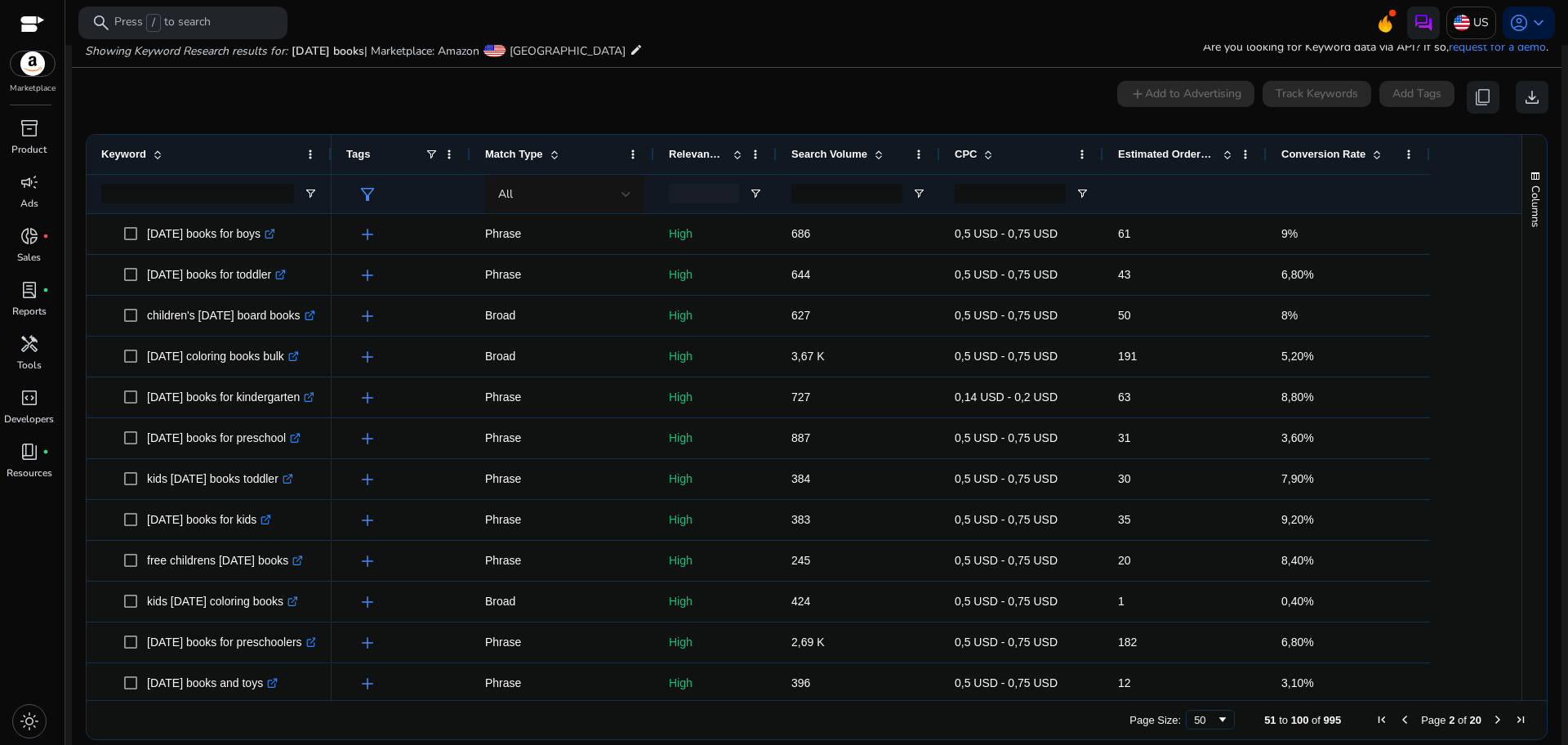
click at [1398, 716] on span "Previous Page" at bounding box center [1405, 719] width 13 height 13
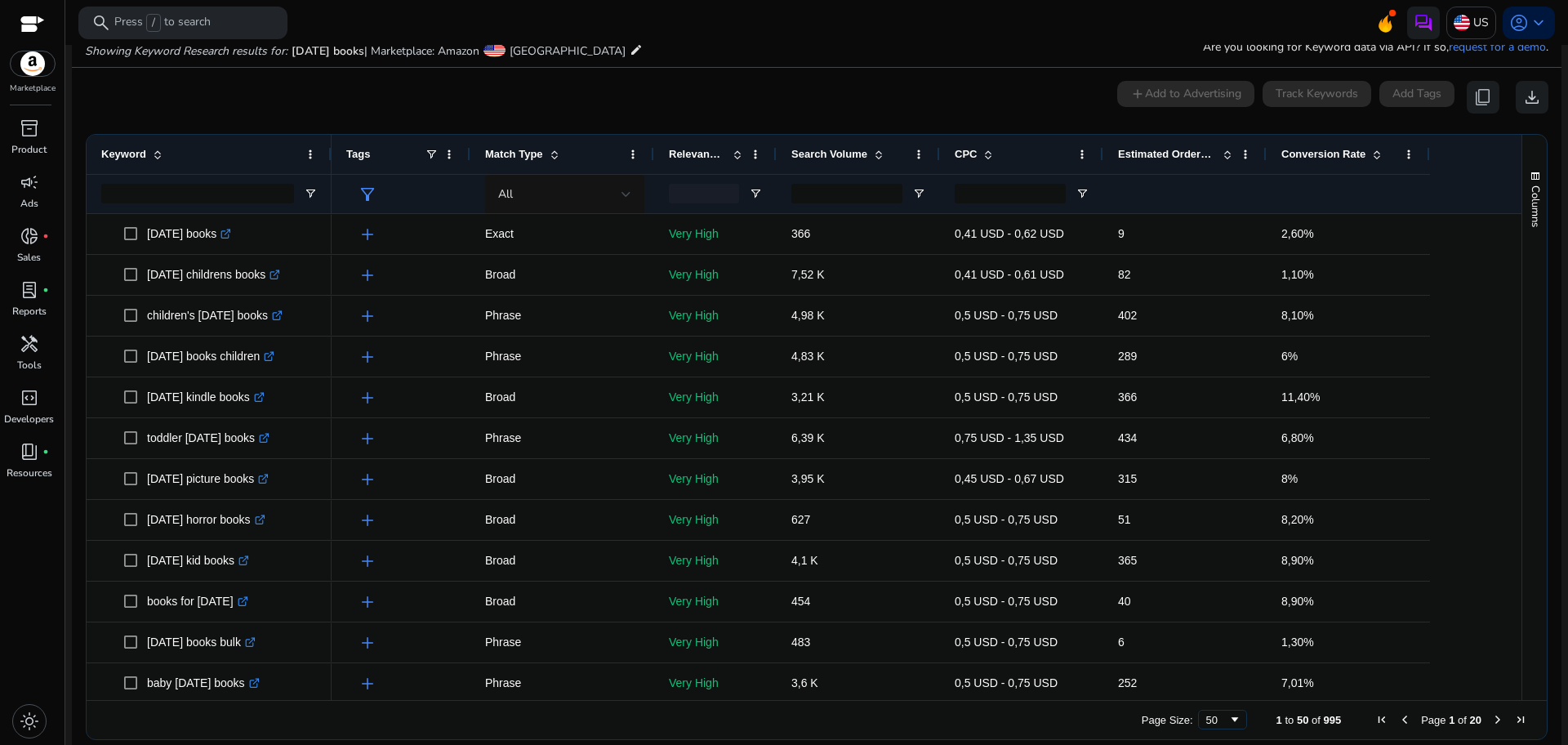
click at [1398, 716] on span "Previous Page" at bounding box center [1405, 719] width 13 height 13
click at [1377, 155] on span at bounding box center [1377, 154] width 13 height 13
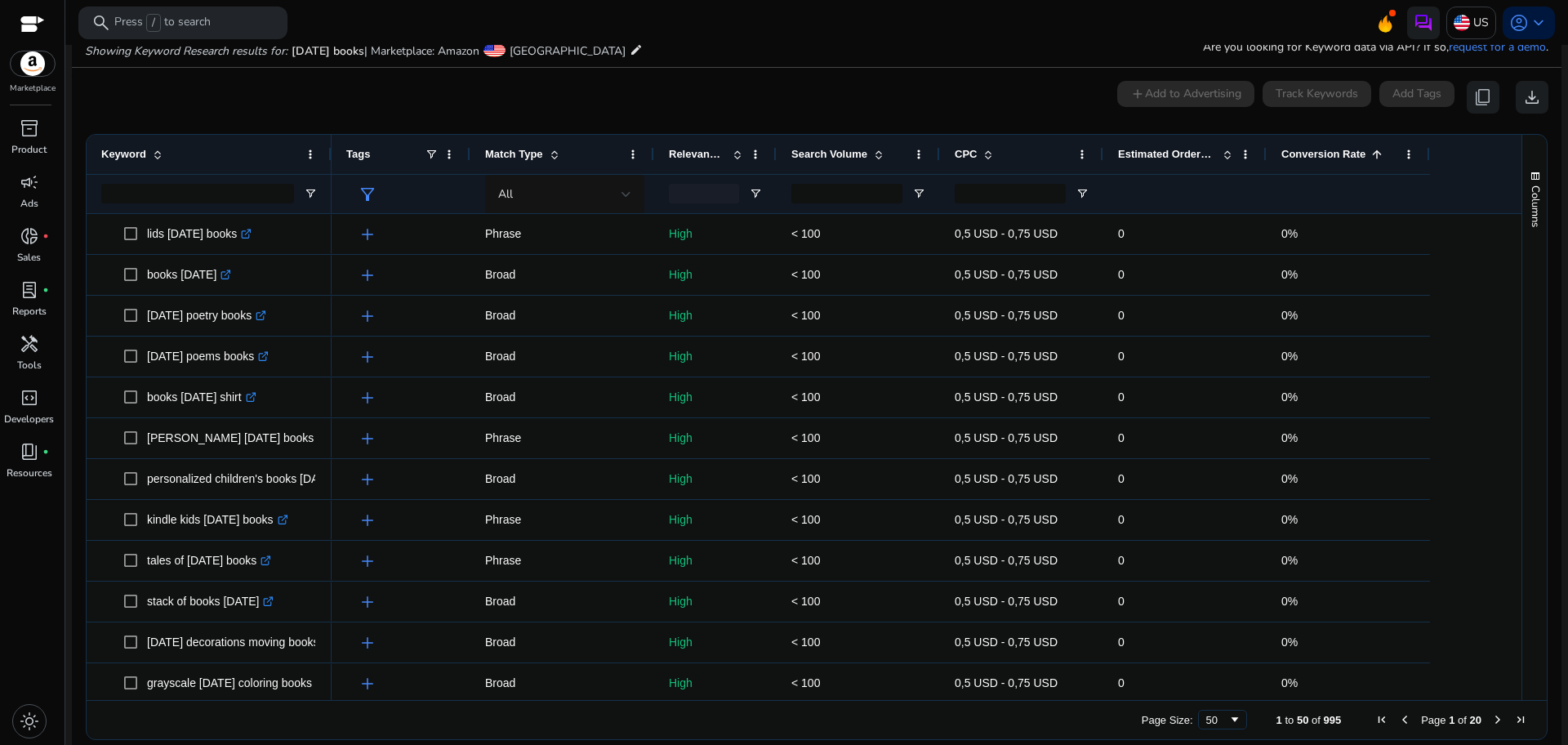
click at [1377, 155] on span at bounding box center [1377, 154] width 13 height 13
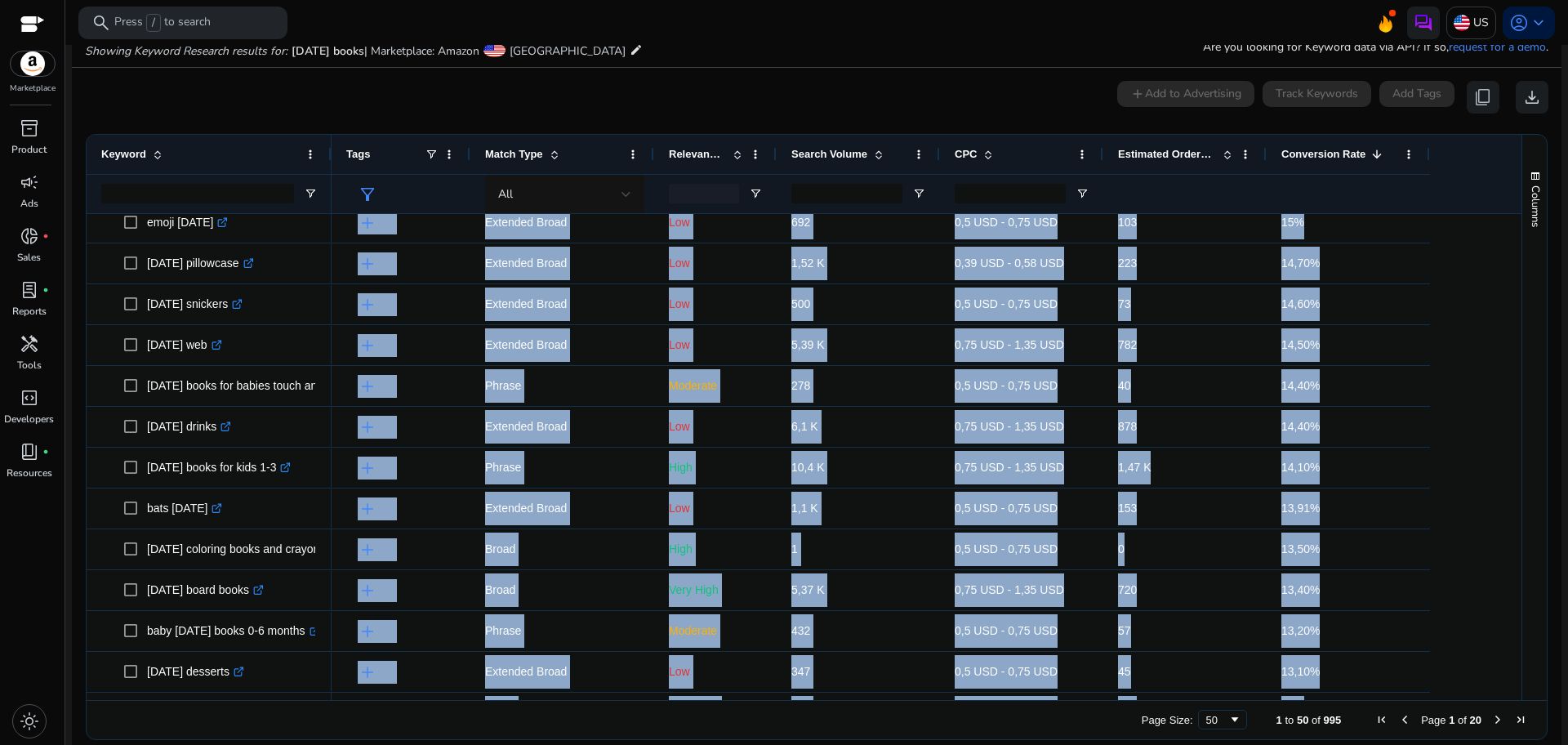
drag, startPoint x: 1490, startPoint y: 404, endPoint x: 1519, endPoint y: 412, distance: 30.1
click at [1519, 412] on div "Keyword Tags Match Type 1" at bounding box center [817, 417] width 1460 height 565
click at [1523, 359] on div "Columns" at bounding box center [1535, 417] width 25 height 565
click at [1523, 385] on div "Columns" at bounding box center [1535, 417] width 25 height 565
click at [201, 721] on div "Page Size: 50 1 to 50 of 995 Page 1 of 20" at bounding box center [817, 720] width 1460 height 40
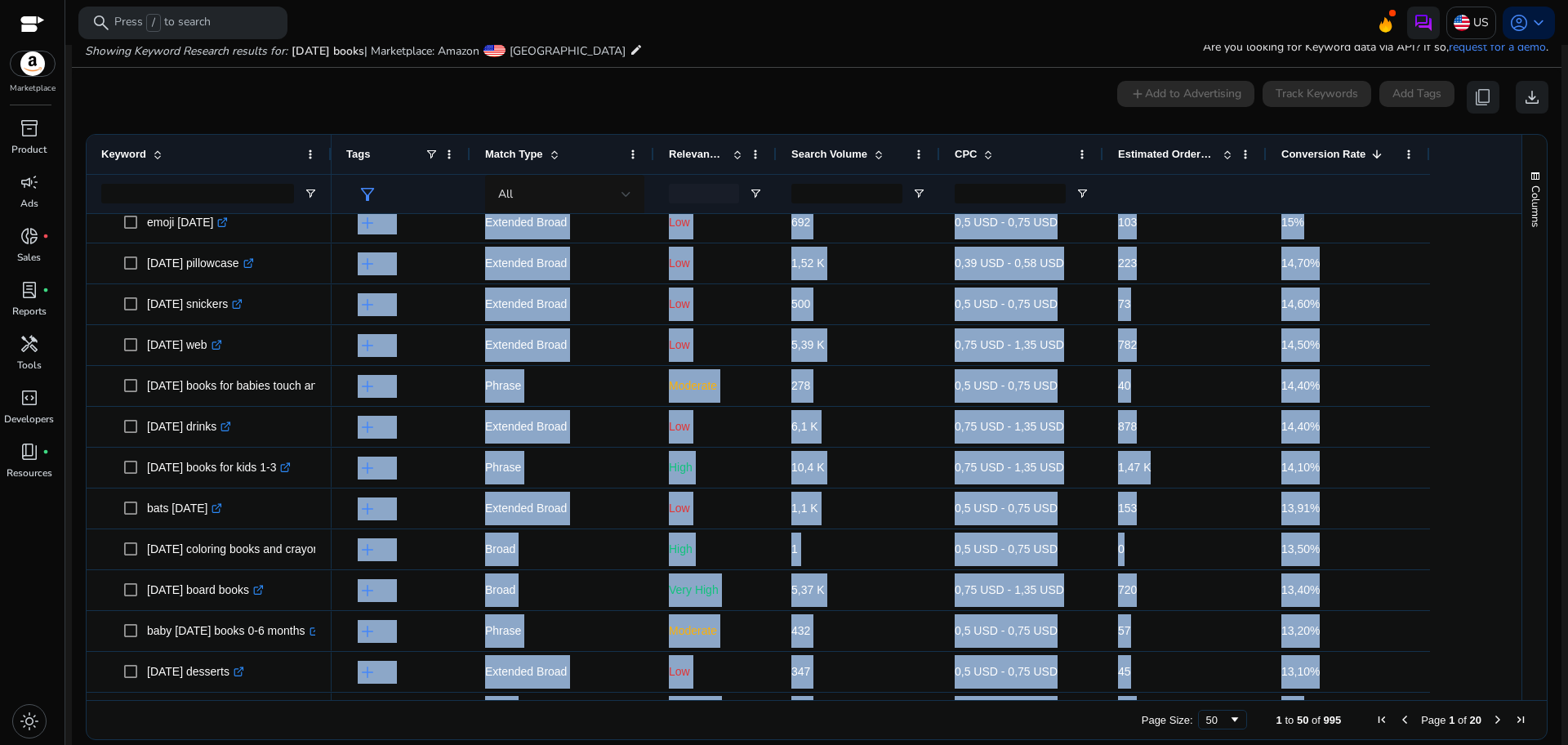
click at [1532, 445] on div "Columns" at bounding box center [1535, 417] width 25 height 565
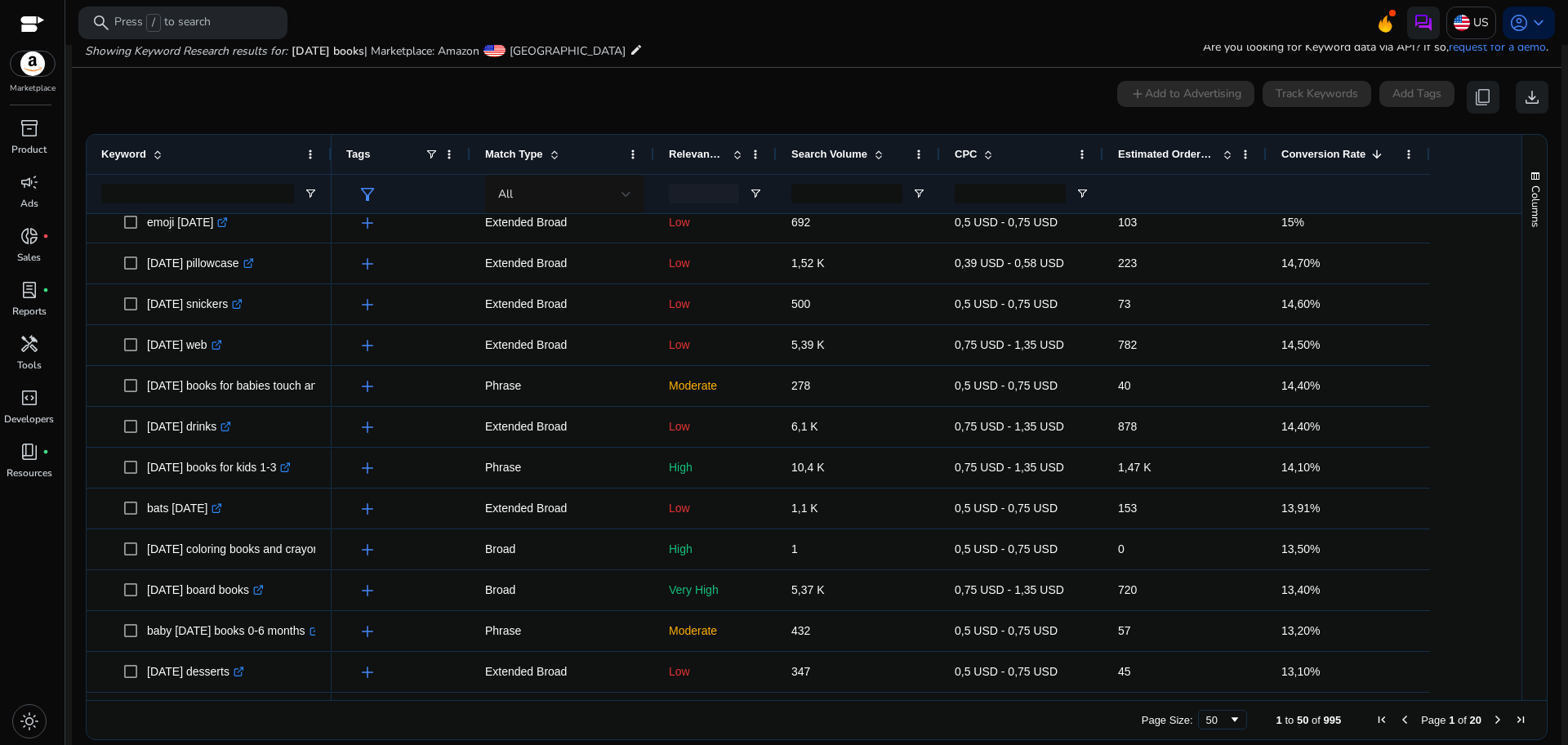
click at [1050, 96] on div "0 keyword(s) selected add Add to Advertising Track Keywords Add Tags content_co…" at bounding box center [817, 97] width 1463 height 33
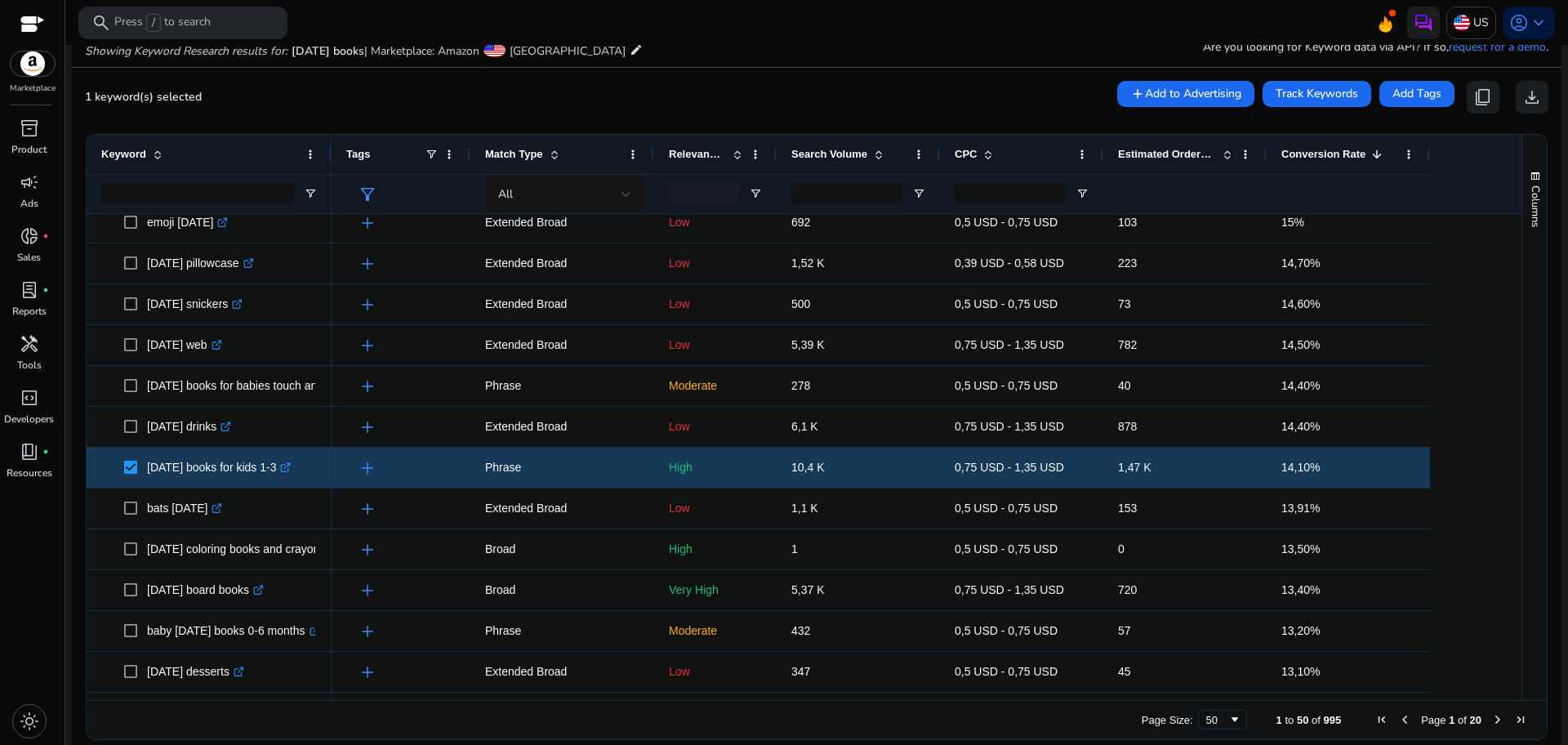
click at [1491, 724] on span "Next Page" at bounding box center [1498, 719] width 13 height 13
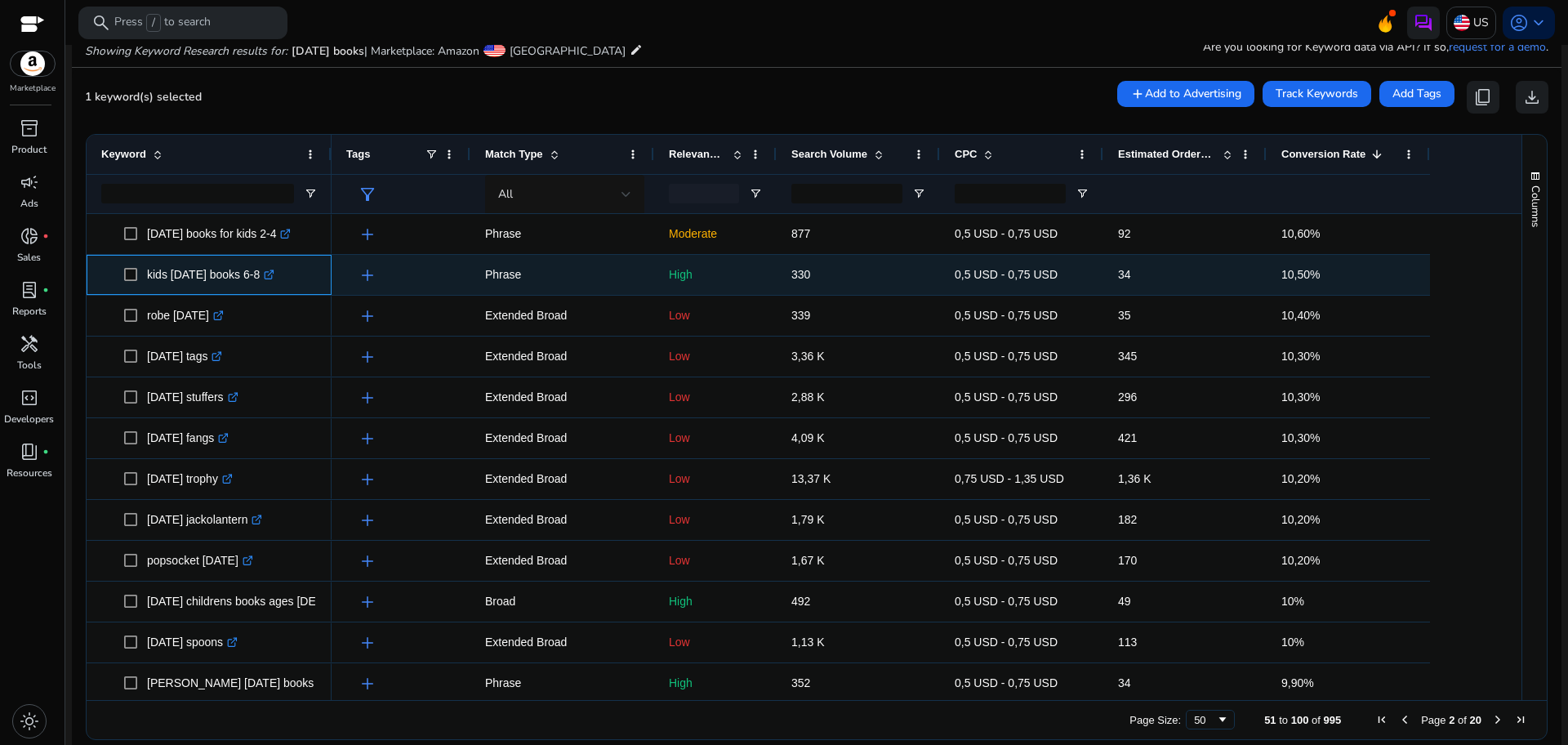
click at [121, 278] on span "kids halloween books 6-8 .st0{fill:#2c8af8}" at bounding box center [209, 275] width 215 height 34
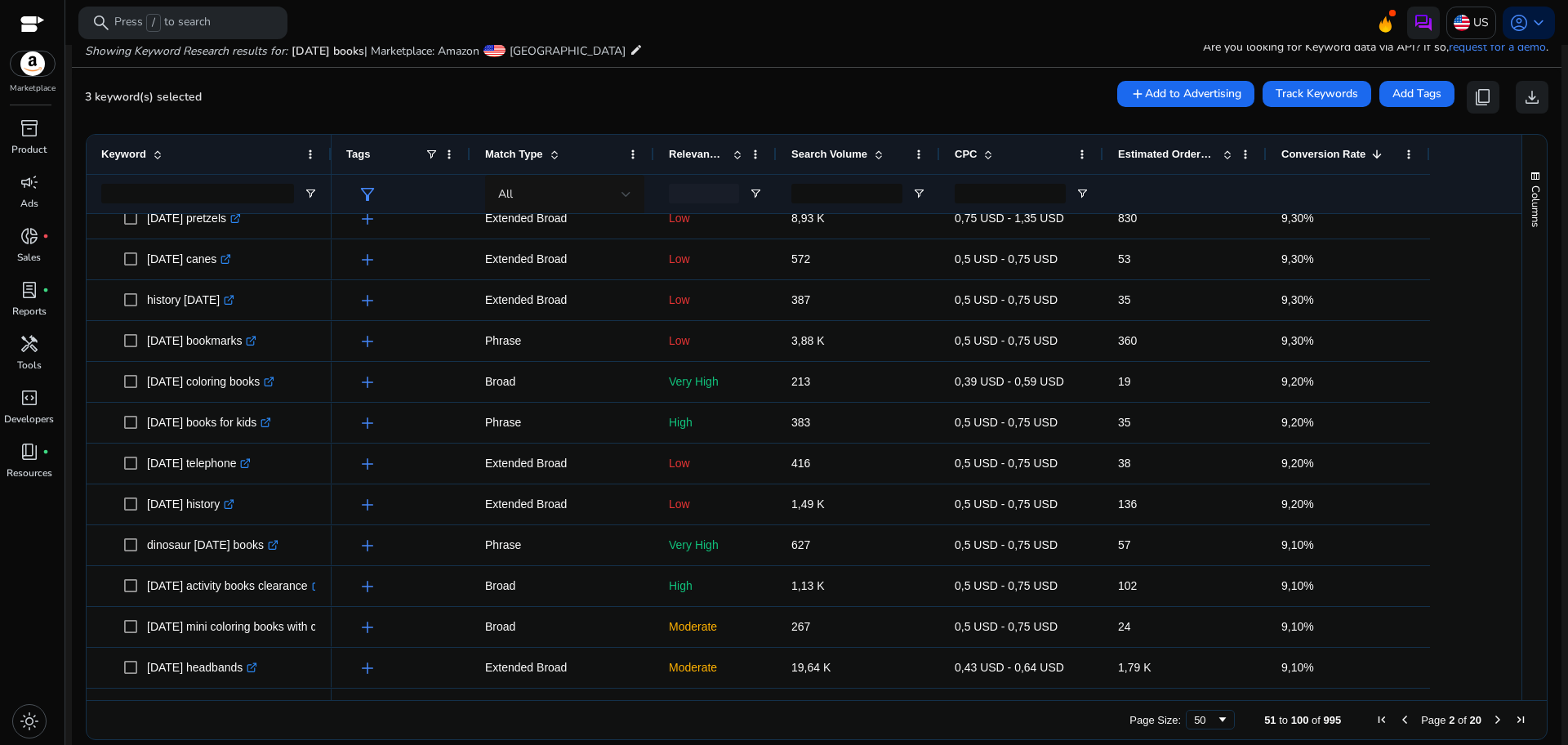
scroll to position [1394, 0]
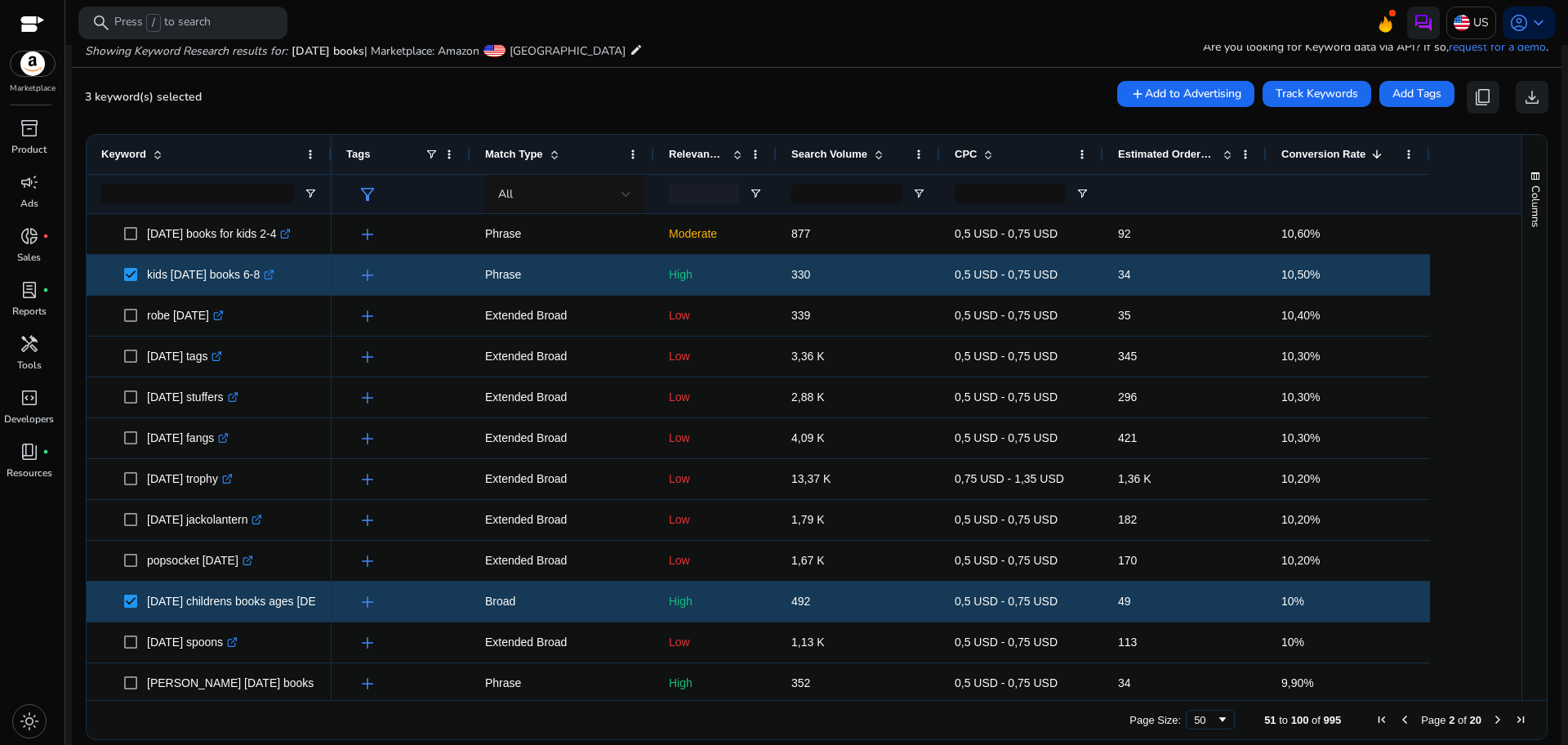
click at [719, 196] on div at bounding box center [704, 194] width 70 height 20
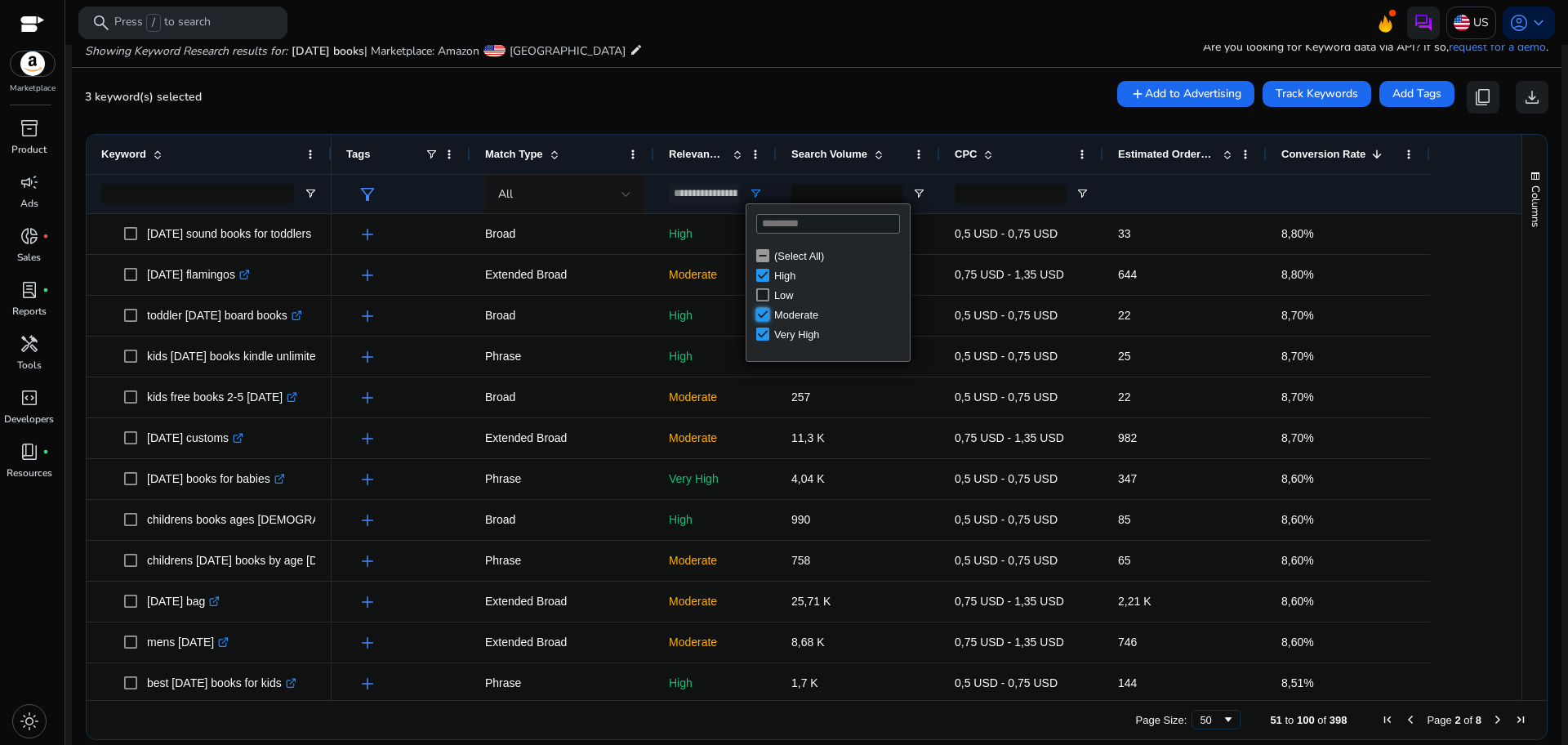
type input "**********"
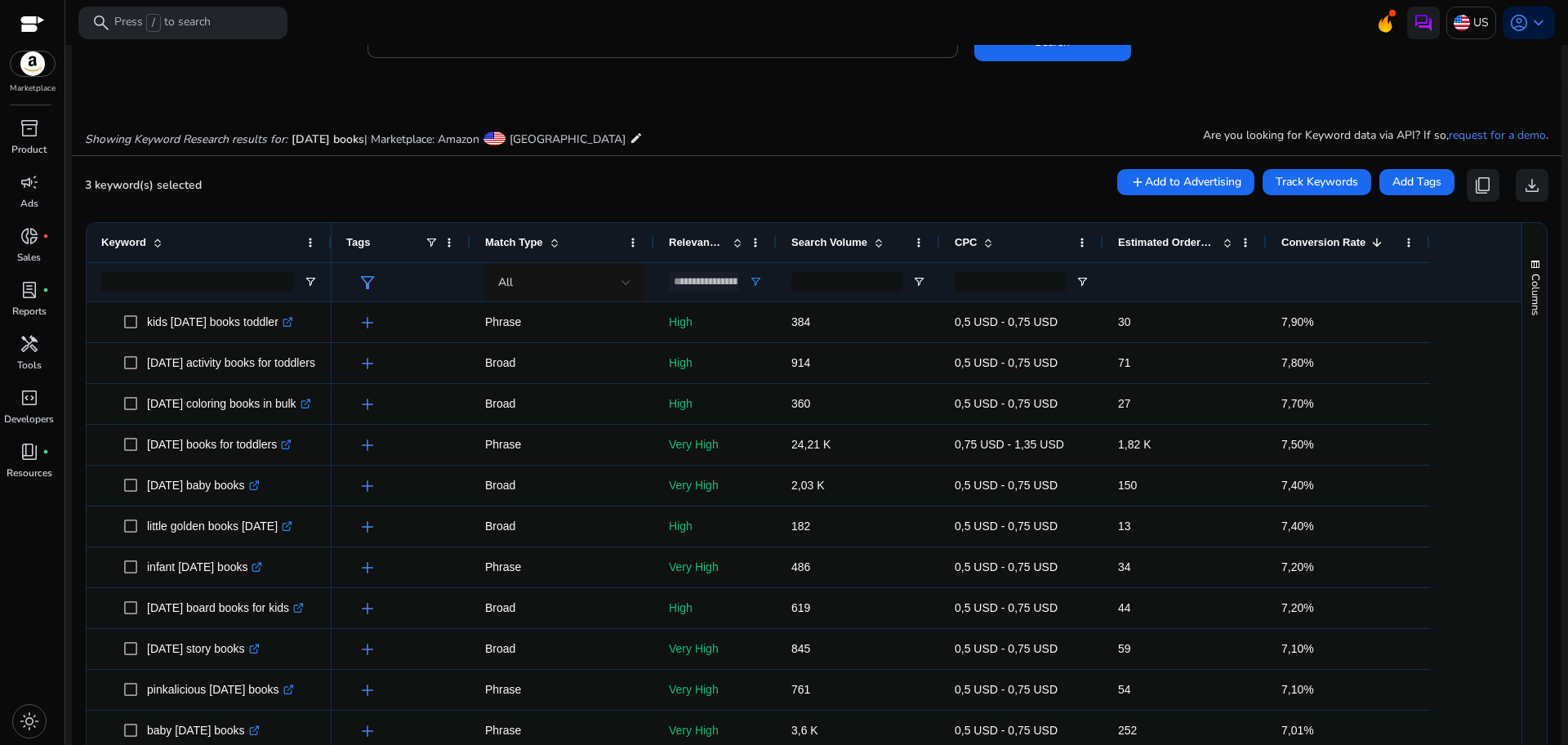
click at [1372, 243] on span at bounding box center [1377, 243] width 13 height 13
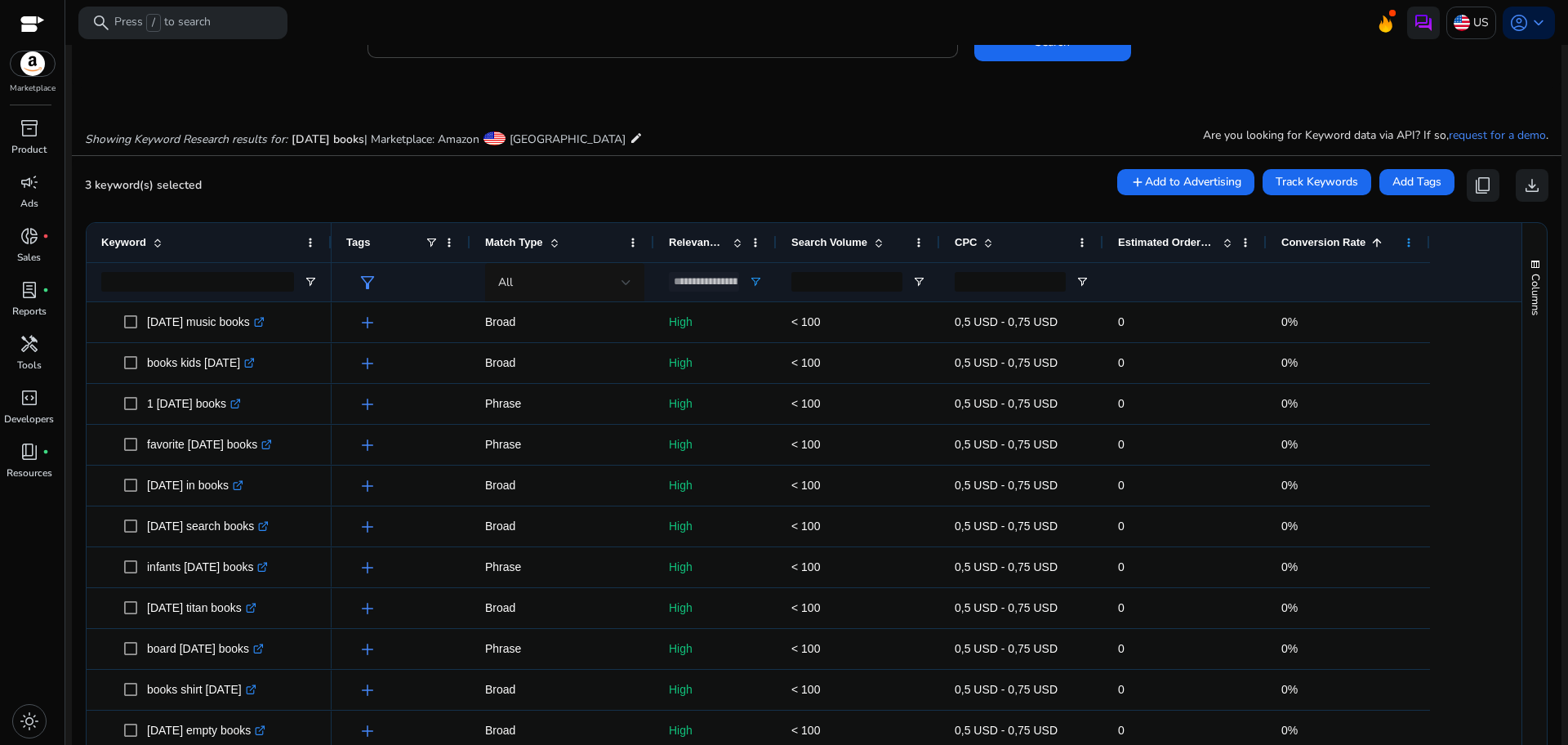
click at [1409, 243] on span at bounding box center [1409, 243] width 13 height 13
click at [1371, 245] on span at bounding box center [1377, 243] width 13 height 13
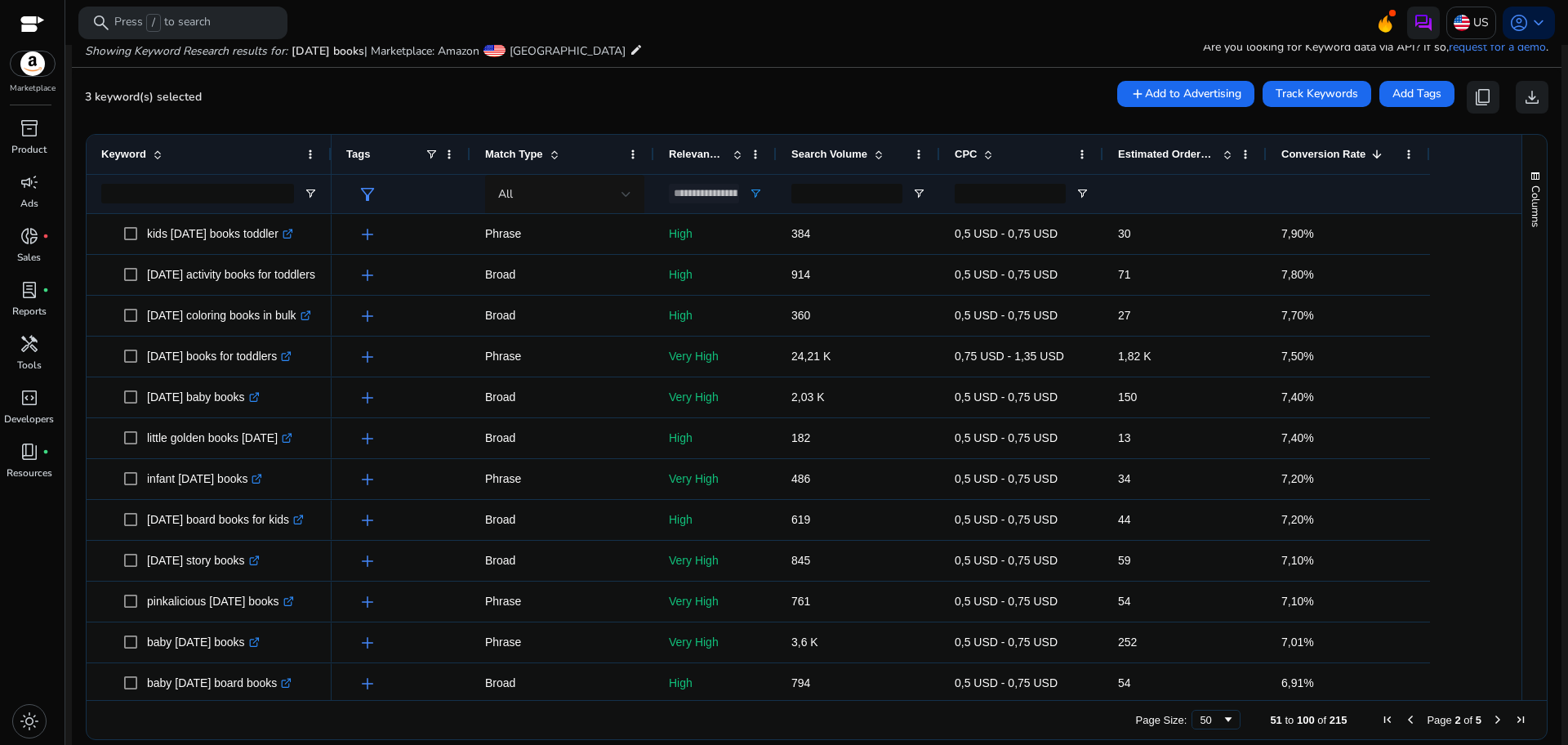
scroll to position [197, 0]
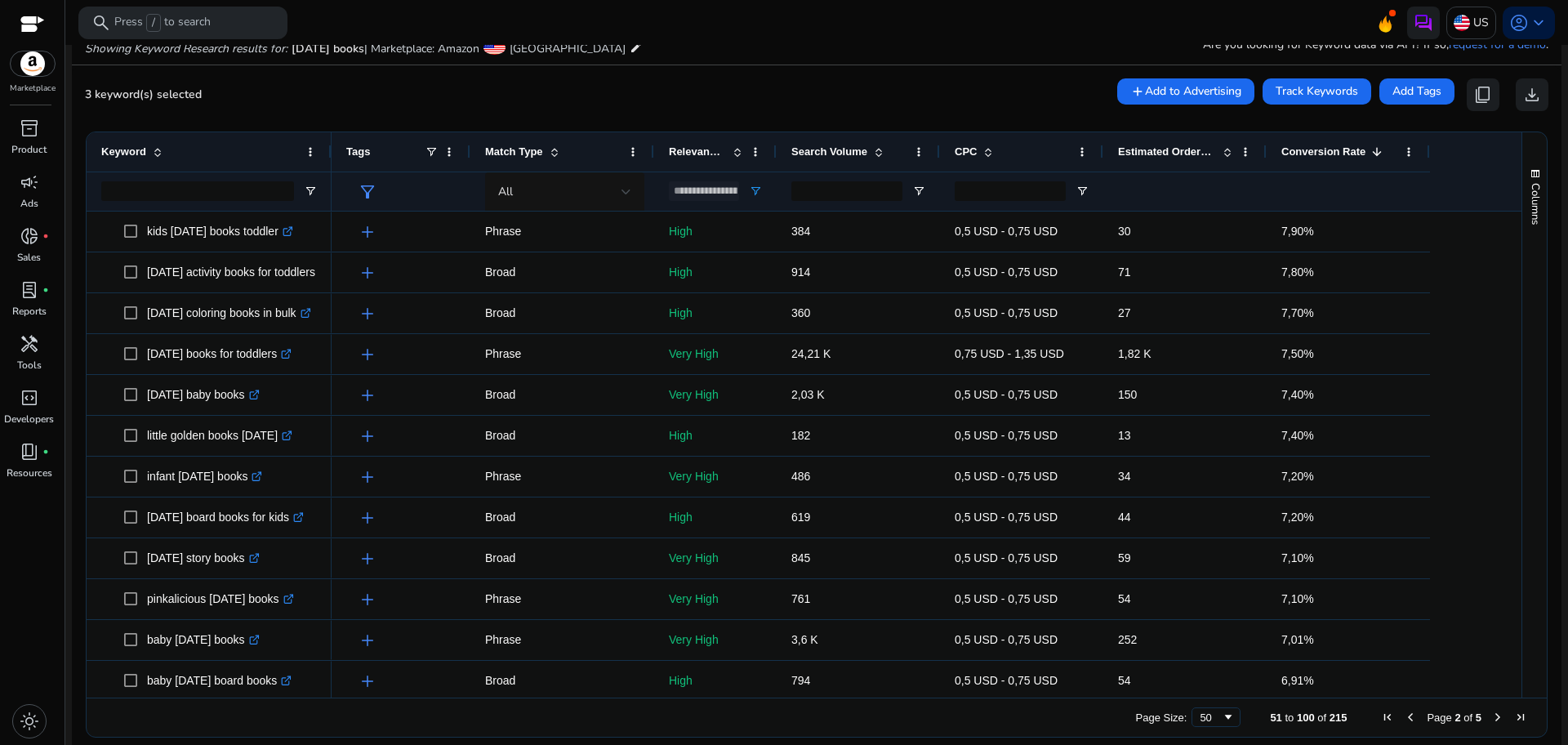
click at [1404, 714] on span "Previous Page" at bounding box center [1410, 717] width 13 height 13
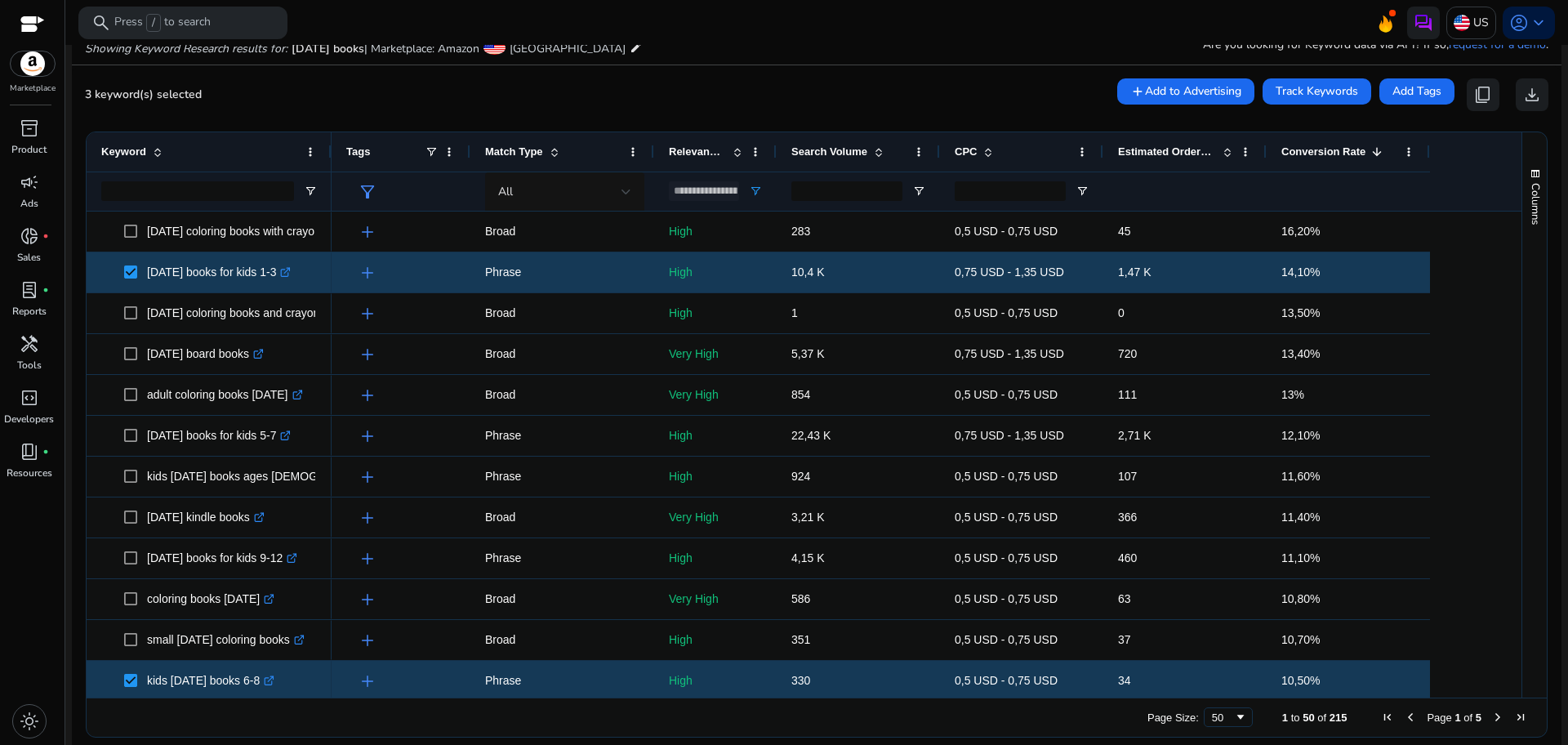
drag, startPoint x: 1517, startPoint y: 351, endPoint x: 1514, endPoint y: 291, distance: 60.1
click at [1514, 291] on div "Keyword Tags Match Type 1" at bounding box center [817, 414] width 1460 height 565
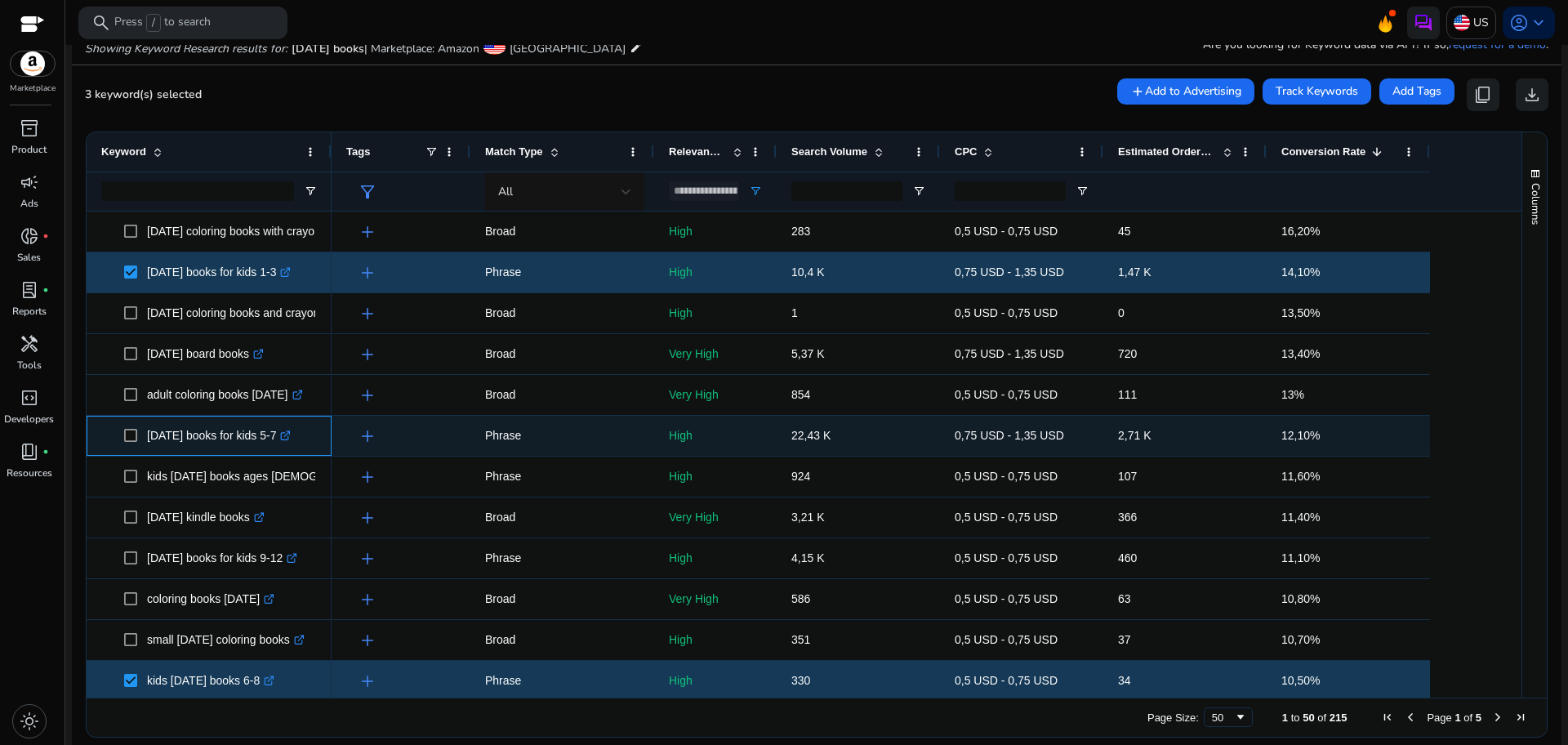
click at [132, 443] on span at bounding box center [135, 436] width 23 height 34
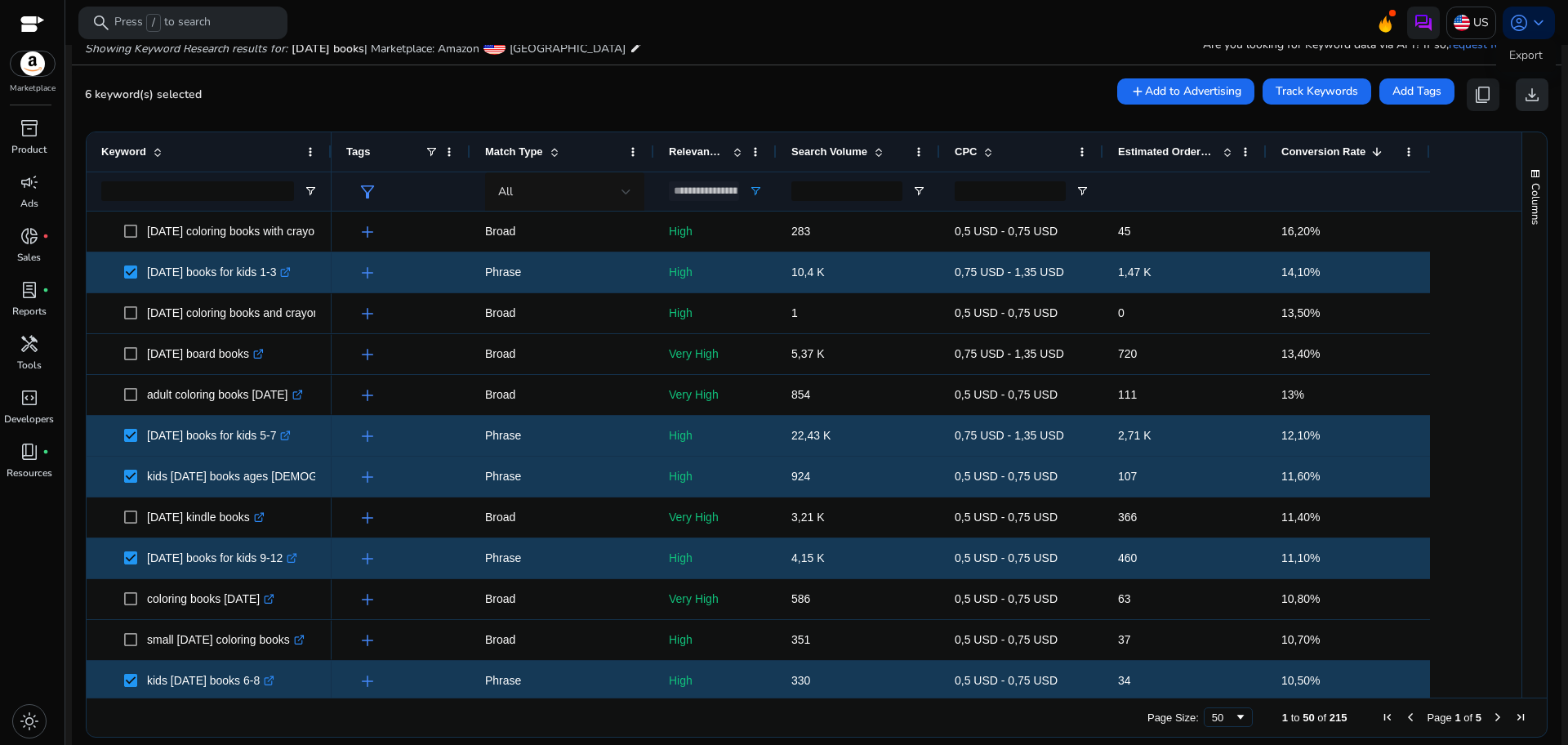
click at [1524, 101] on span "download" at bounding box center [1533, 95] width 20 height 20
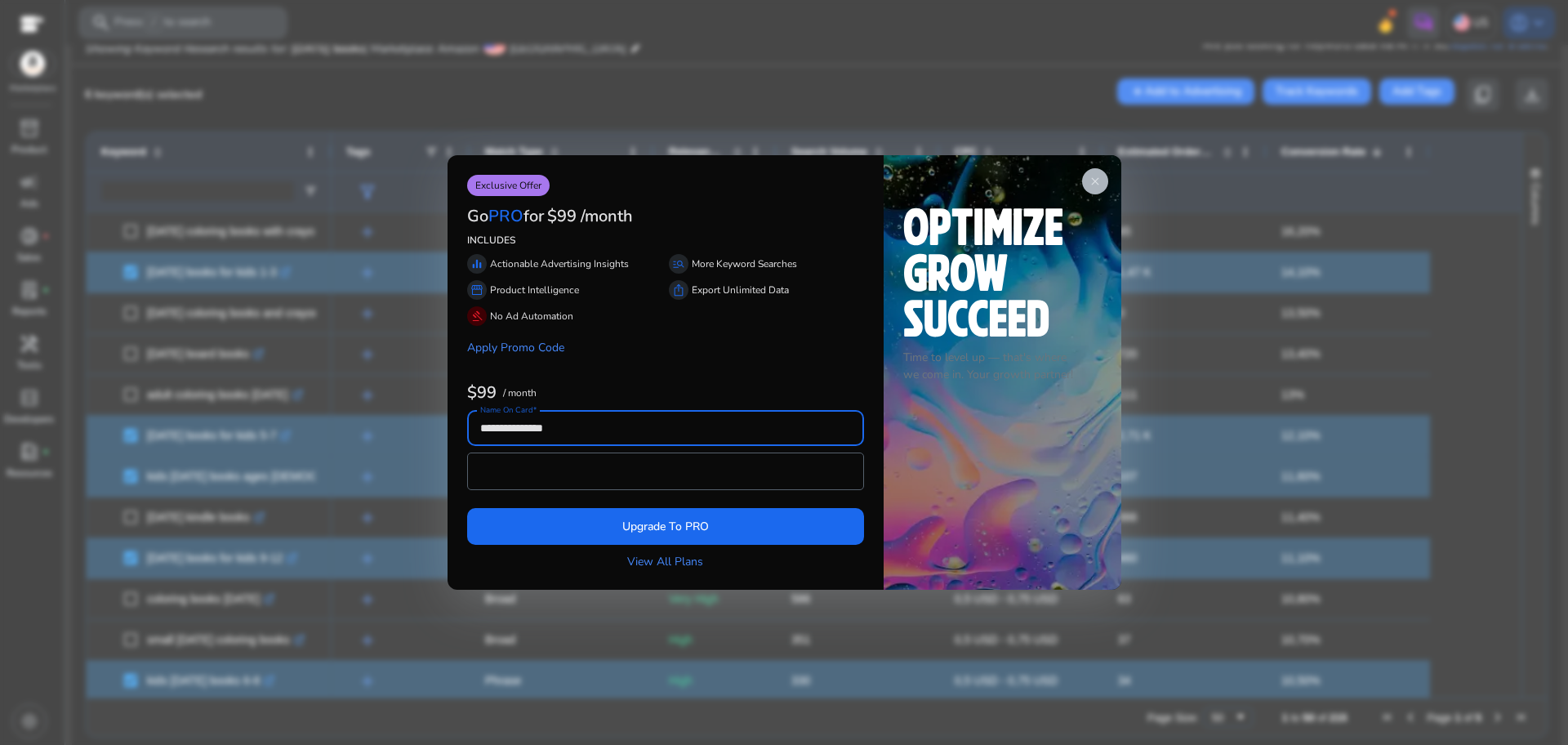
click at [1097, 179] on span "close" at bounding box center [1095, 182] width 13 height 13
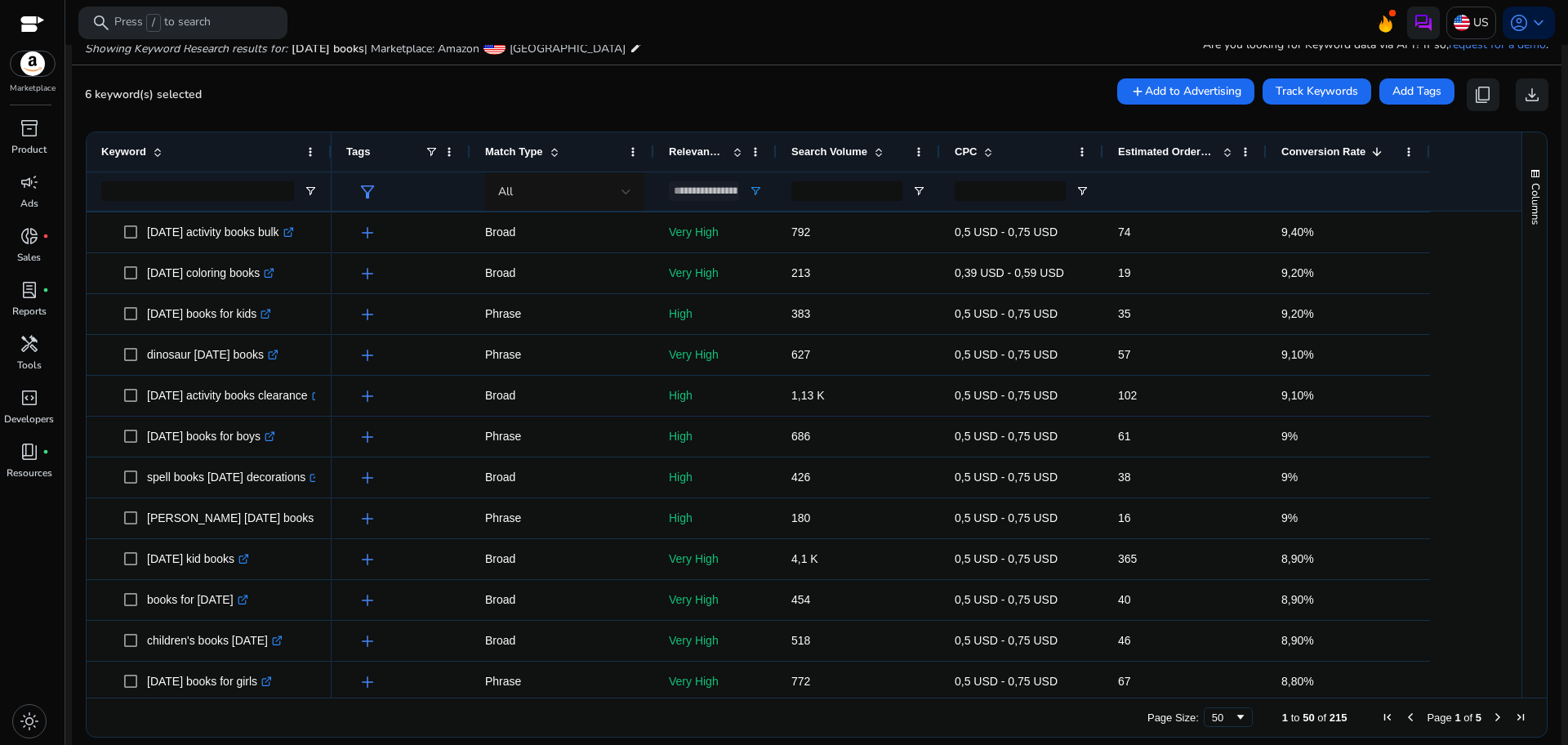
scroll to position [1556, 0]
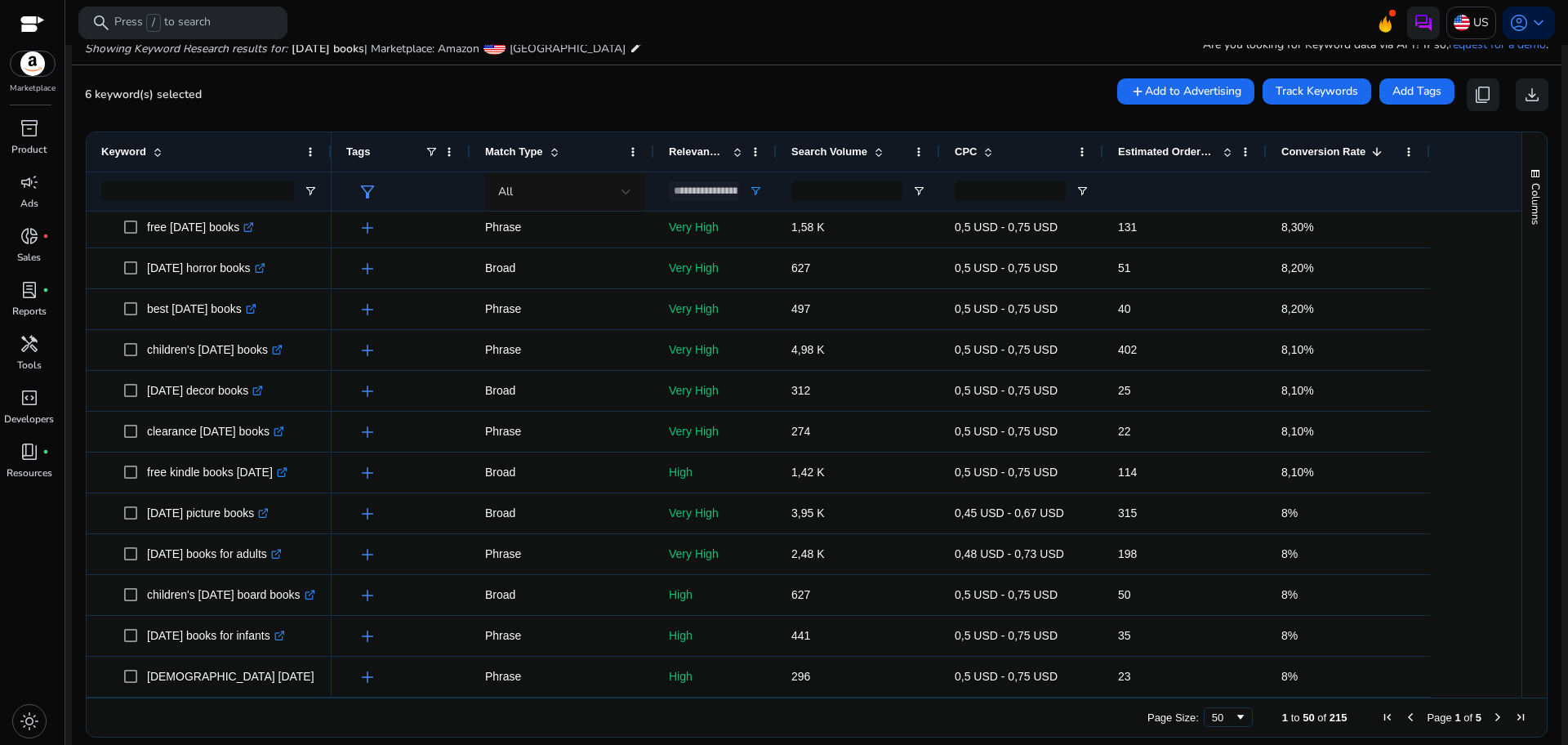
click at [1491, 720] on span "Next Page" at bounding box center [1498, 717] width 13 height 13
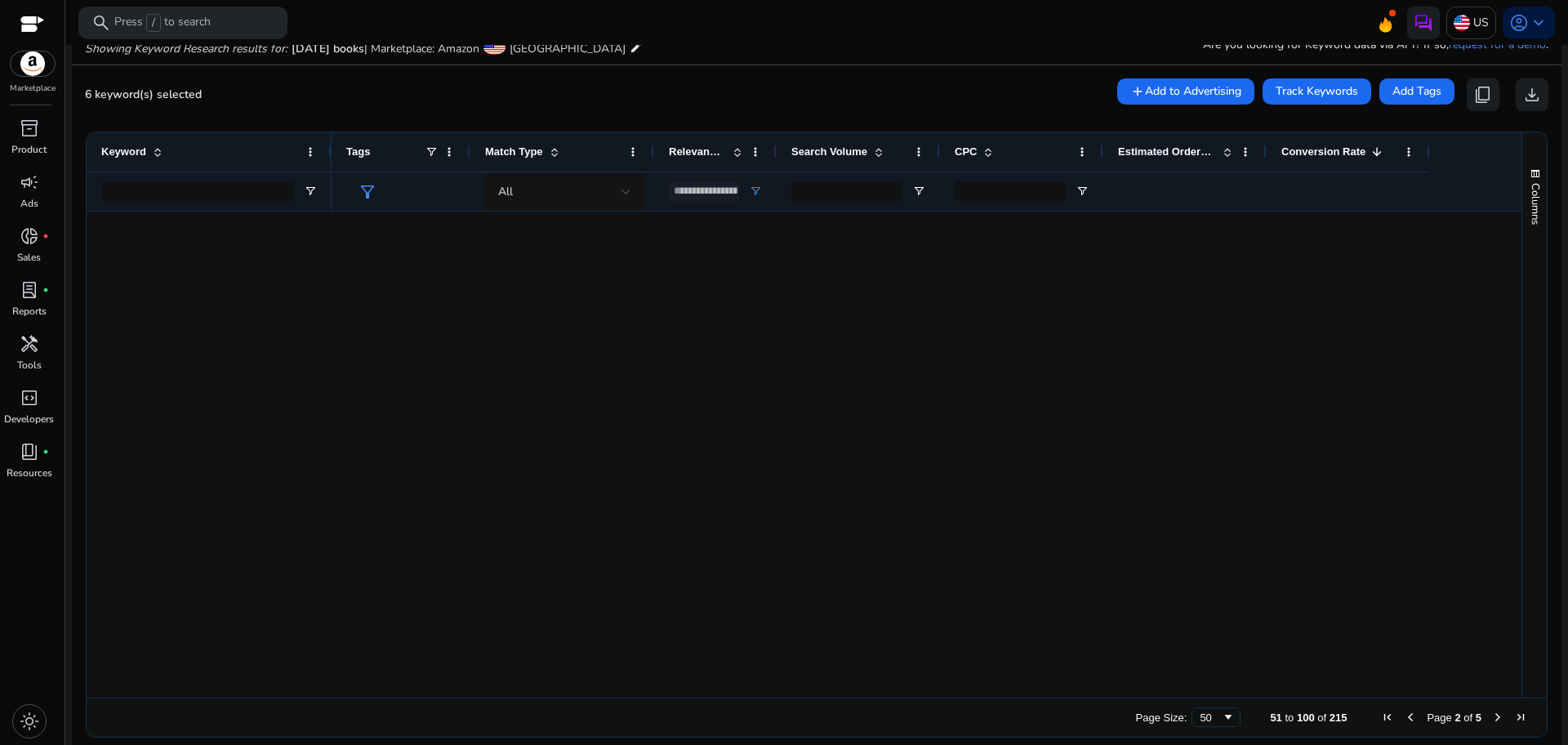
scroll to position [0, 0]
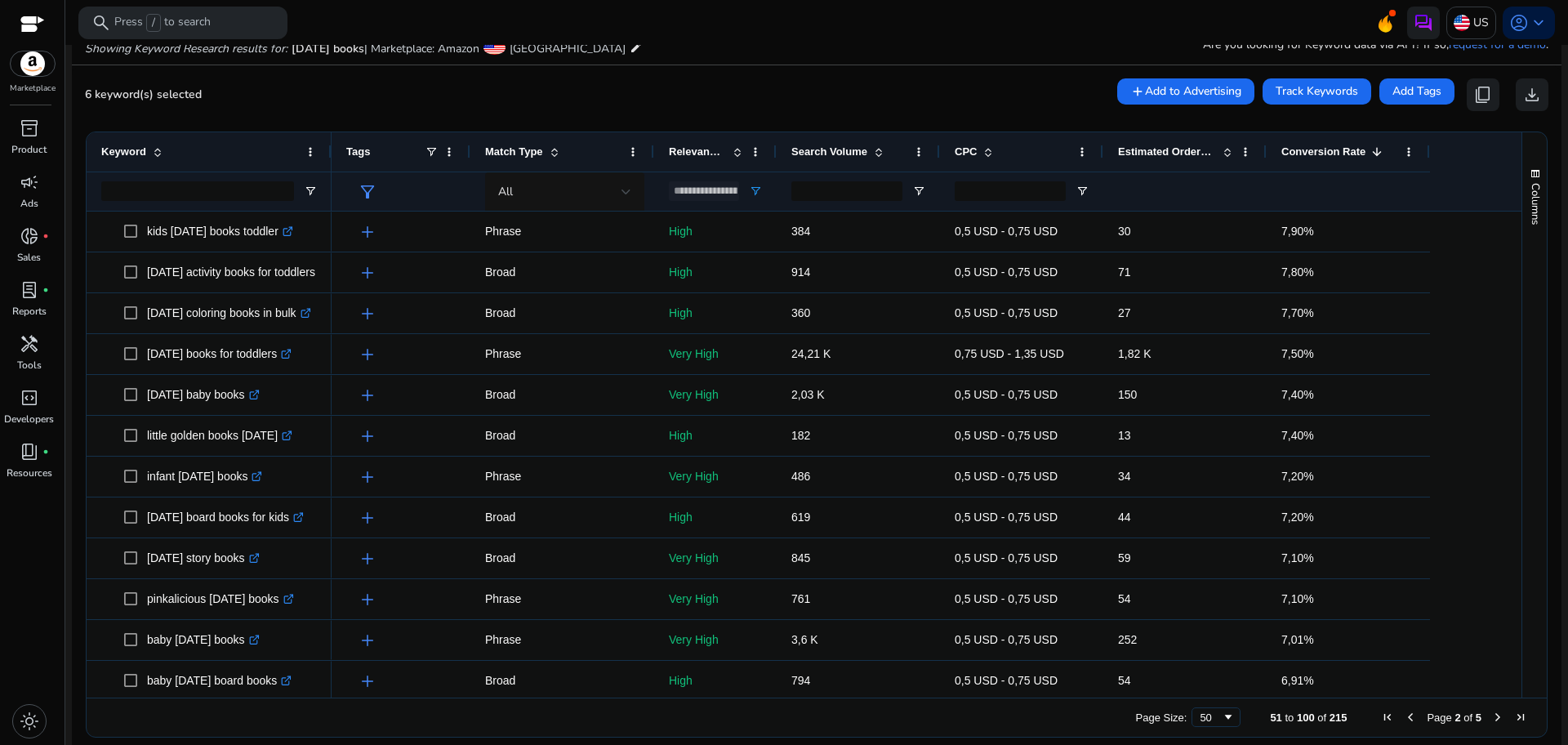
click at [1491, 720] on span "Next Page" at bounding box center [1498, 717] width 13 height 13
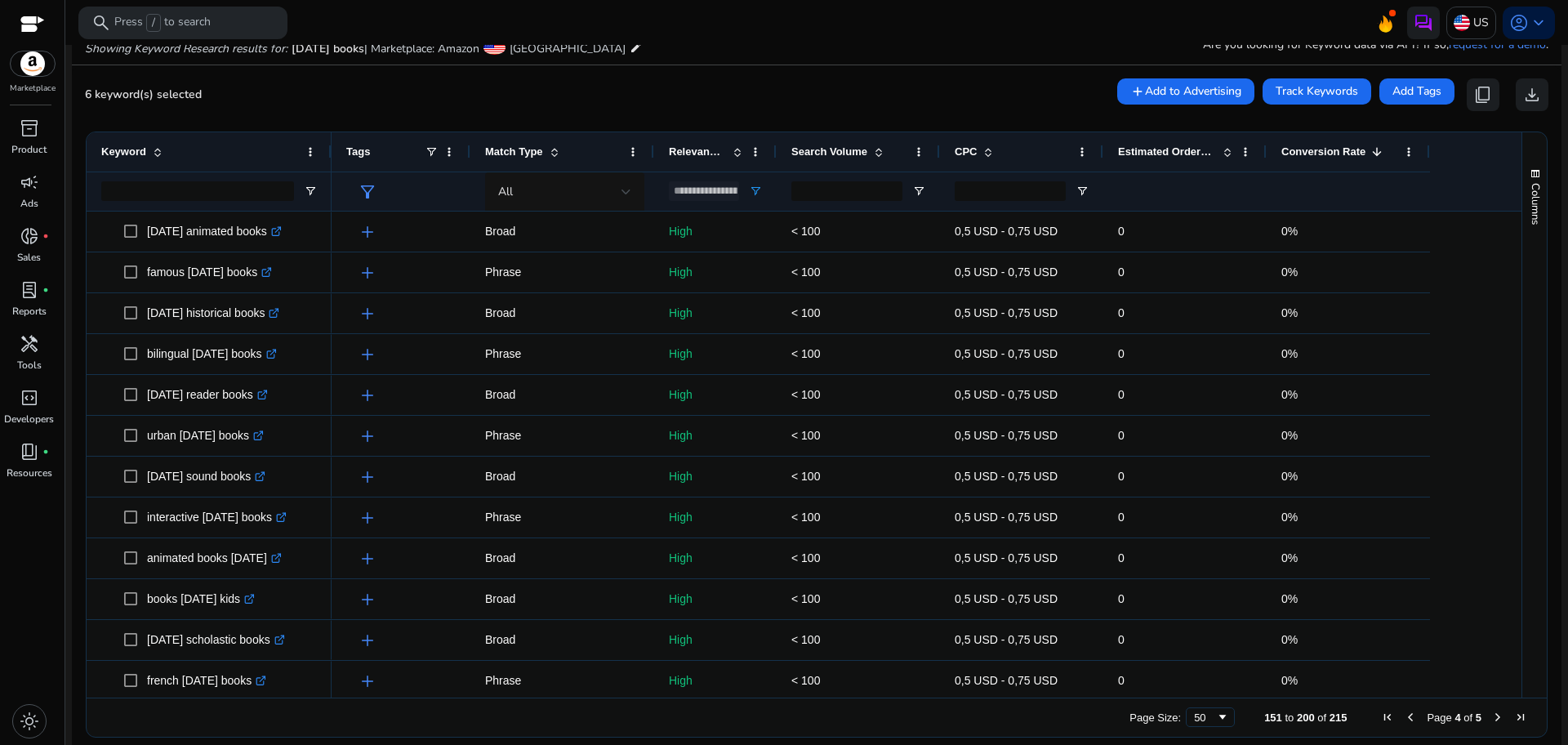
click at [1492, 716] on span "Next Page" at bounding box center [1498, 717] width 13 height 13
click at [1408, 717] on span "Previous Page" at bounding box center [1410, 717] width 13 height 13
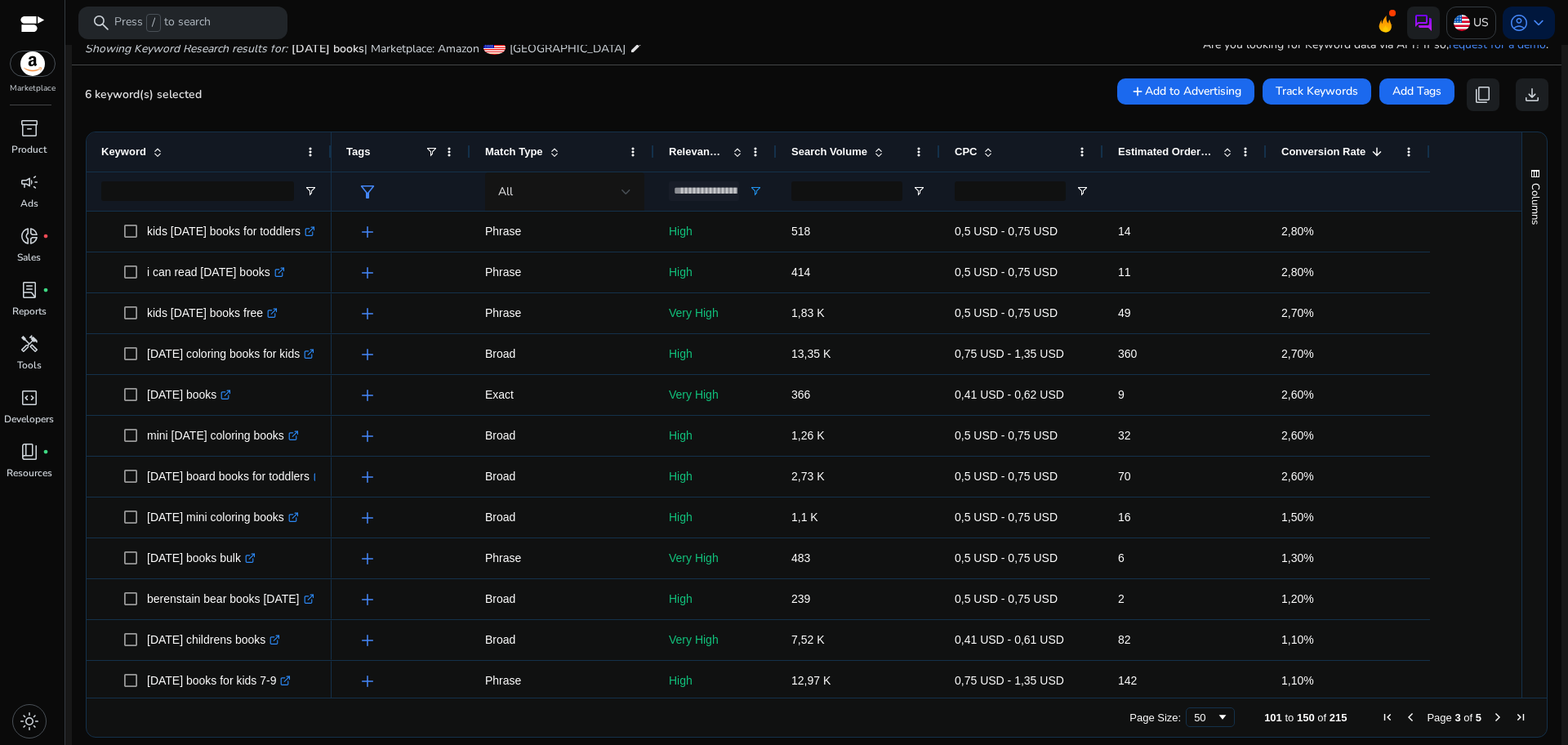
click at [1408, 717] on span "Previous Page" at bounding box center [1410, 717] width 13 height 13
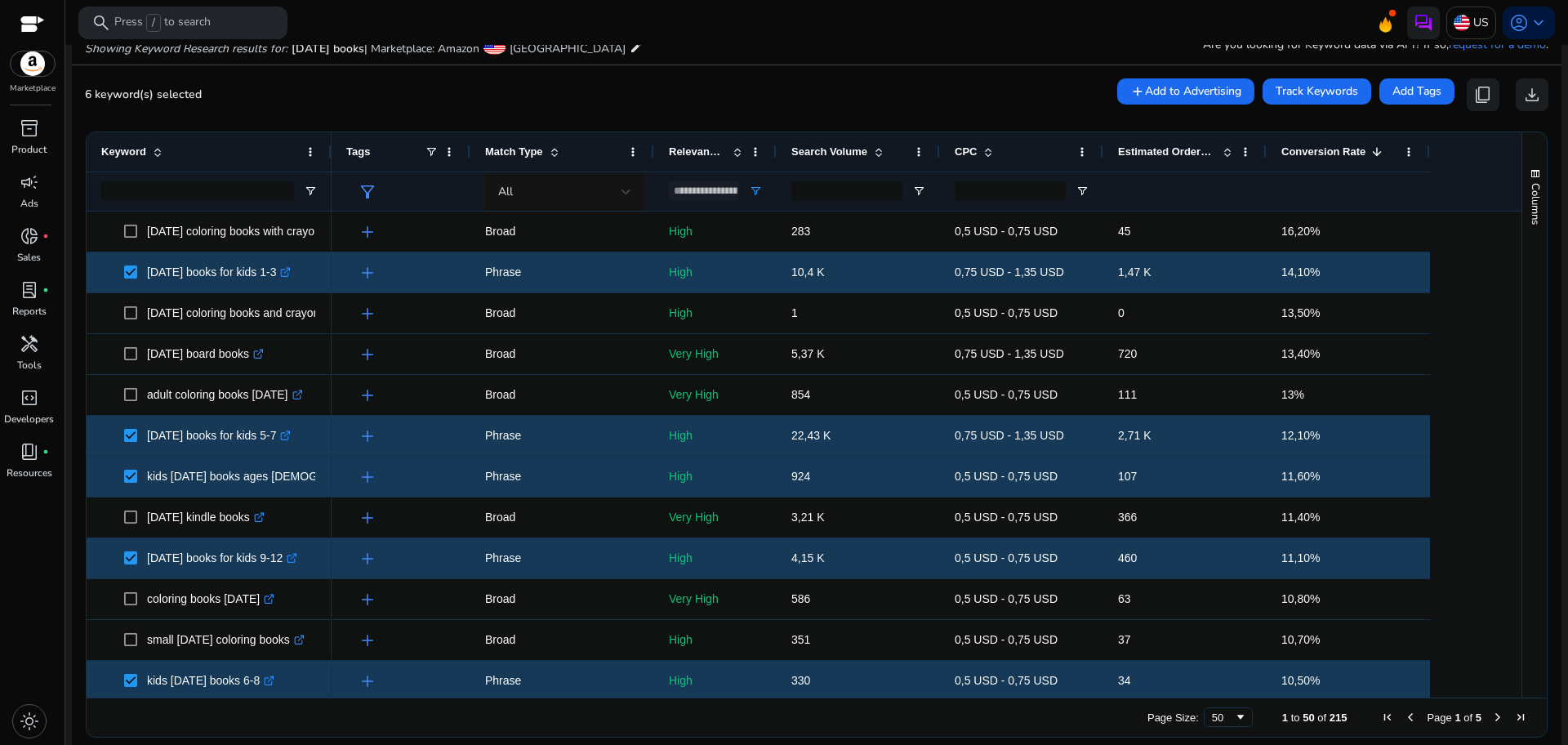
click at [1408, 717] on span "Previous Page" at bounding box center [1410, 717] width 13 height 13
click at [1230, 149] on span at bounding box center [1227, 152] width 13 height 13
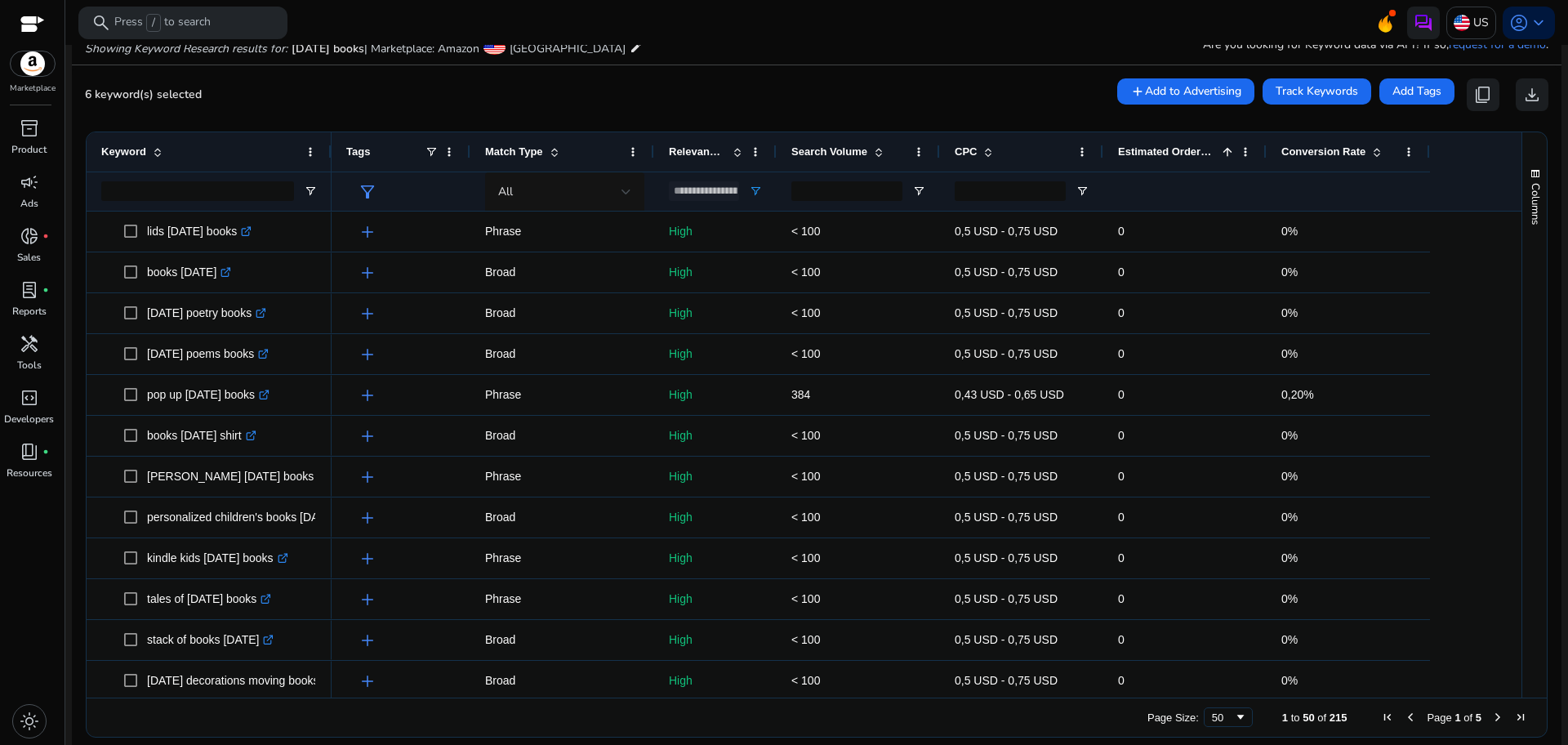
click at [1230, 149] on span at bounding box center [1227, 152] width 13 height 13
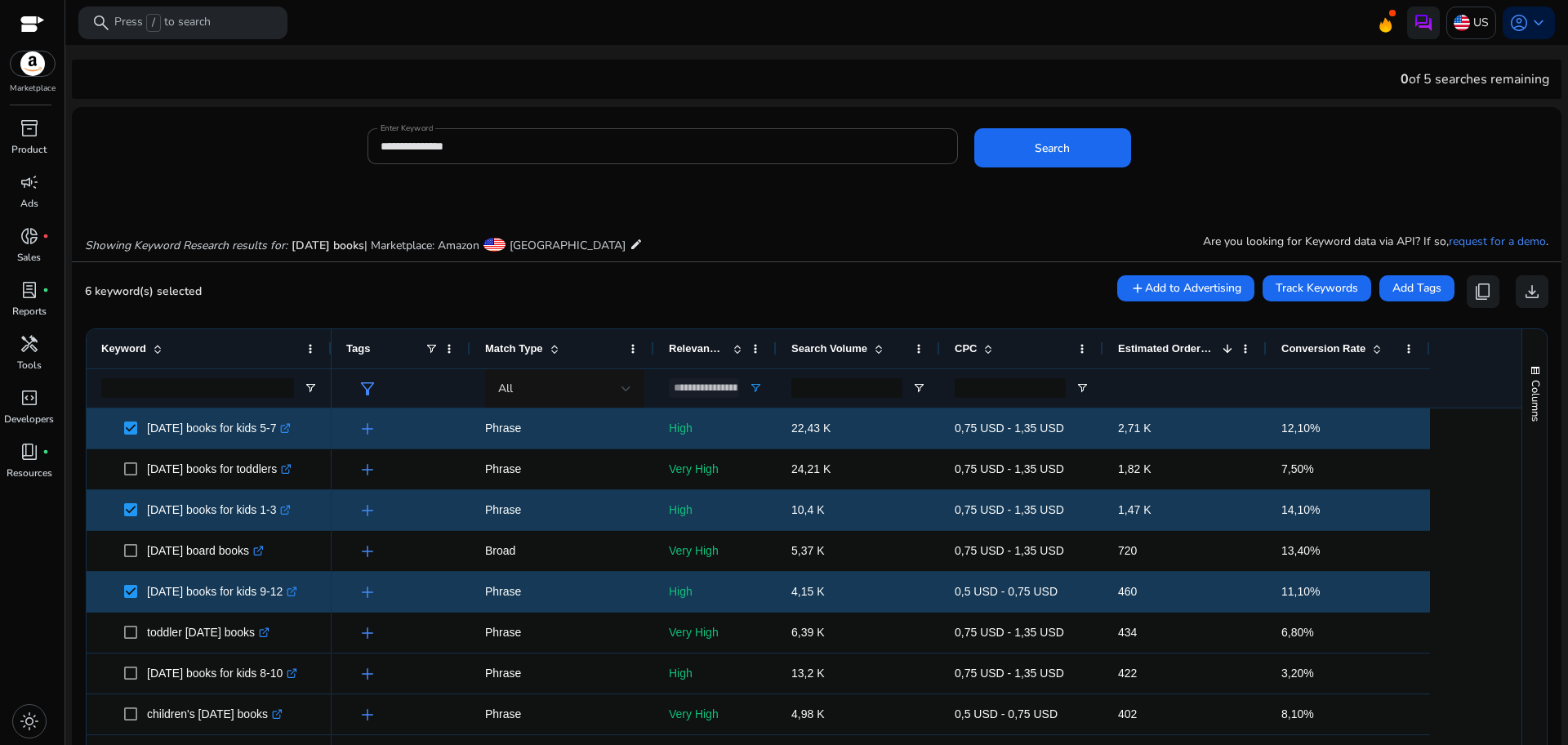
scroll to position [197, 0]
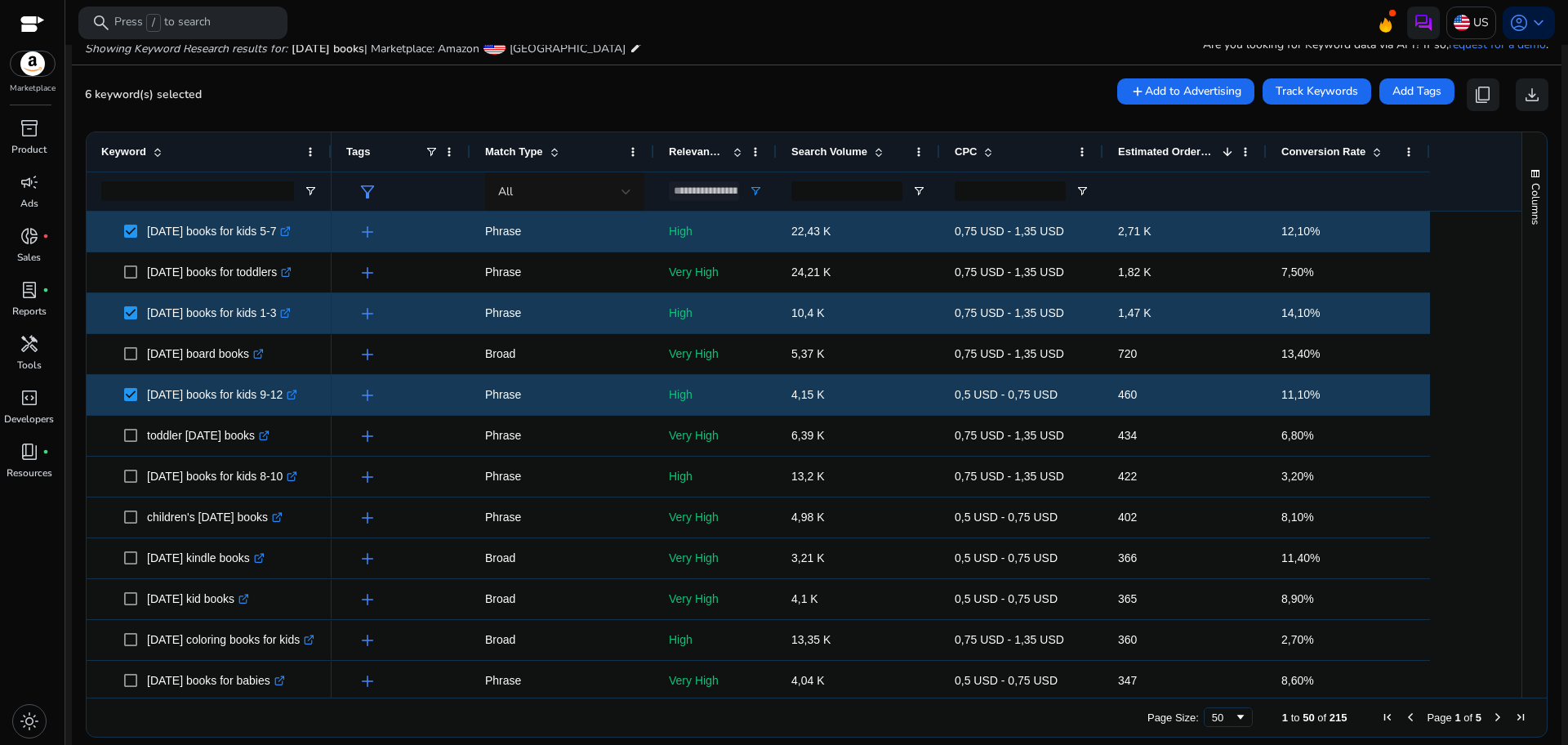
click at [1230, 149] on span at bounding box center [1227, 152] width 13 height 13
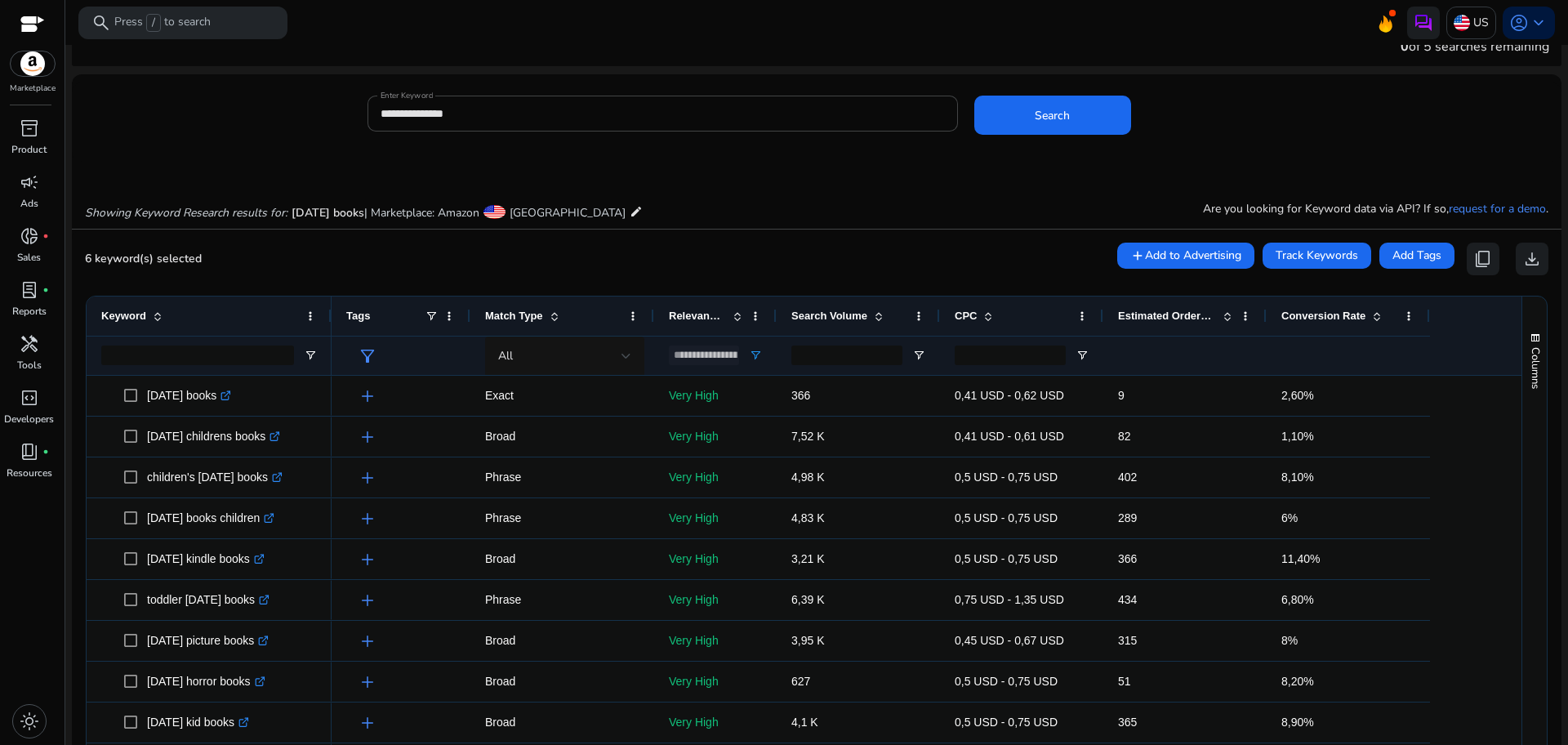
scroll to position [34, 0]
click at [1224, 317] on span at bounding box center [1227, 315] width 13 height 13
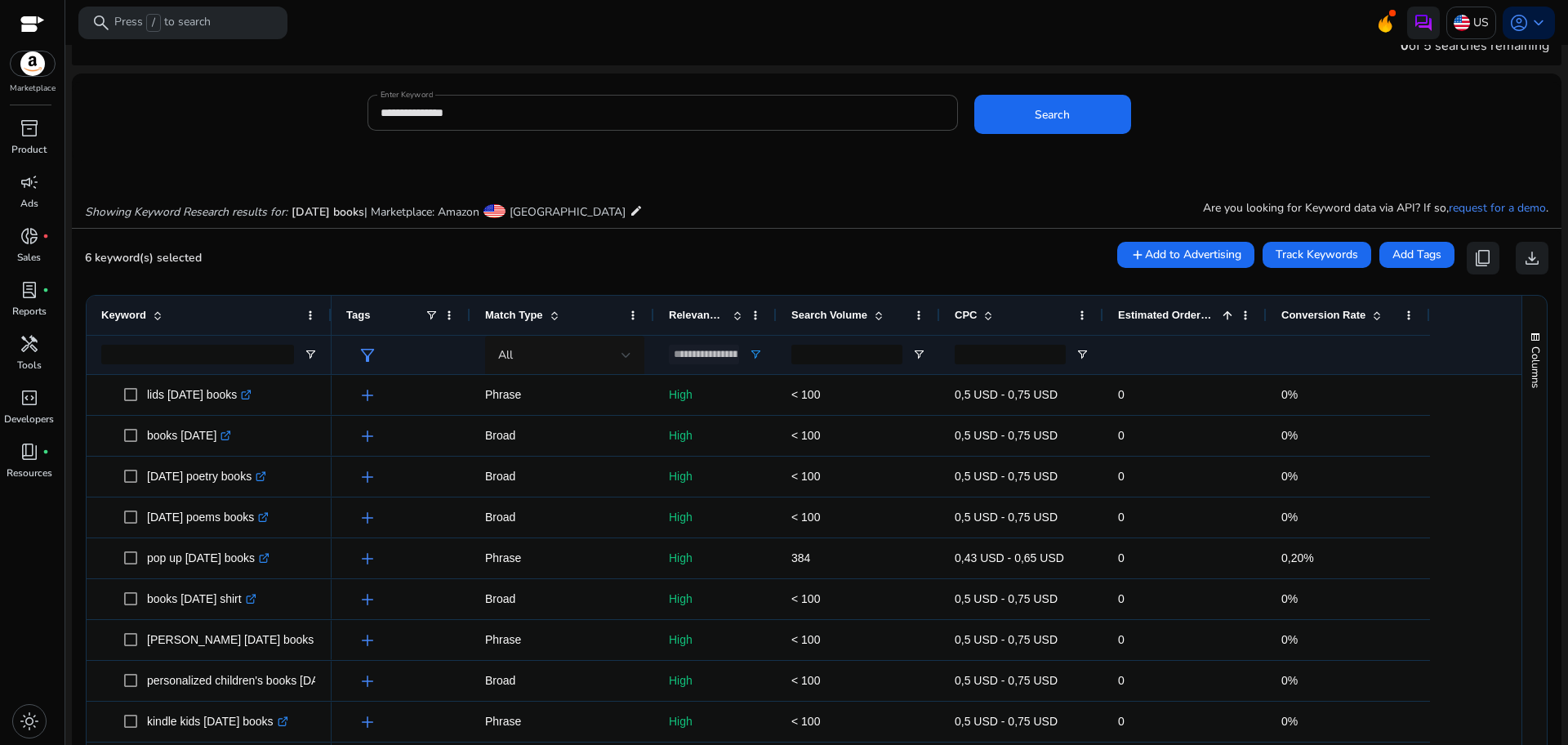
click at [1224, 317] on span at bounding box center [1227, 315] width 13 height 13
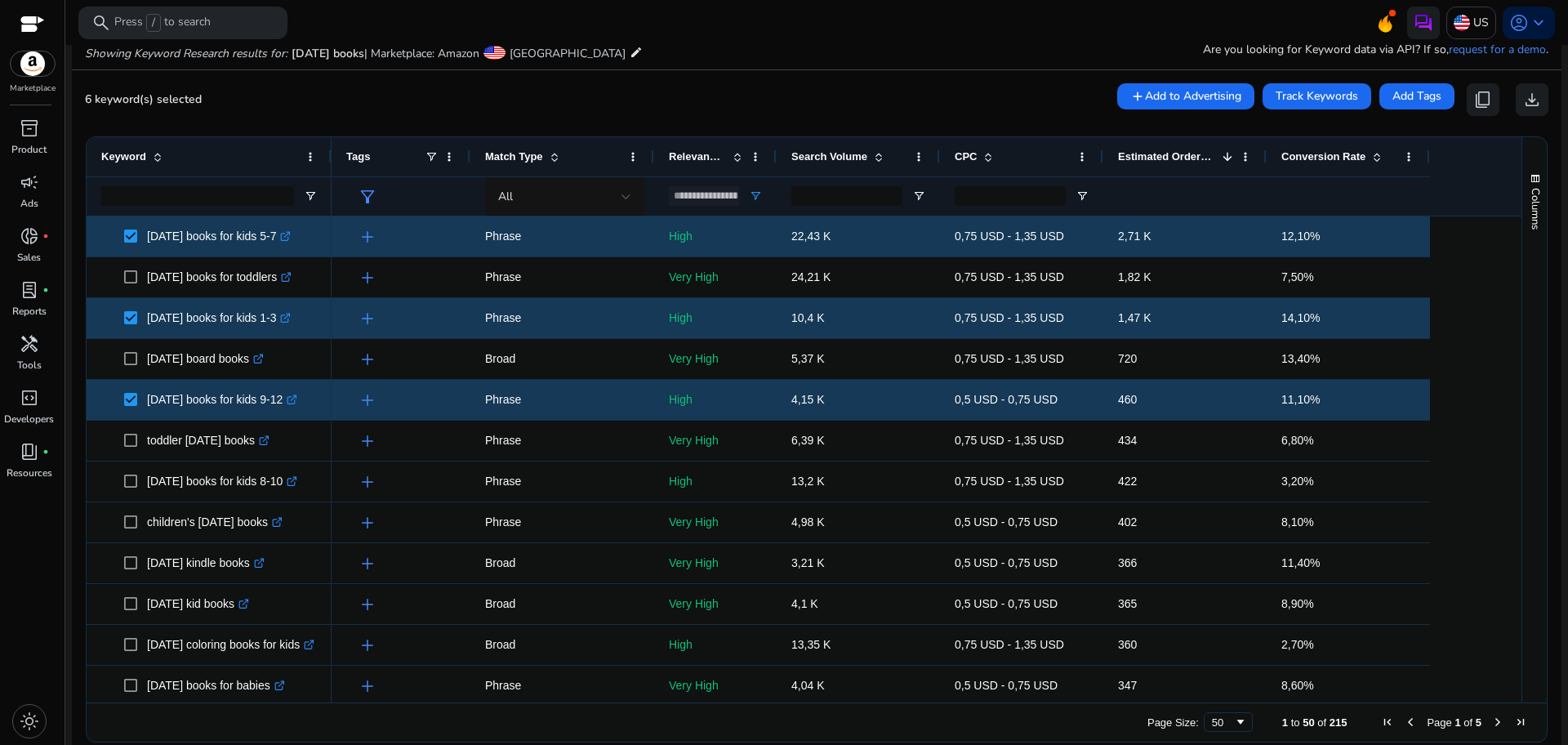
scroll to position [210, 0]
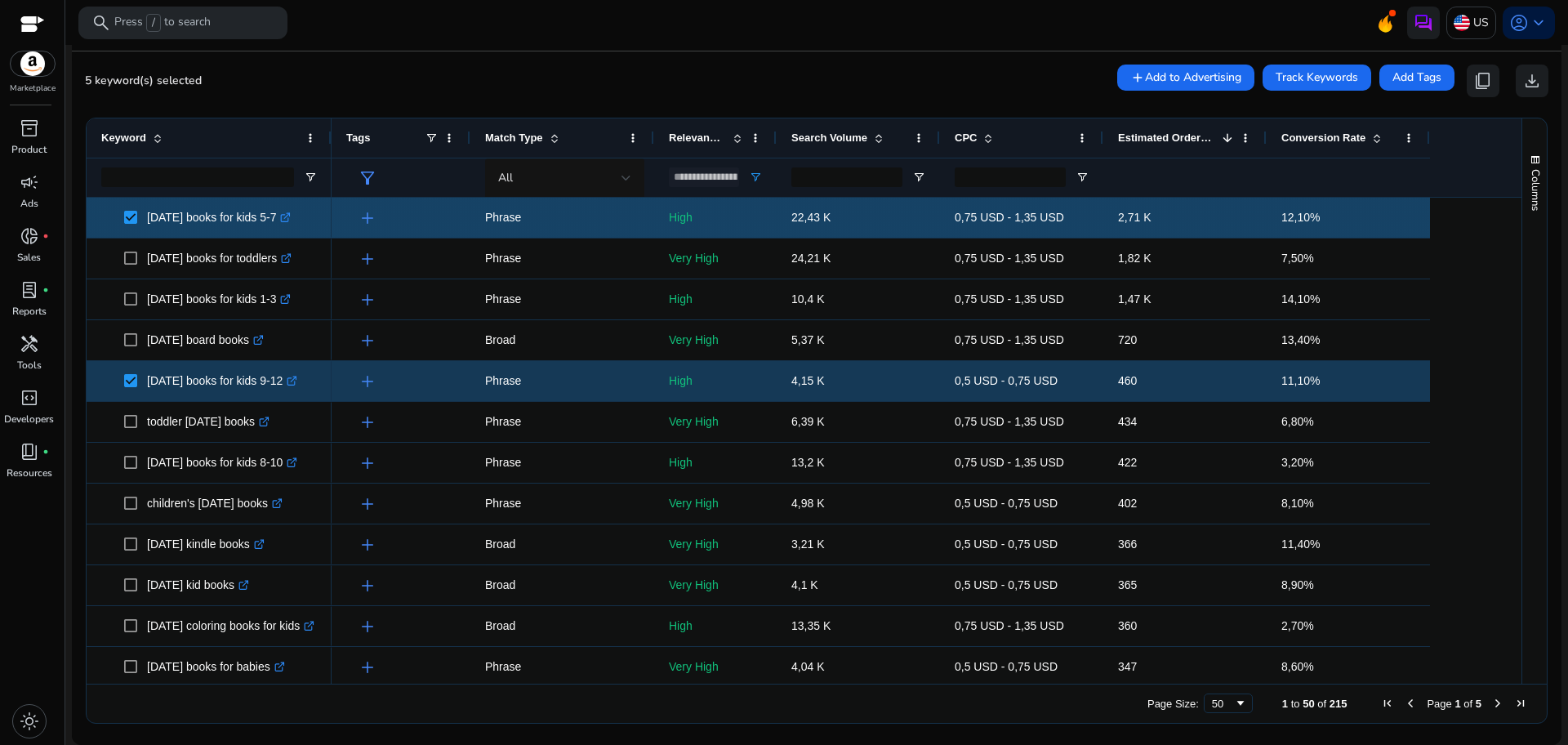
click at [130, 202] on span at bounding box center [135, 218] width 23 height 34
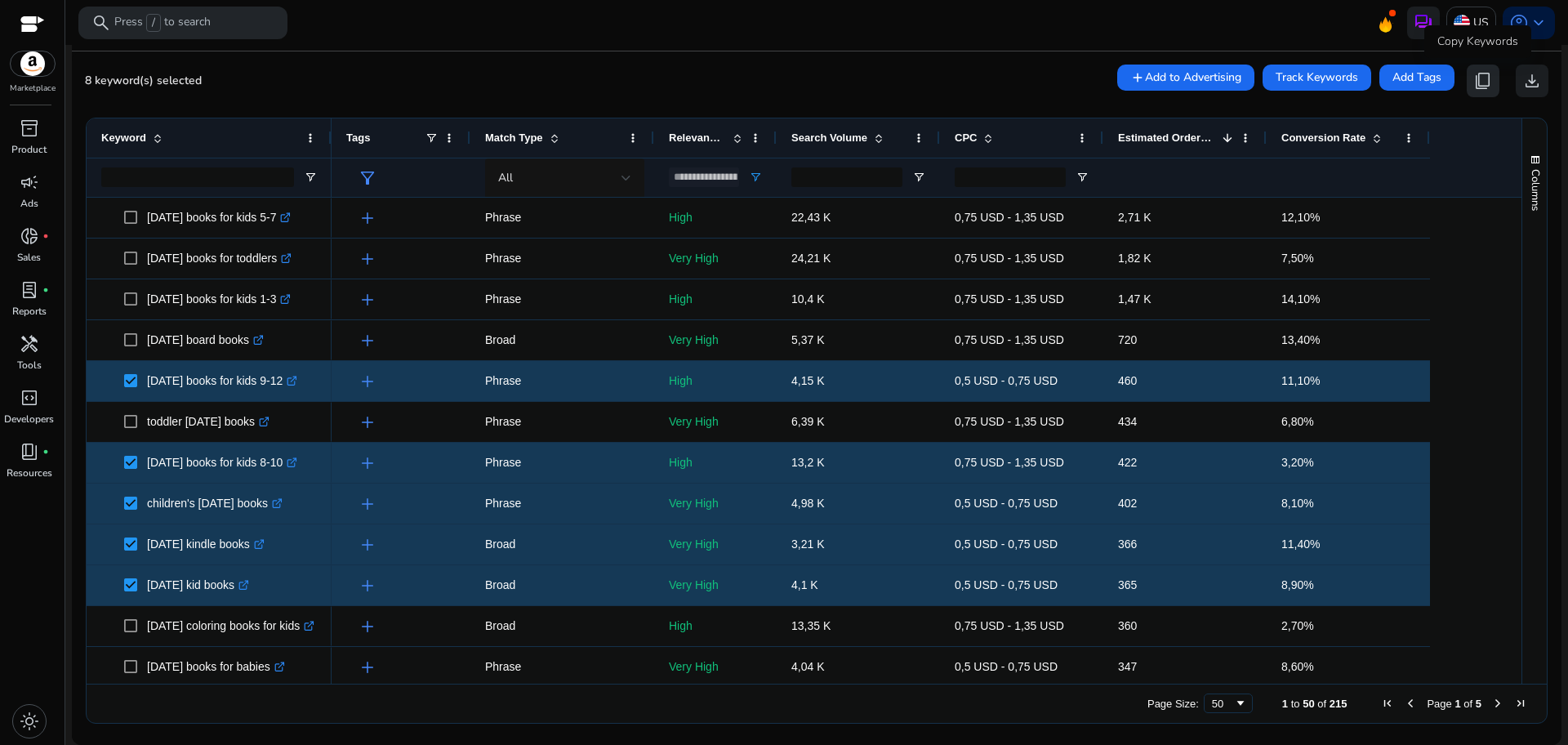
click at [1485, 73] on span "content_copy" at bounding box center [1483, 81] width 20 height 20
click at [1494, 704] on span "Next Page" at bounding box center [1498, 704] width 13 height 13
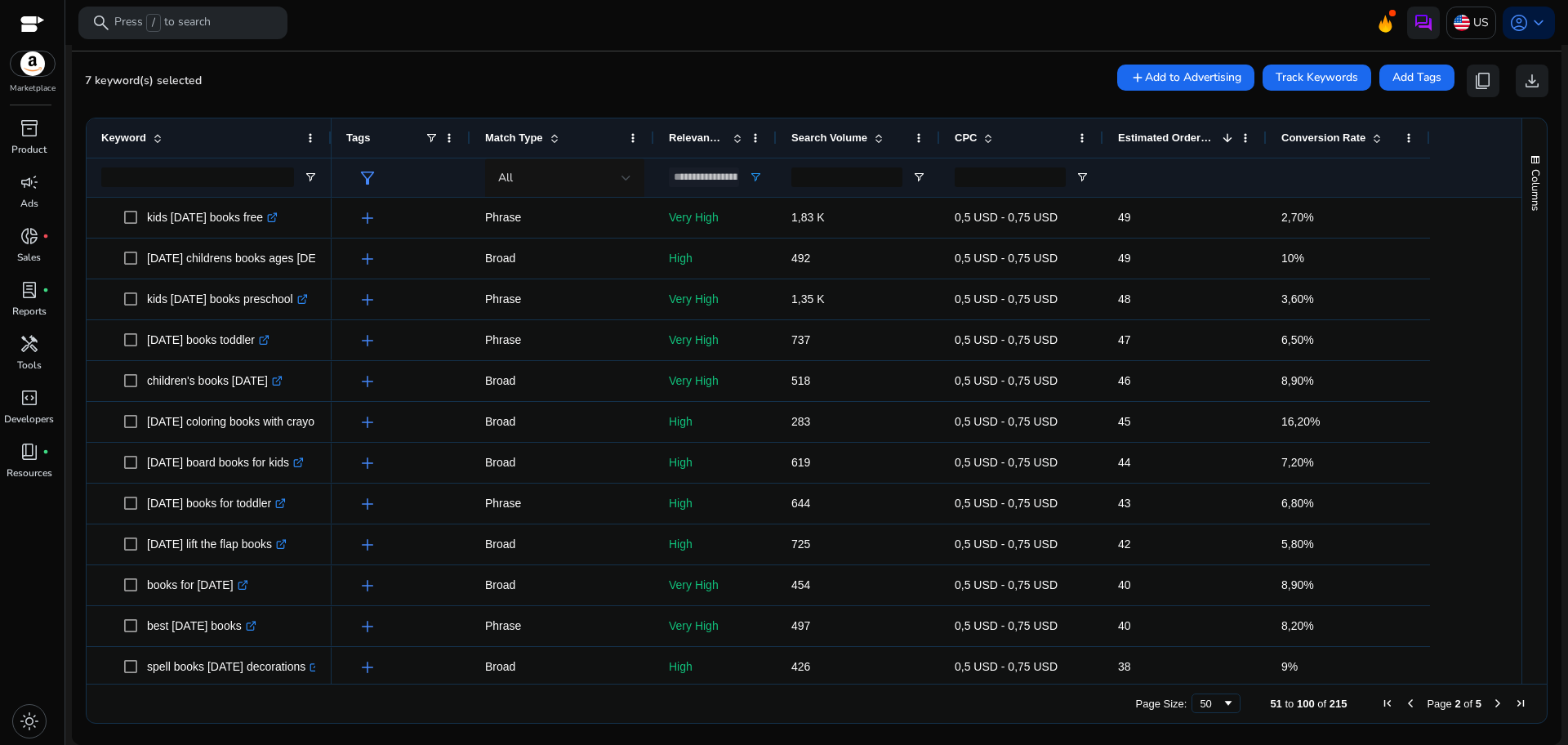
drag, startPoint x: 1515, startPoint y: 357, endPoint x: 1510, endPoint y: 308, distance: 49.3
click at [1510, 308] on div "Keyword Tags Match Type 1" at bounding box center [817, 401] width 1460 height 565
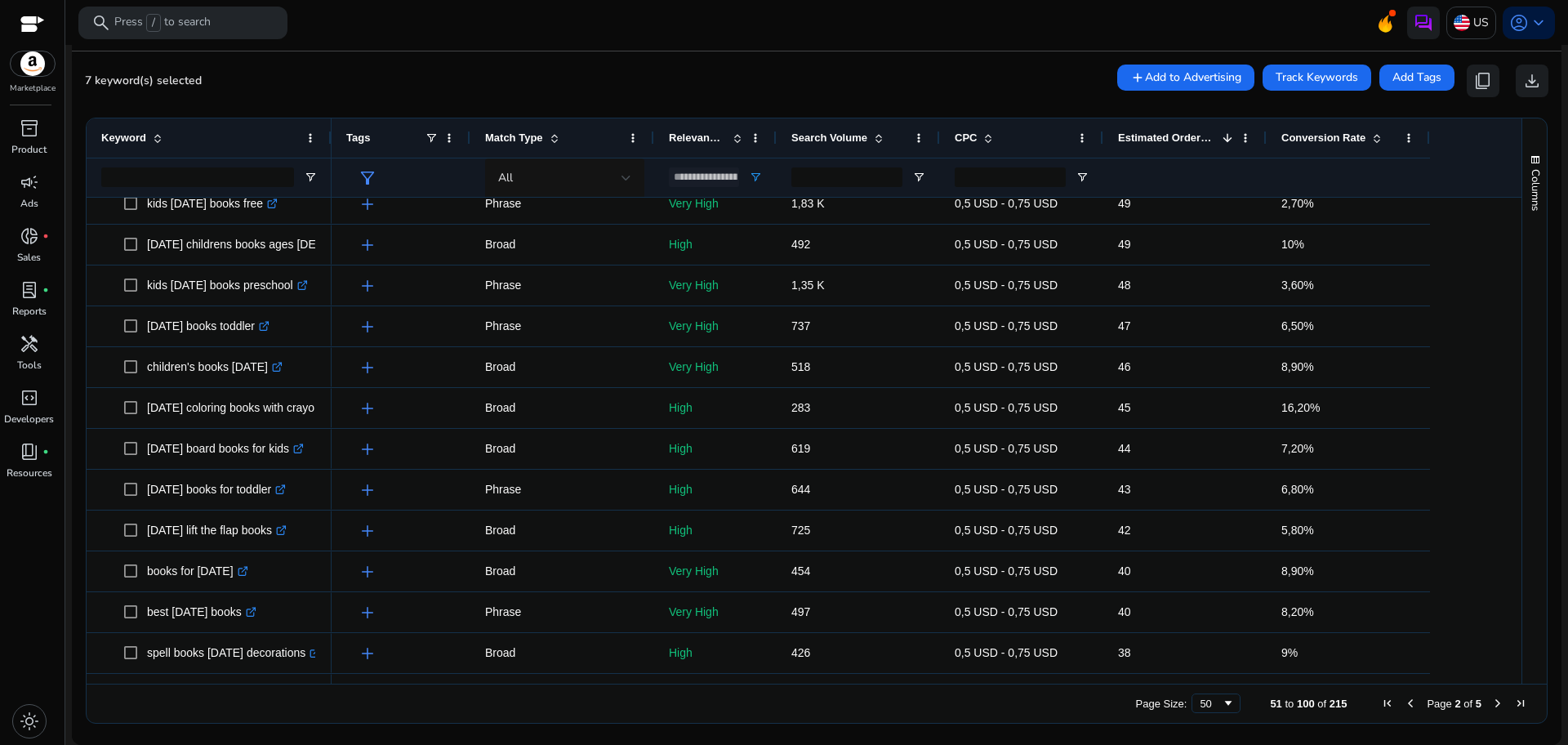
scroll to position [0, 0]
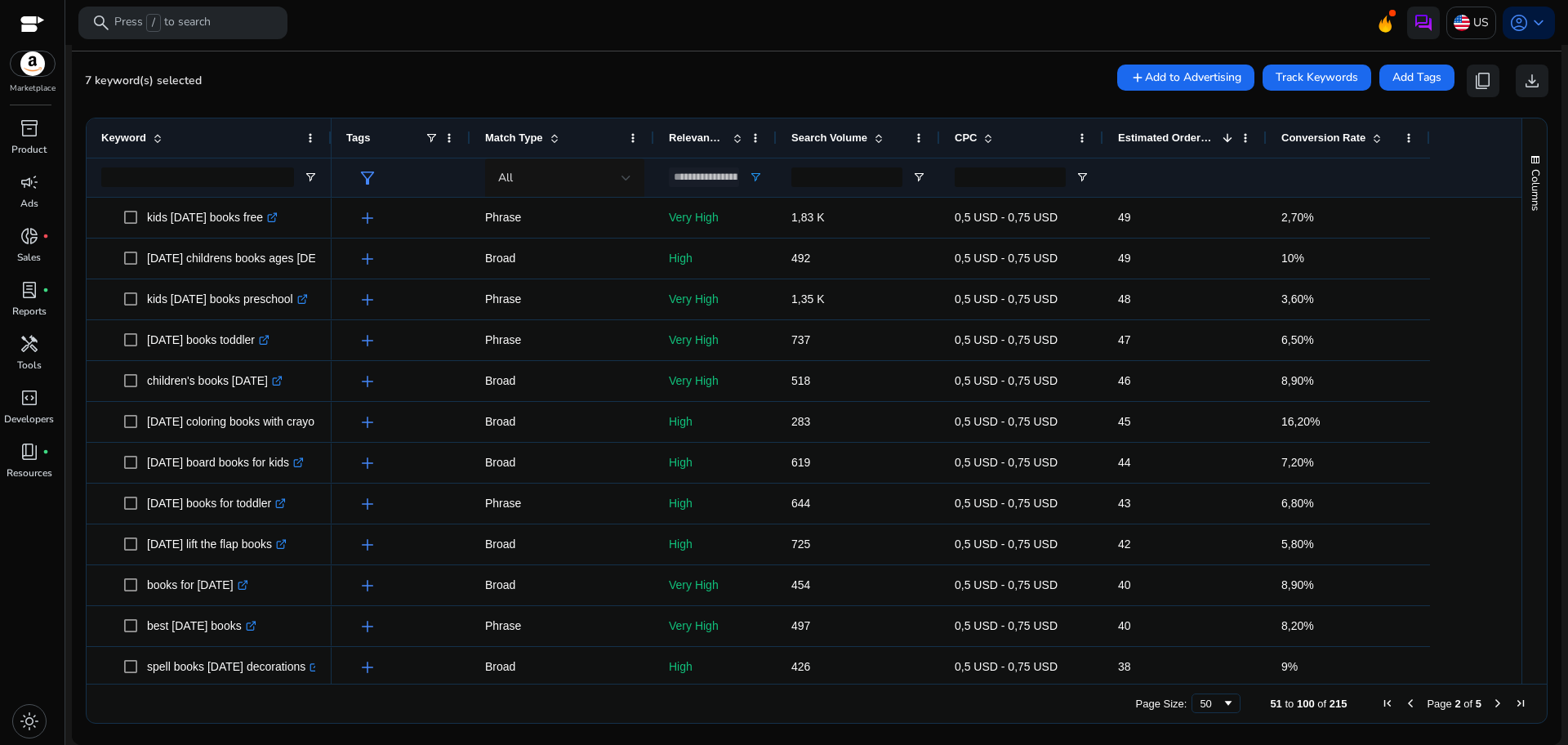
click at [1404, 701] on span "Previous Page" at bounding box center [1410, 704] width 13 height 13
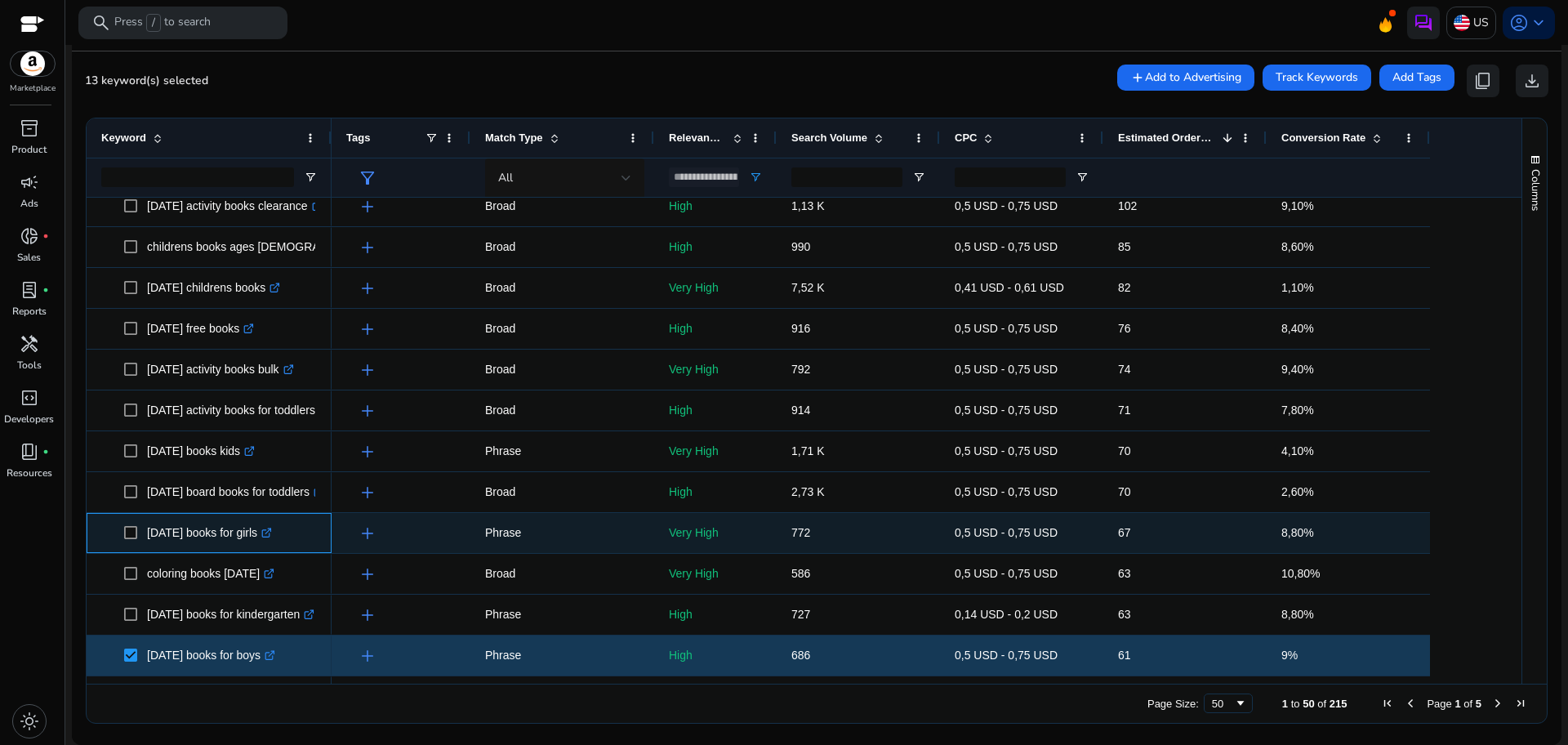
click at [125, 539] on span at bounding box center [135, 533] width 23 height 34
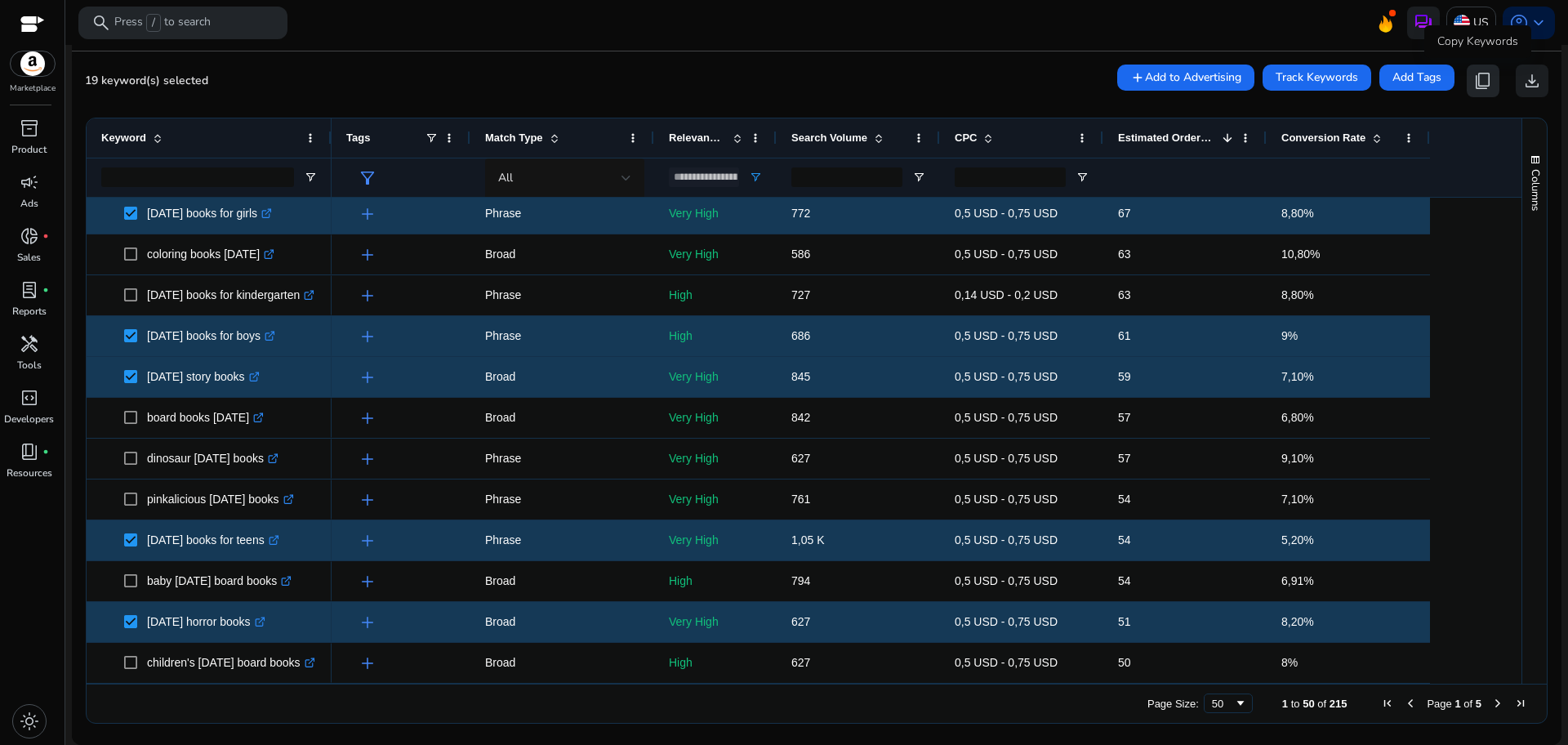
click at [1481, 79] on span "content_copy" at bounding box center [1483, 81] width 20 height 20
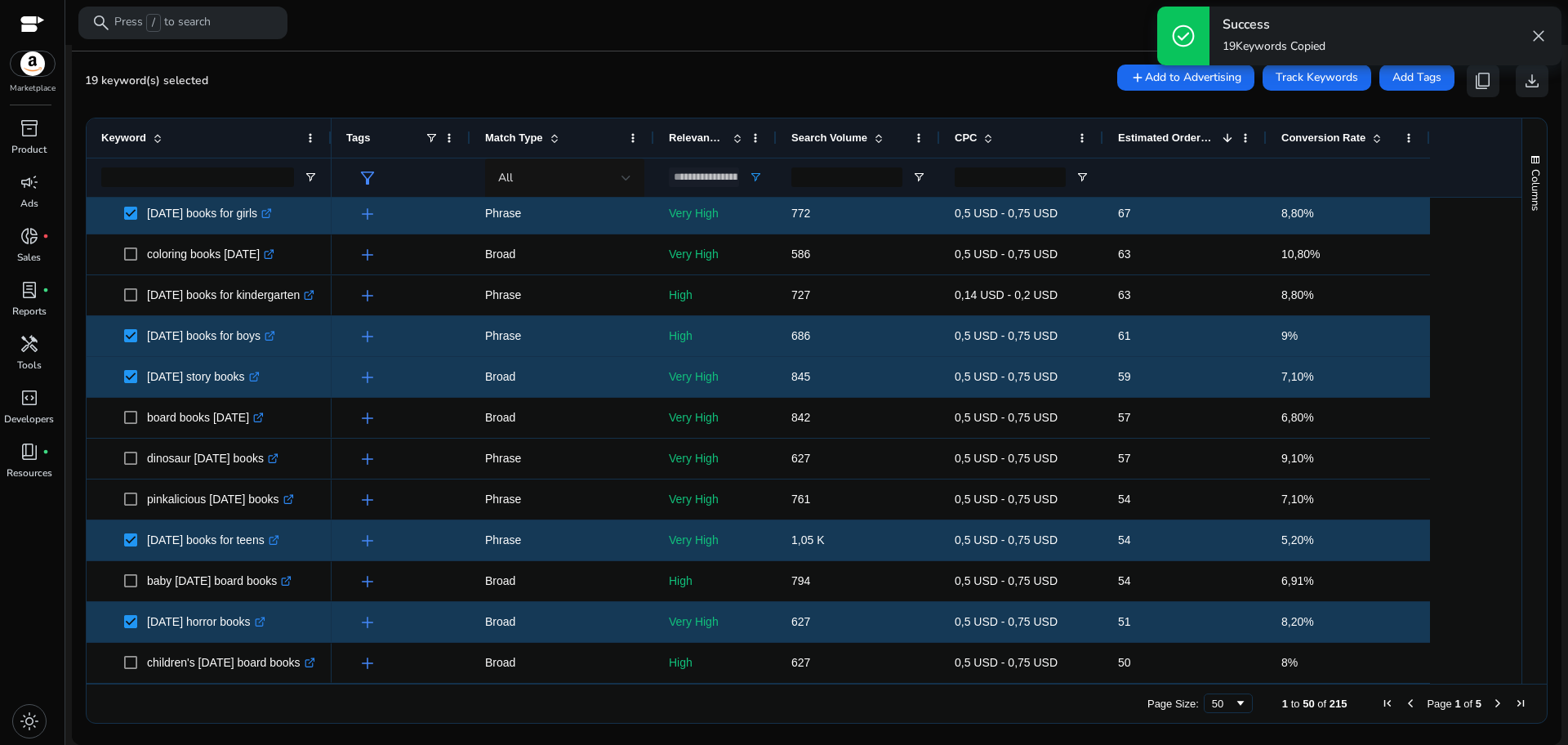
click at [1491, 701] on span "Next Page" at bounding box center [1498, 704] width 13 height 13
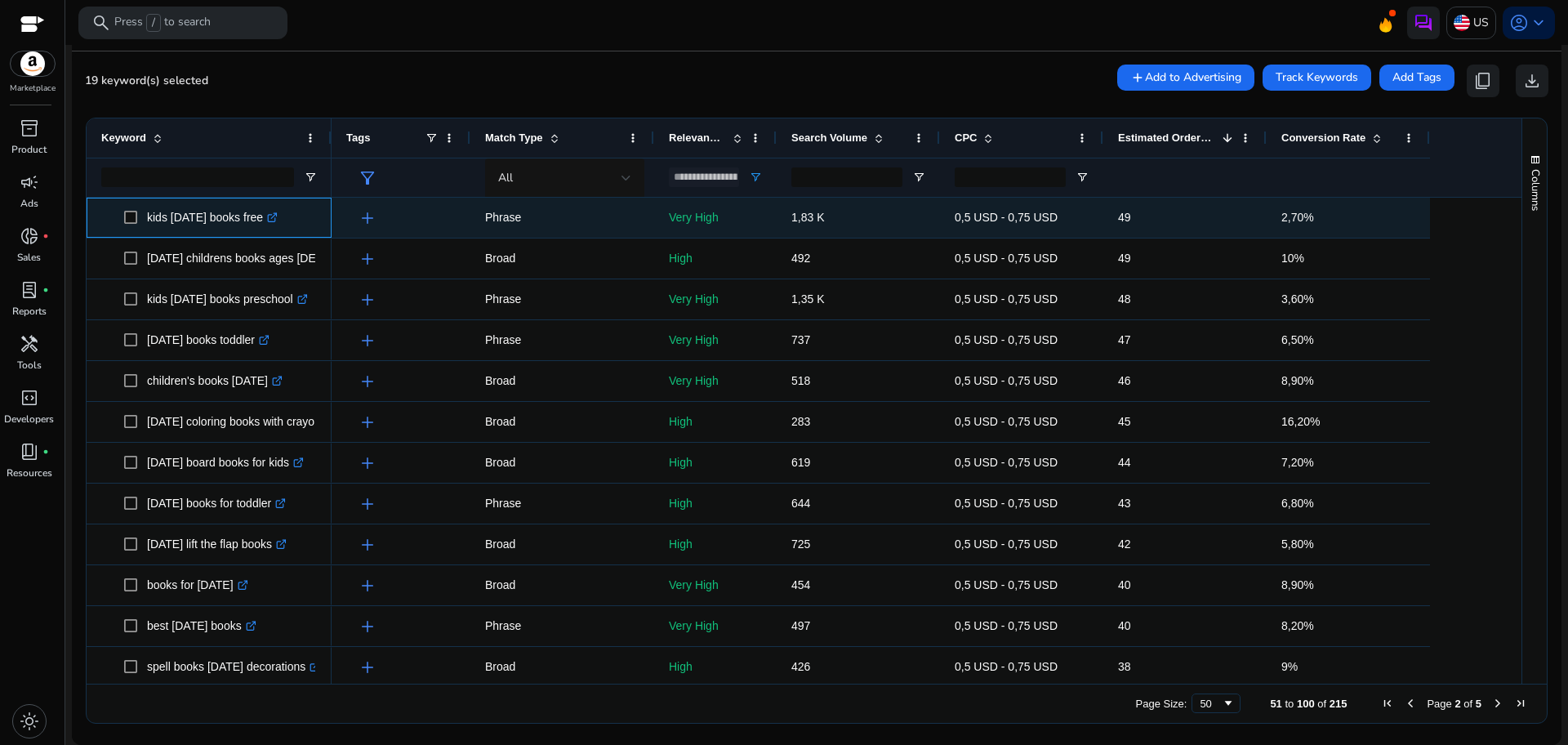
click at [120, 216] on span "kids halloween books free .st0{fill:#2c8af8}" at bounding box center [209, 218] width 215 height 34
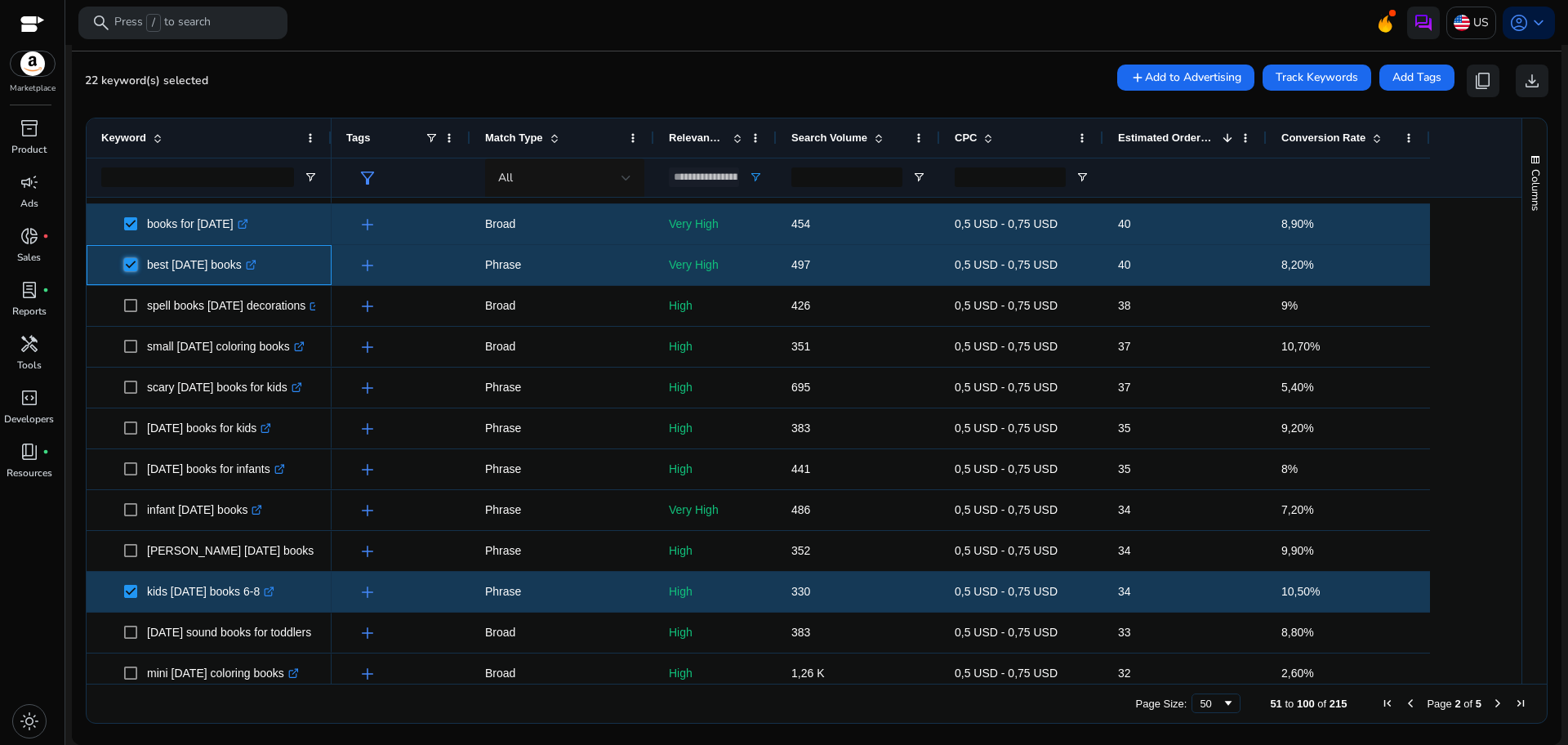
scroll to position [351, 0]
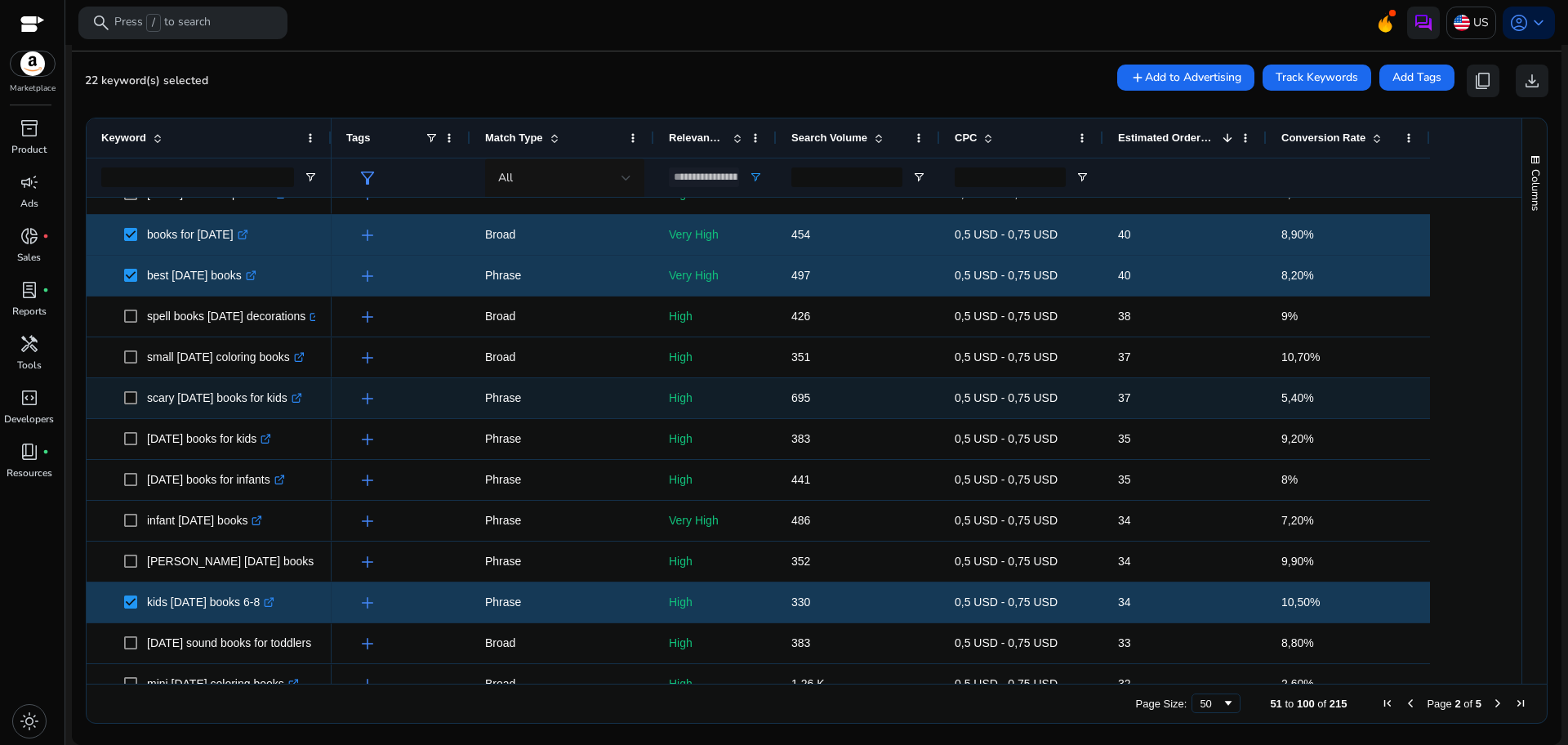
click at [209, 404] on p "scary halloween books for kids .st0{fill:#2c8af8}" at bounding box center [224, 398] width 155 height 34
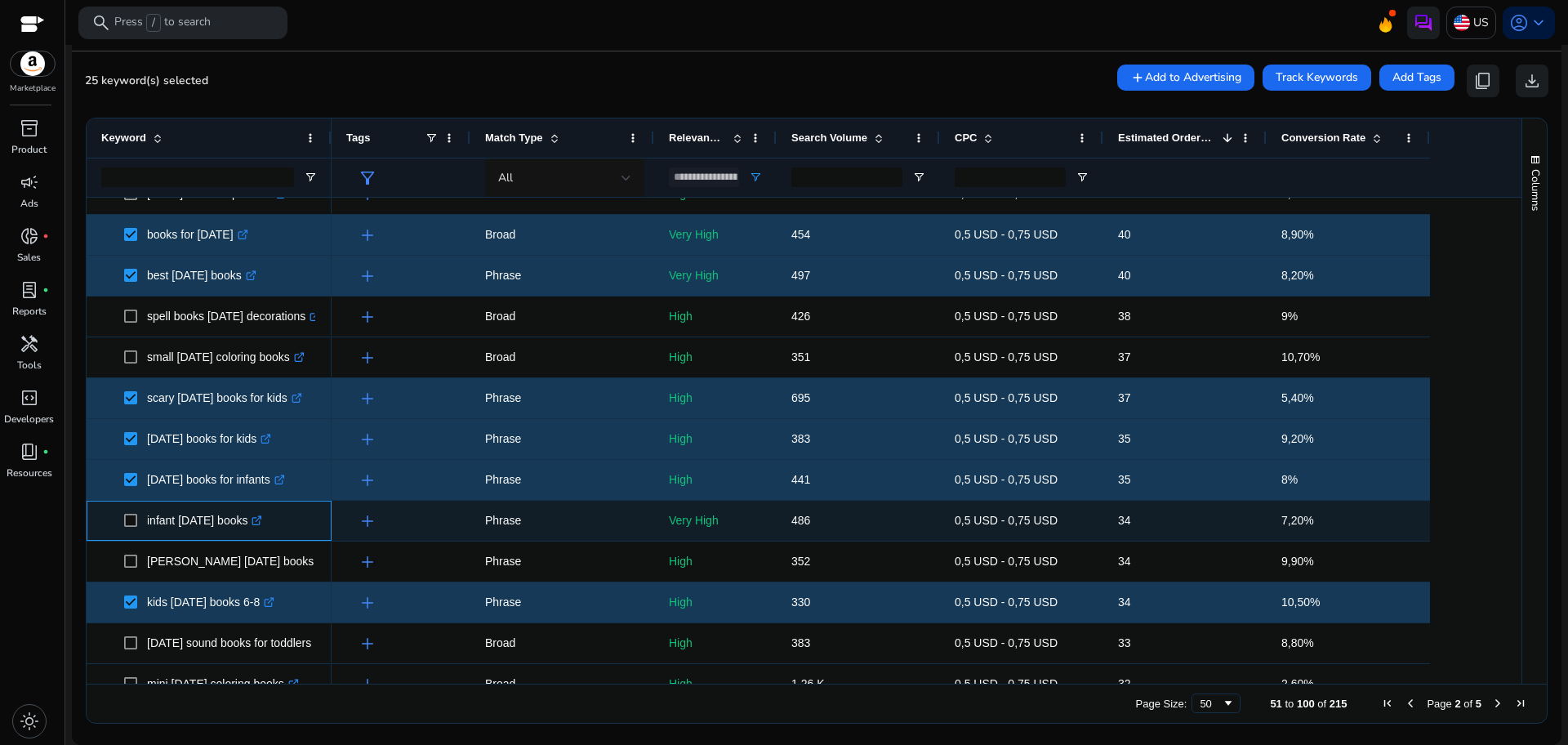
click at [130, 512] on span at bounding box center [135, 521] width 23 height 34
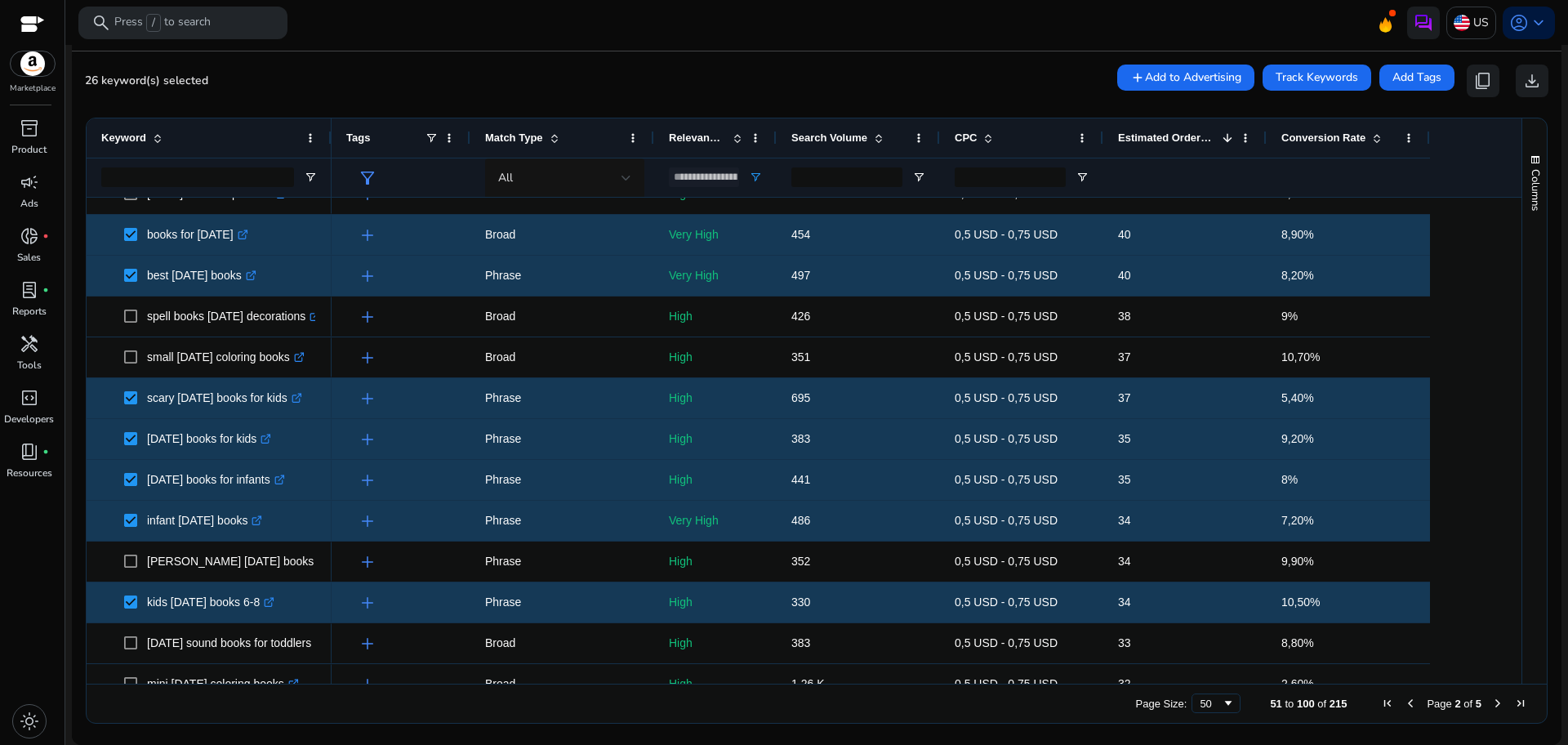
drag, startPoint x: 1518, startPoint y: 321, endPoint x: 1516, endPoint y: 346, distance: 25.1
click at [1523, 346] on div "Columns" at bounding box center [1535, 401] width 25 height 565
drag, startPoint x: 1516, startPoint y: 346, endPoint x: 1509, endPoint y: 358, distance: 13.9
click at [1509, 358] on div "Keyword Tags Match Type 1" at bounding box center [817, 401] width 1460 height 565
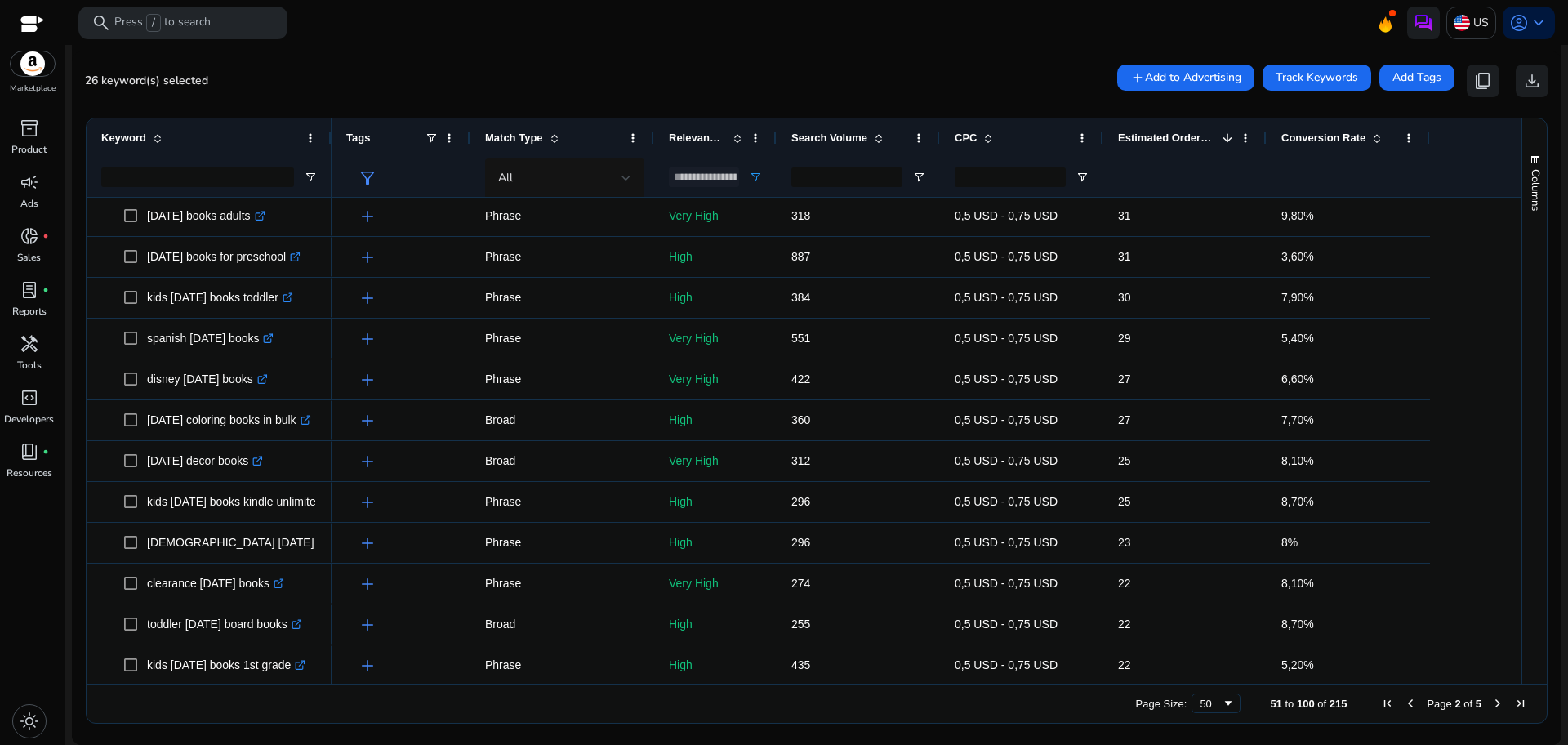
scroll to position [749, 0]
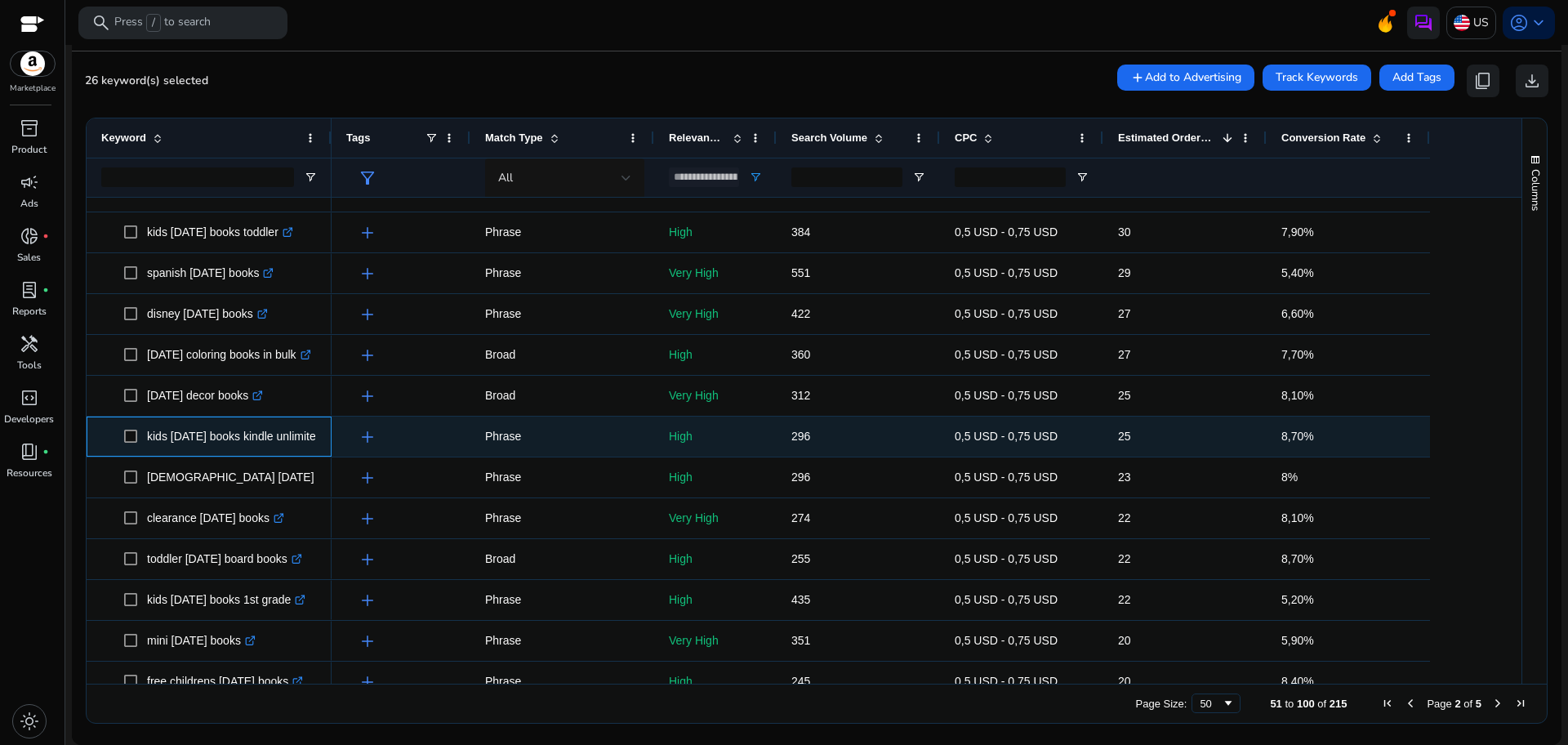
click at [130, 427] on span at bounding box center [135, 436] width 23 height 34
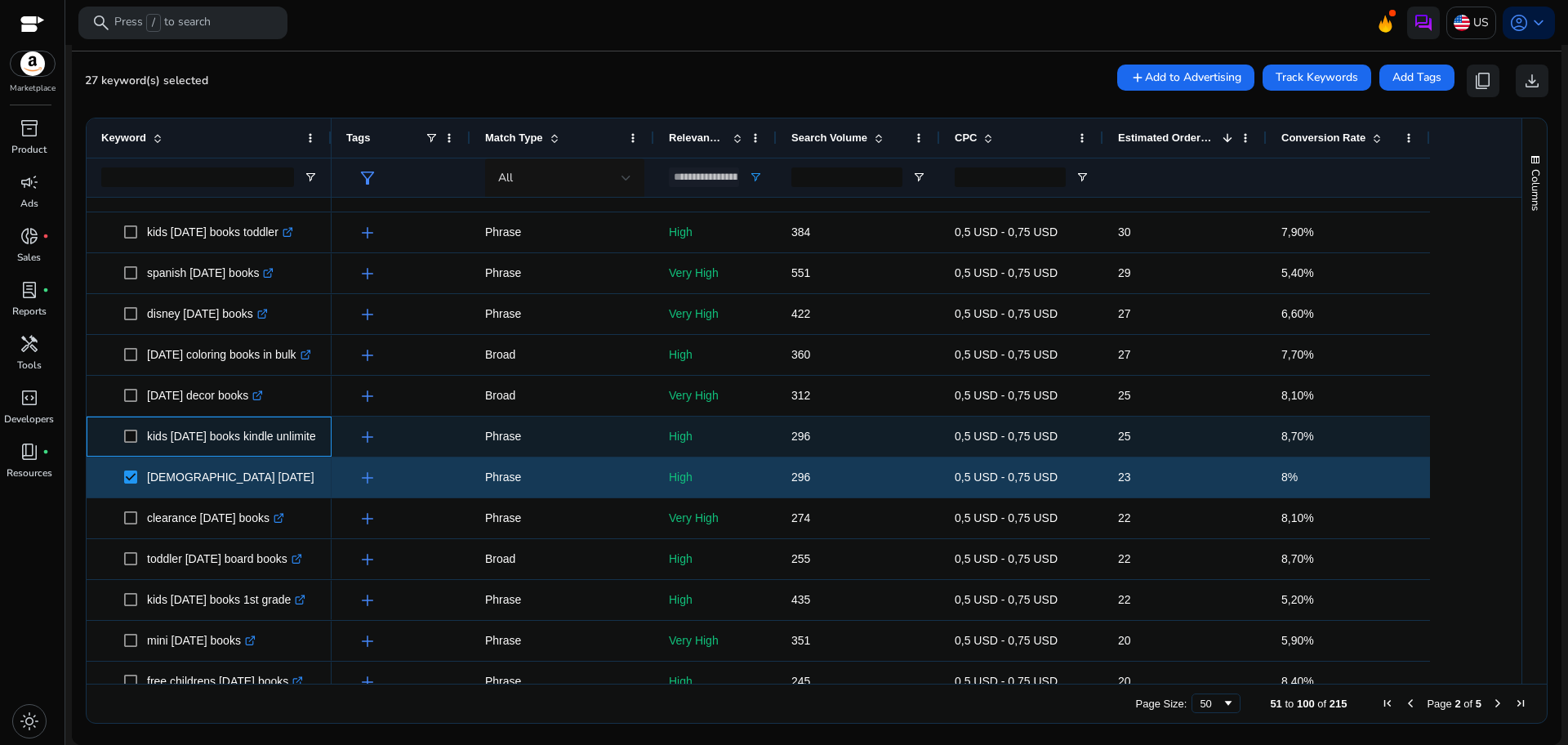
click at [134, 444] on span at bounding box center [135, 436] width 23 height 34
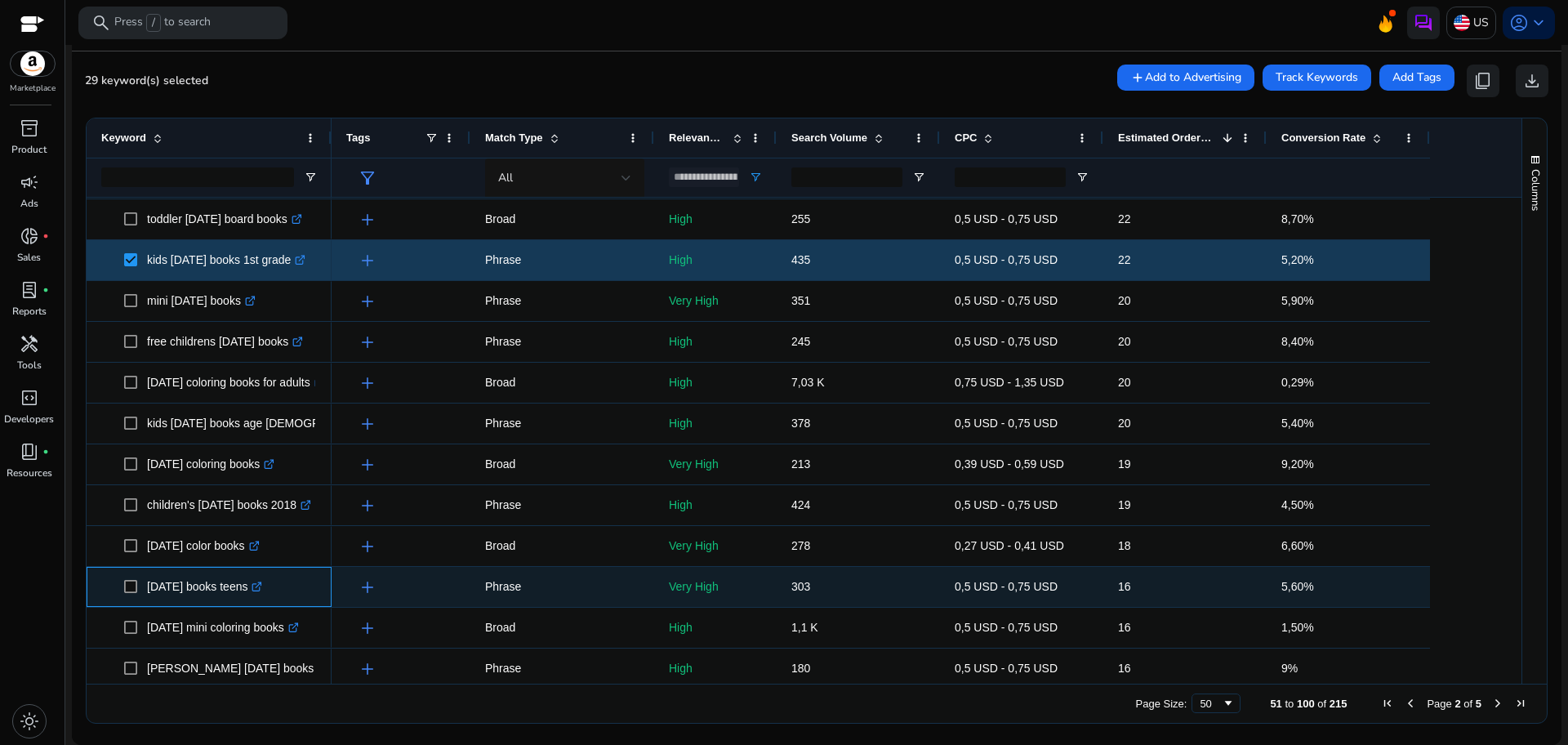
click at [131, 578] on span at bounding box center [135, 587] width 23 height 34
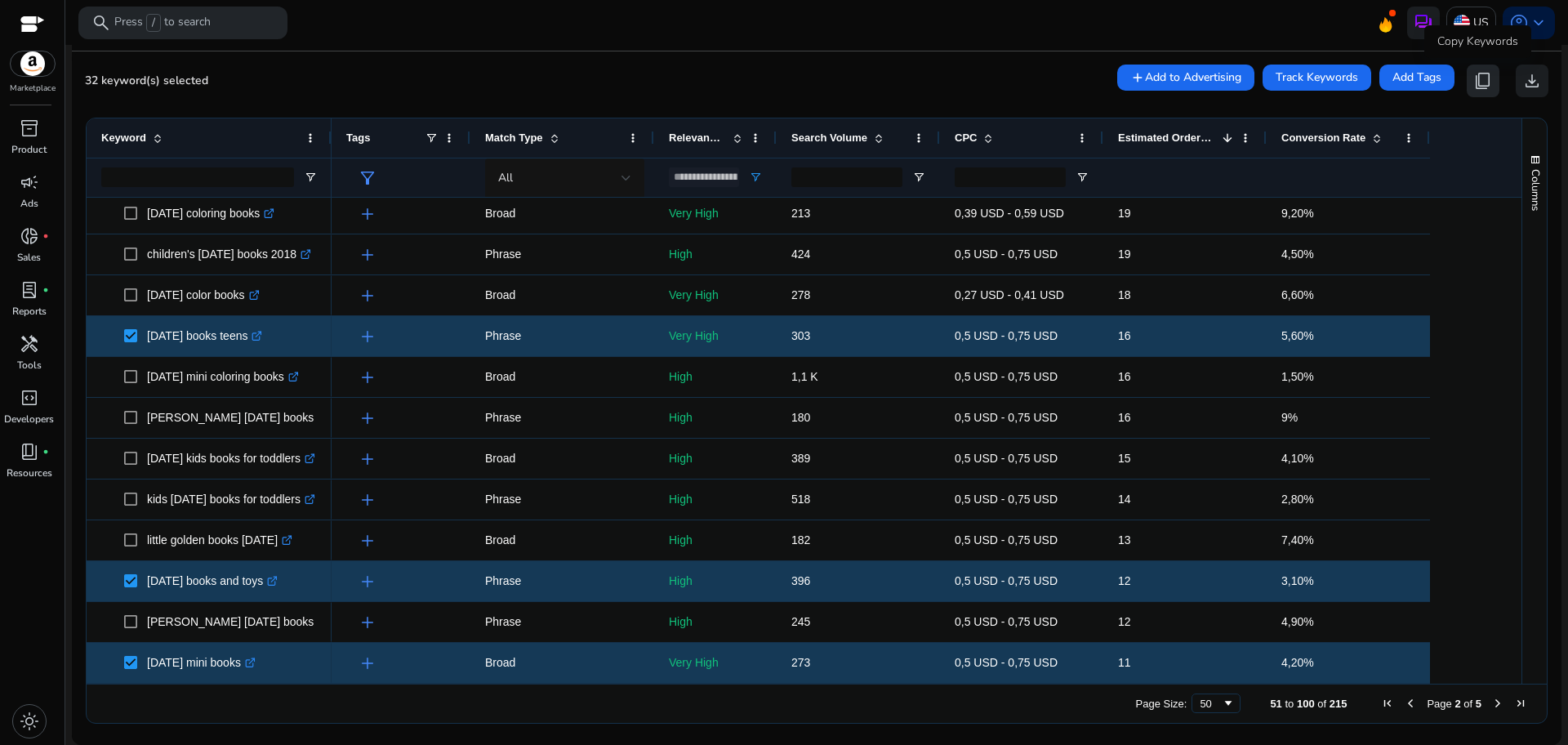
click at [1476, 75] on span "content_copy" at bounding box center [1483, 81] width 20 height 20
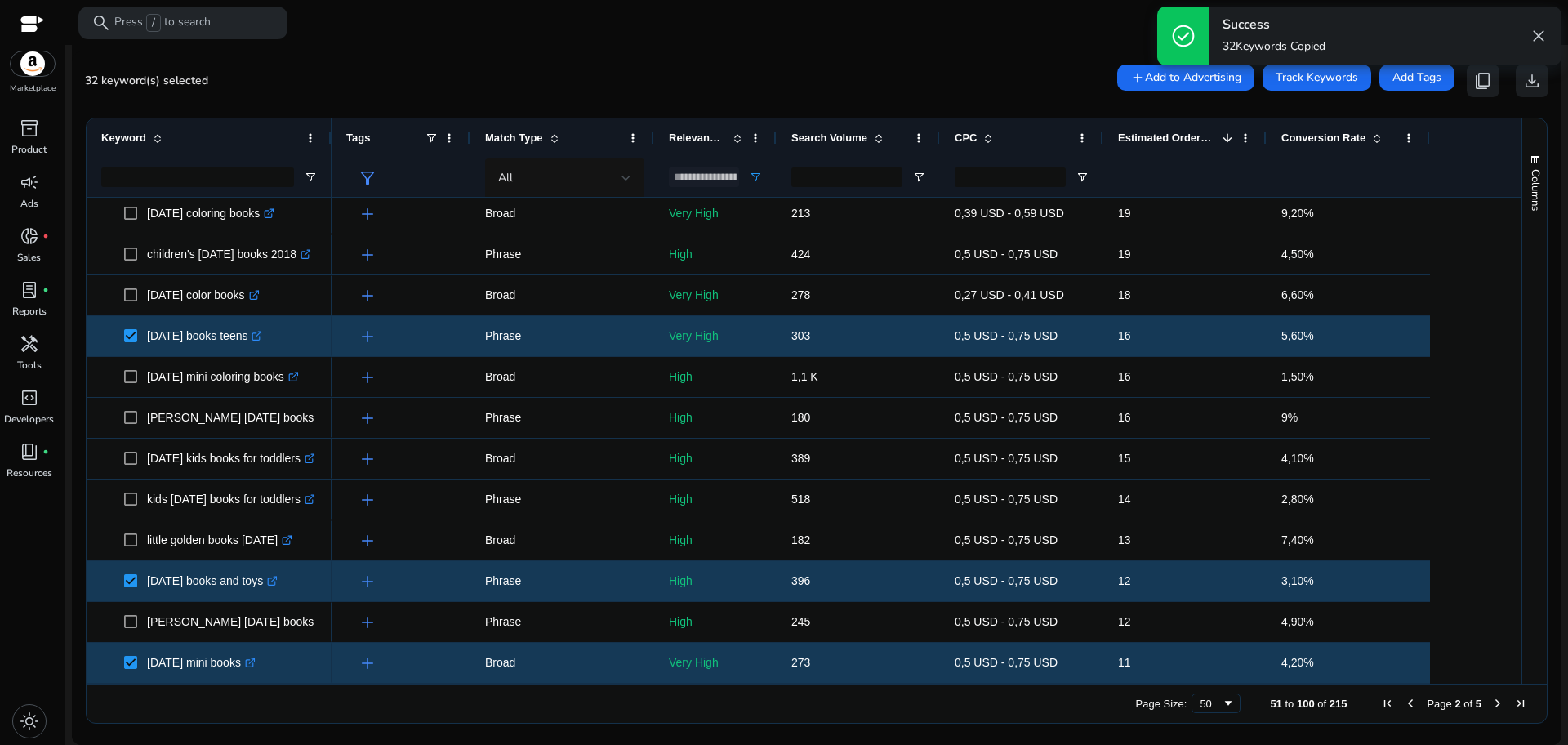
click at [1491, 705] on span "Next Page" at bounding box center [1498, 704] width 13 height 13
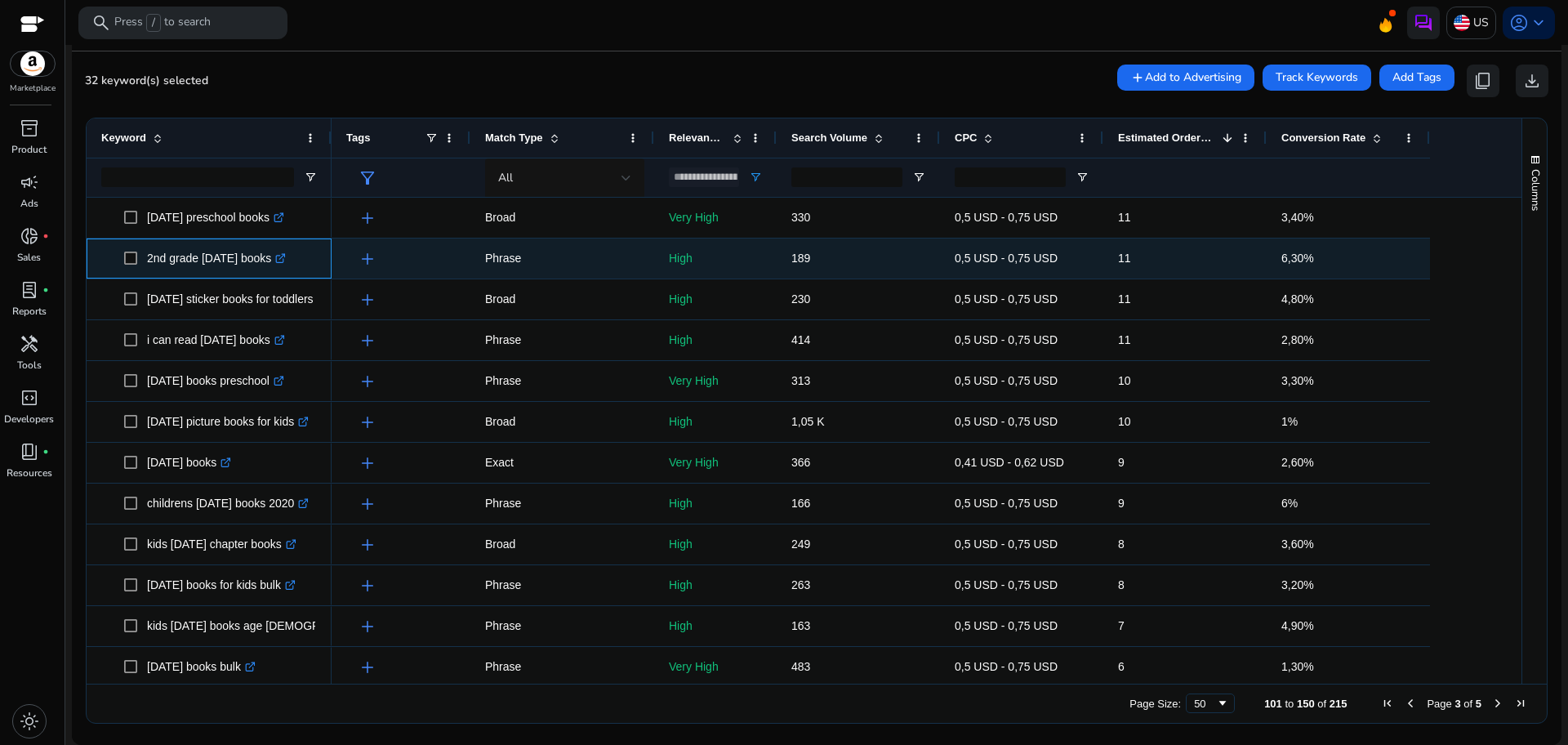
click at [138, 259] on span at bounding box center [135, 258] width 23 height 34
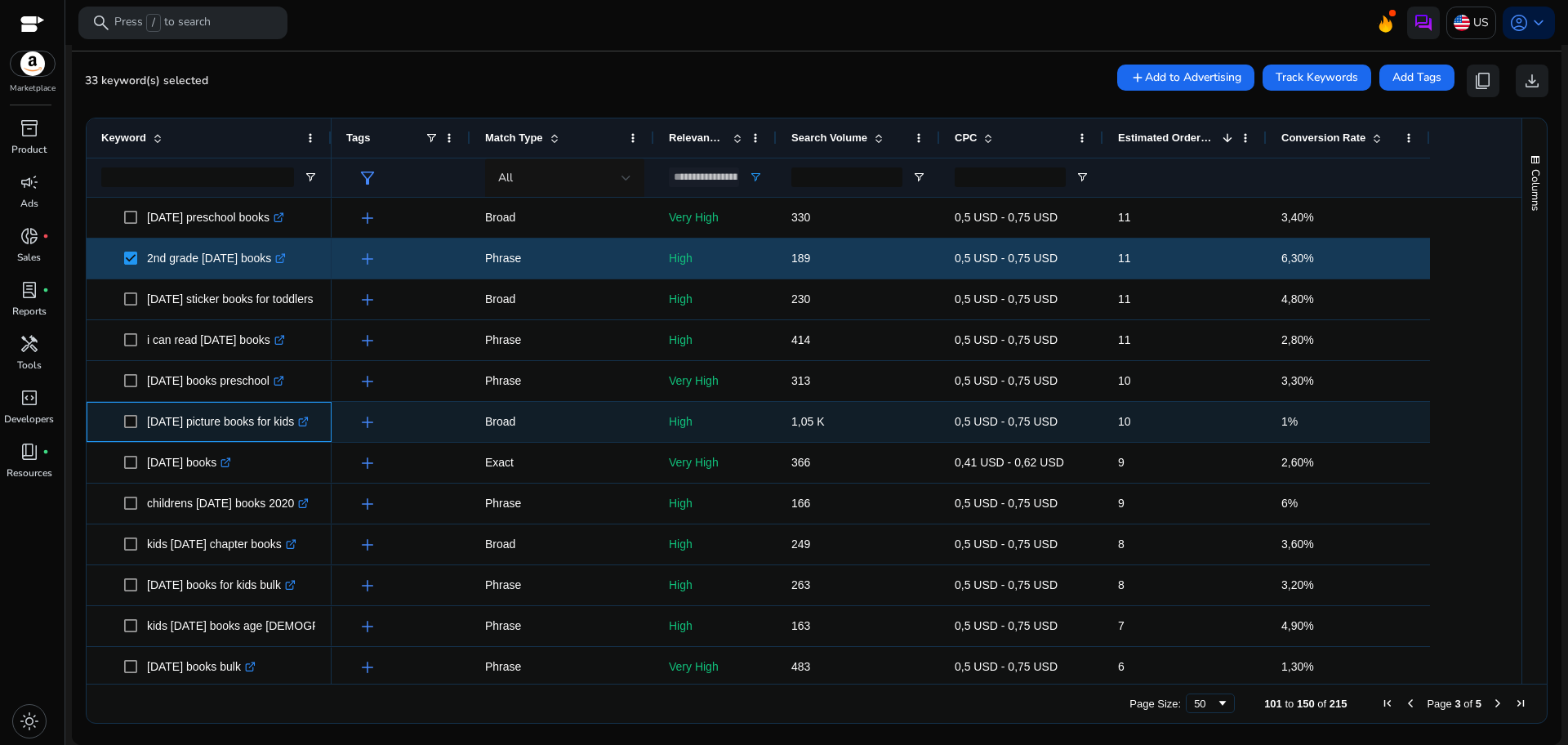
click at [122, 427] on span "[DATE] picture books for kids .st0{fill:#2c8af8}" at bounding box center [209, 422] width 215 height 34
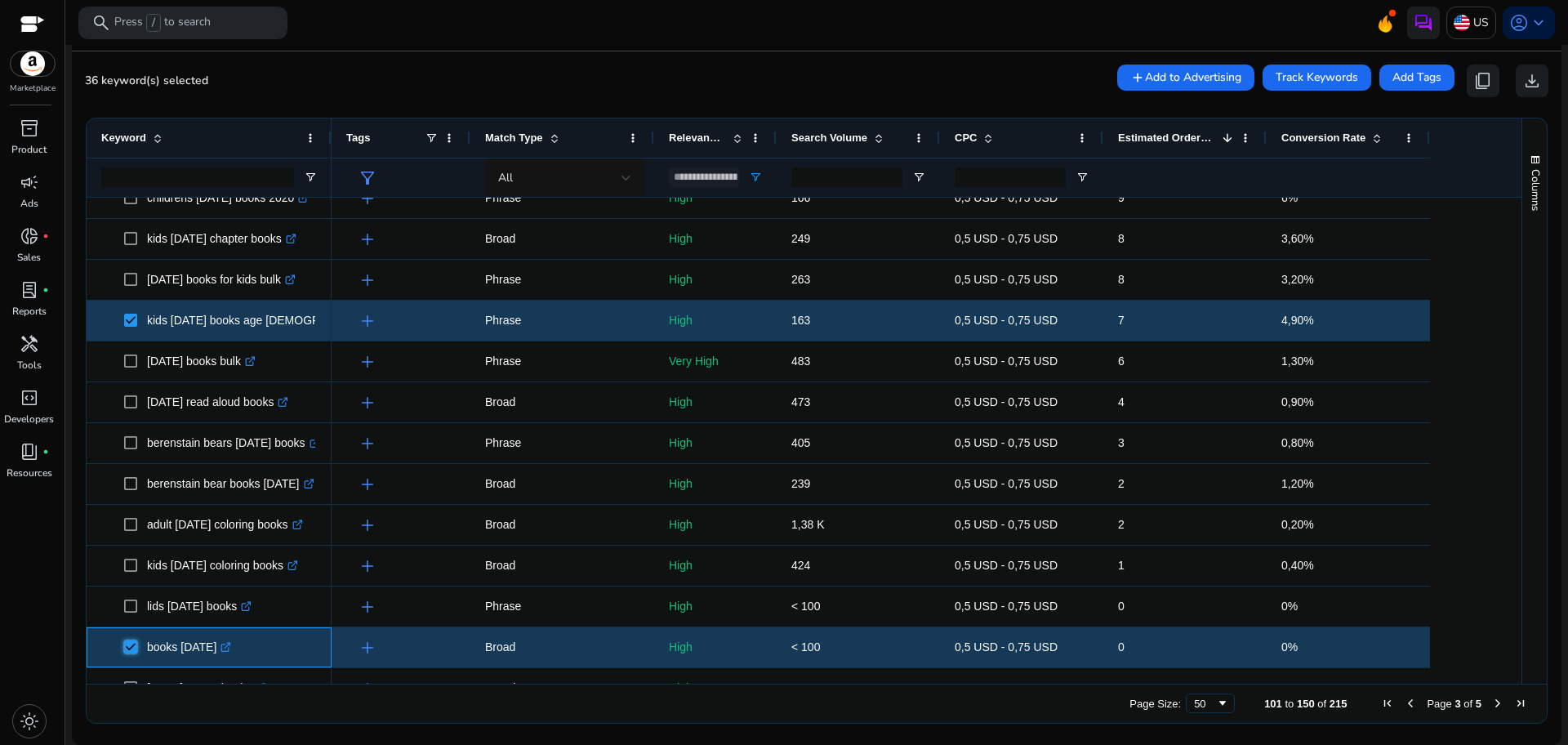
scroll to position [316, 0]
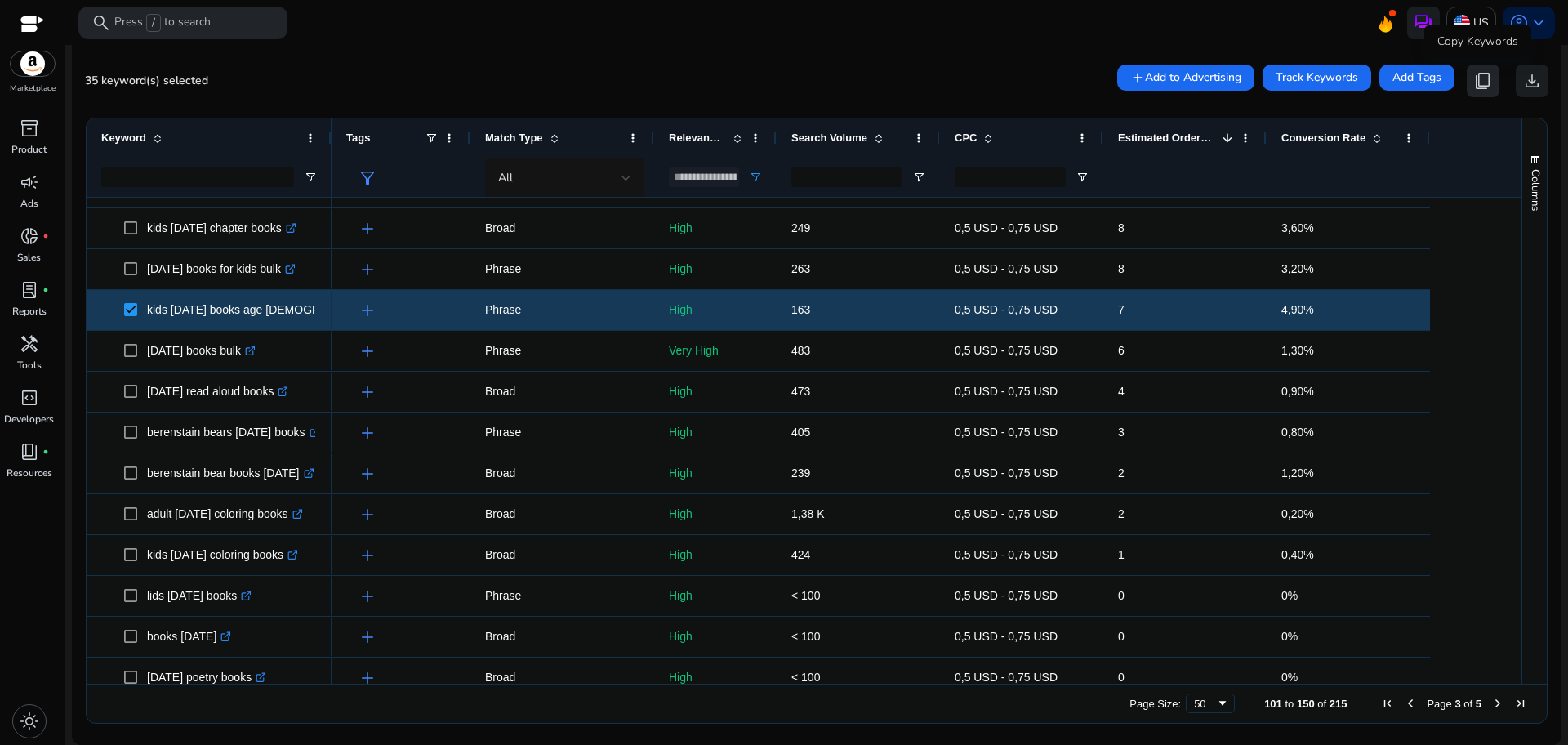
click at [1483, 82] on span "content_copy" at bounding box center [1483, 81] width 20 height 20
